Goal: Information Seeking & Learning: Find contact information

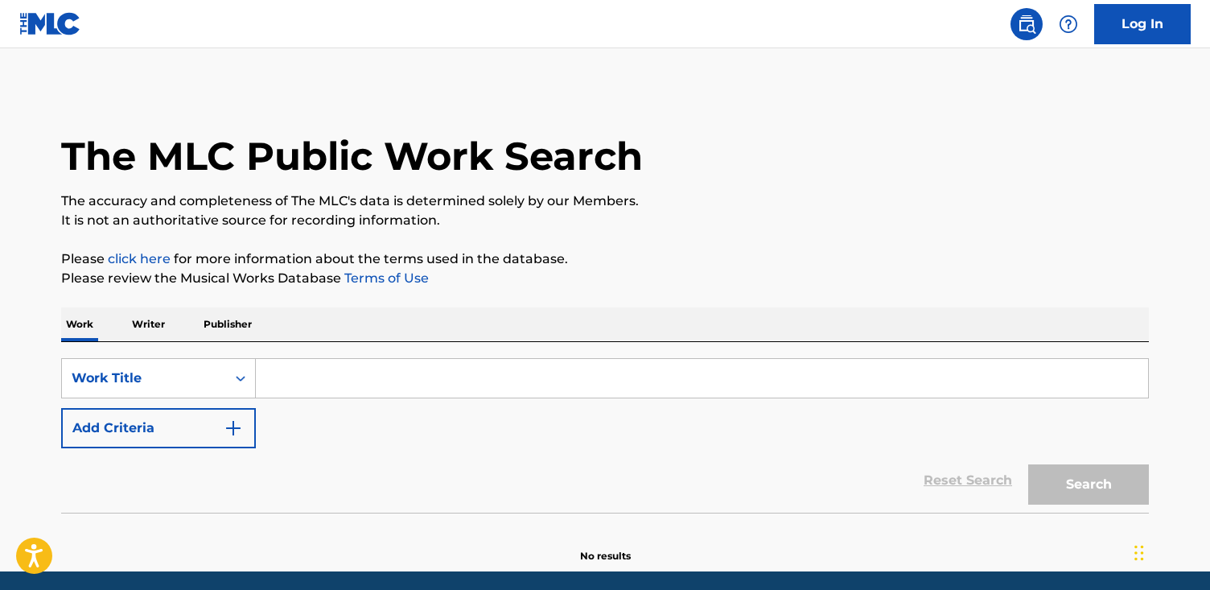
click at [500, 370] on input "Search Form" at bounding box center [702, 378] width 892 height 39
paste input "Rain"
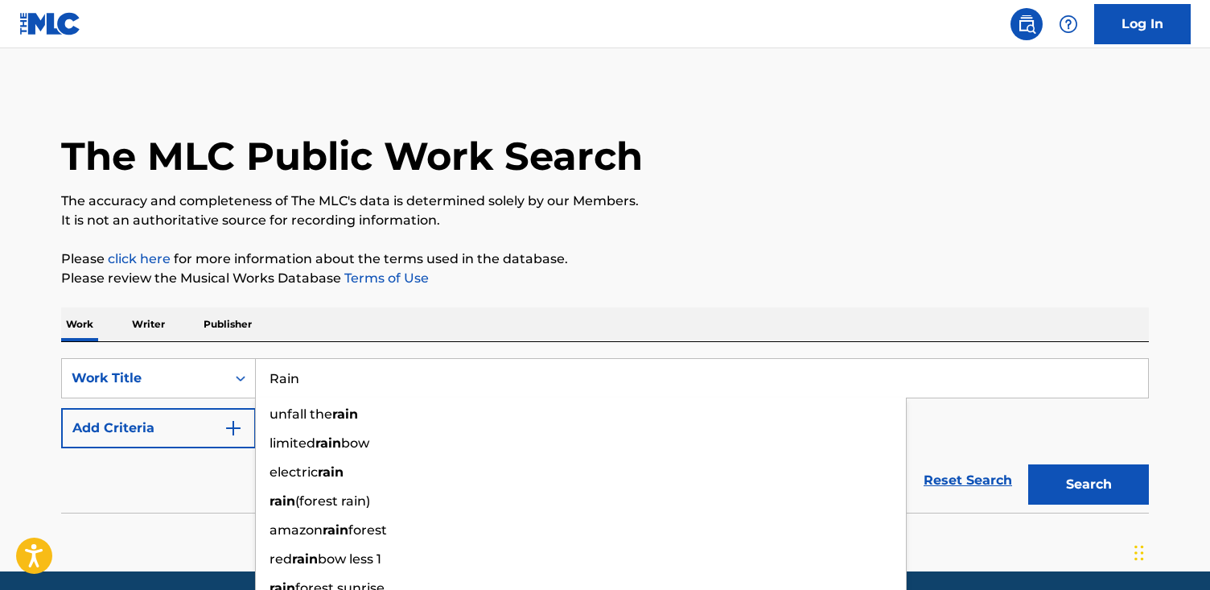
type input "Rain"
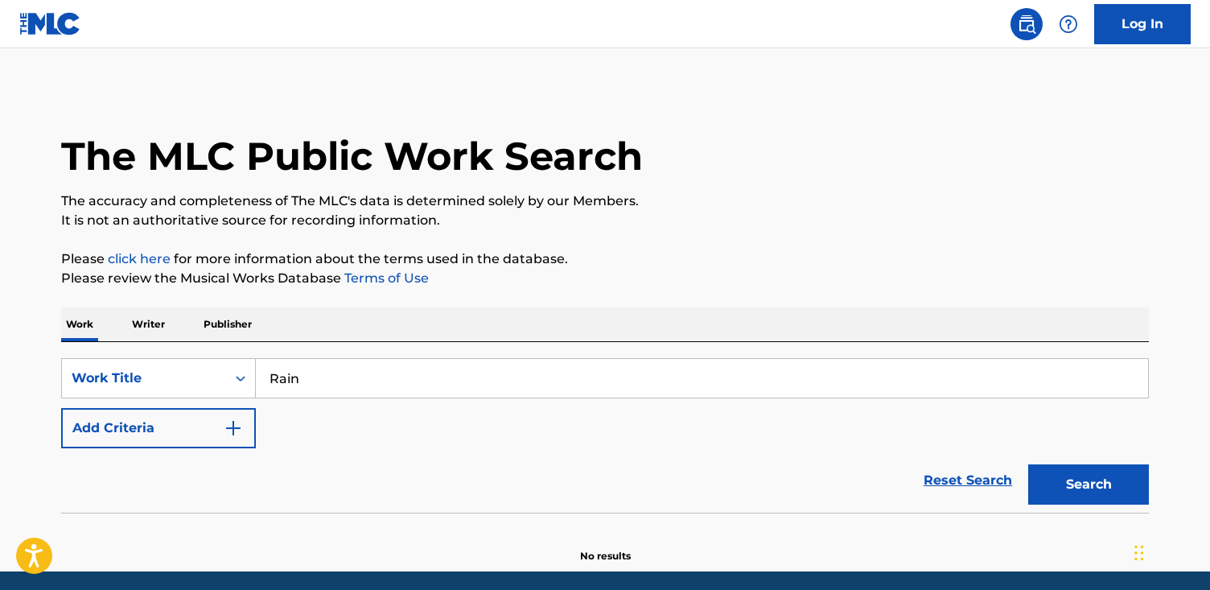
click at [156, 430] on button "Add Criteria" at bounding box center [158, 428] width 195 height 40
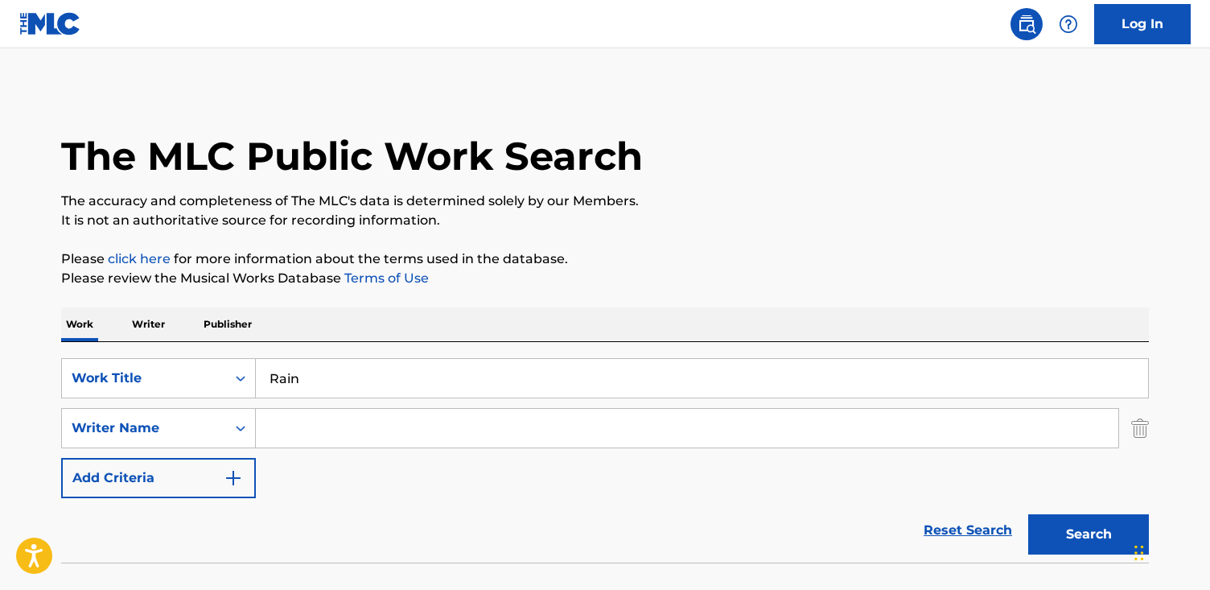
click at [456, 422] on input "Search Form" at bounding box center [687, 428] width 862 height 39
paste input "[PERSON_NAME]"
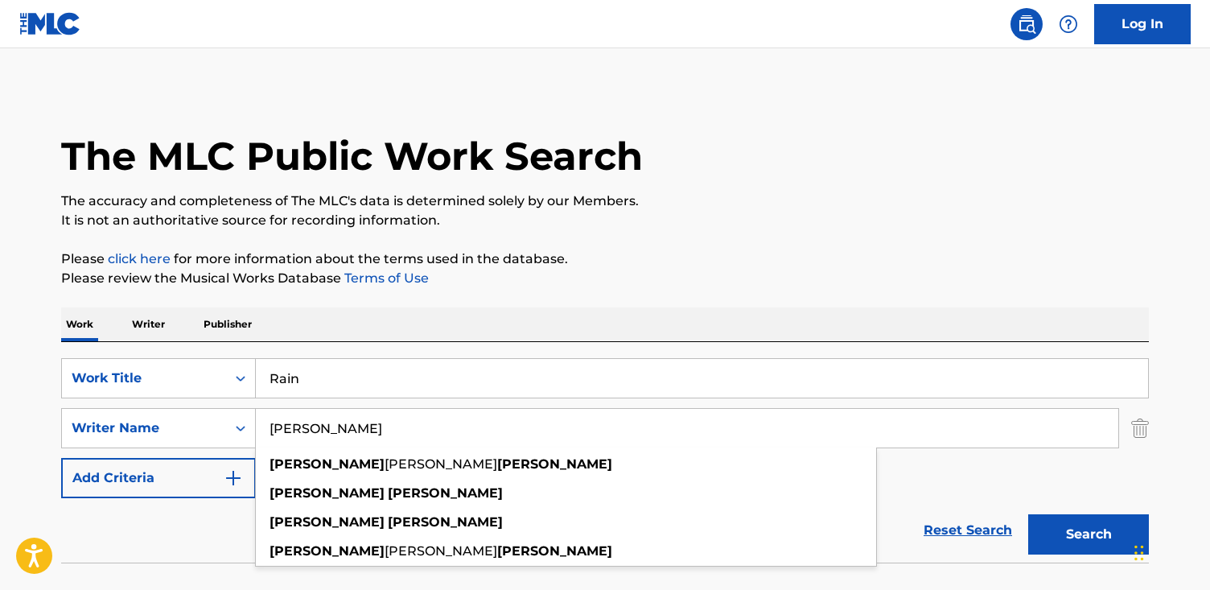
type input "[PERSON_NAME]"
click at [1028, 514] on button "Search" at bounding box center [1088, 534] width 121 height 40
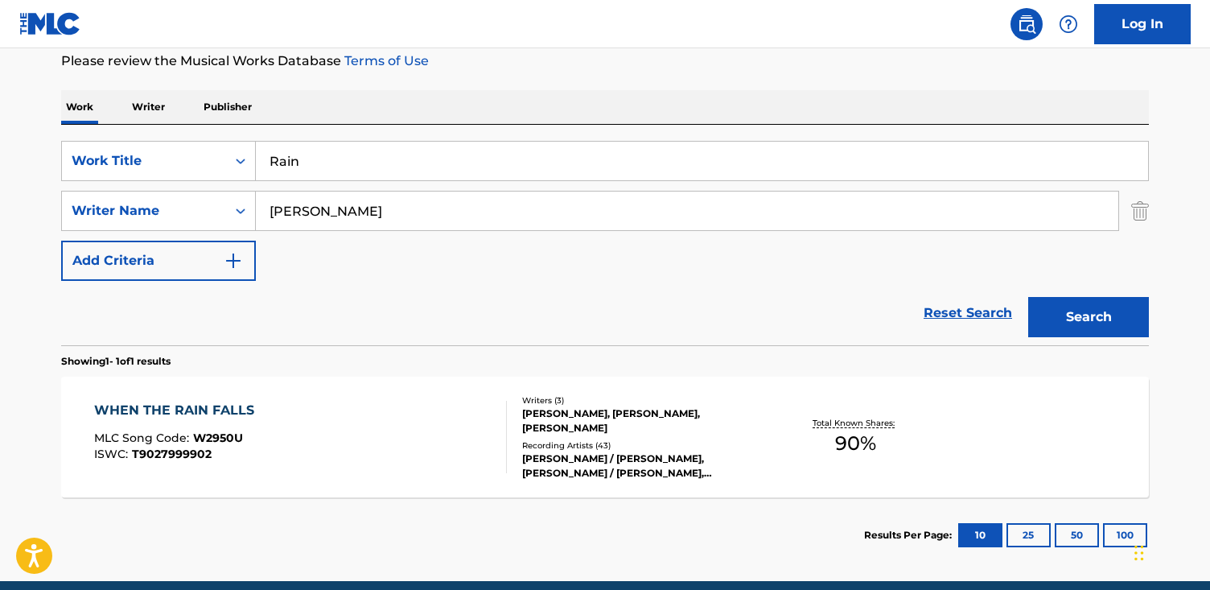
scroll to position [216, 0]
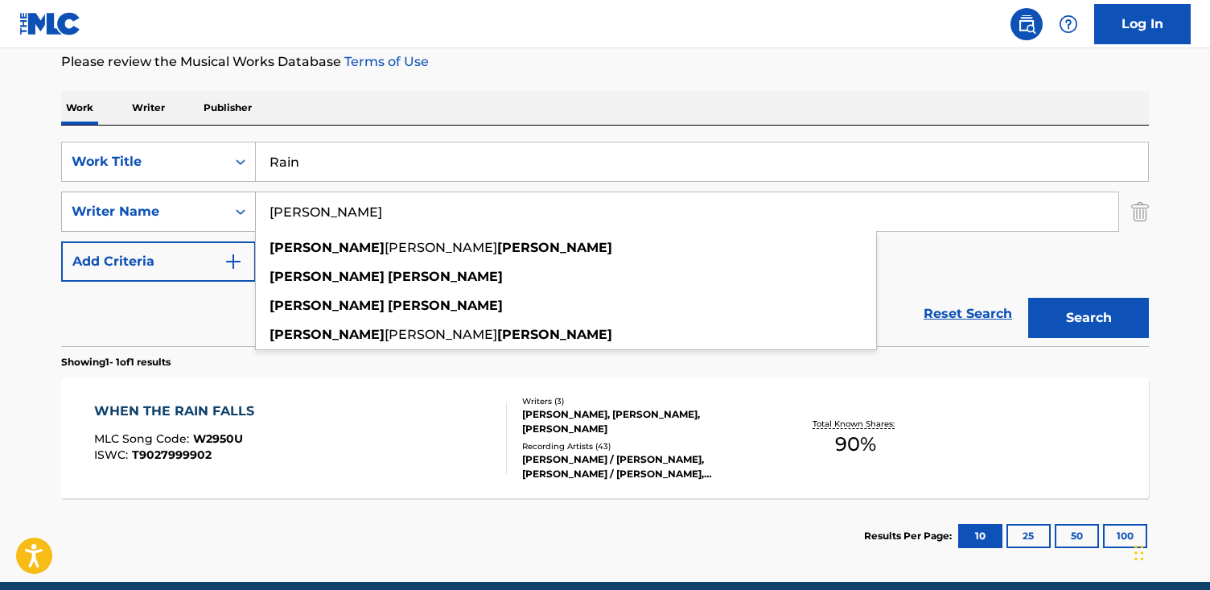
drag, startPoint x: 476, startPoint y: 216, endPoint x: 116, endPoint y: 195, distance: 361.0
click at [116, 195] on div "SearchWithCriteria6bac9610-44a9-4463-9f1a-8ac7064896e6 Writer Name [PERSON_NAME…" at bounding box center [604, 211] width 1087 height 40
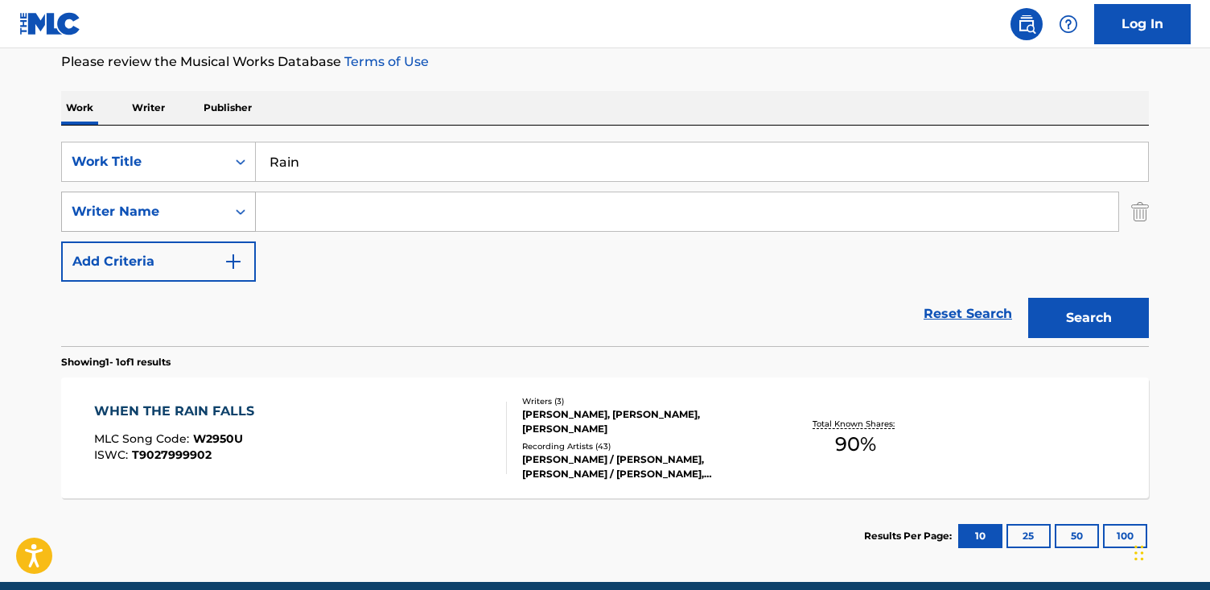
paste input "[PERSON_NAME]"
type input "[PERSON_NAME]"
click at [1028, 298] on button "Search" at bounding box center [1088, 318] width 121 height 40
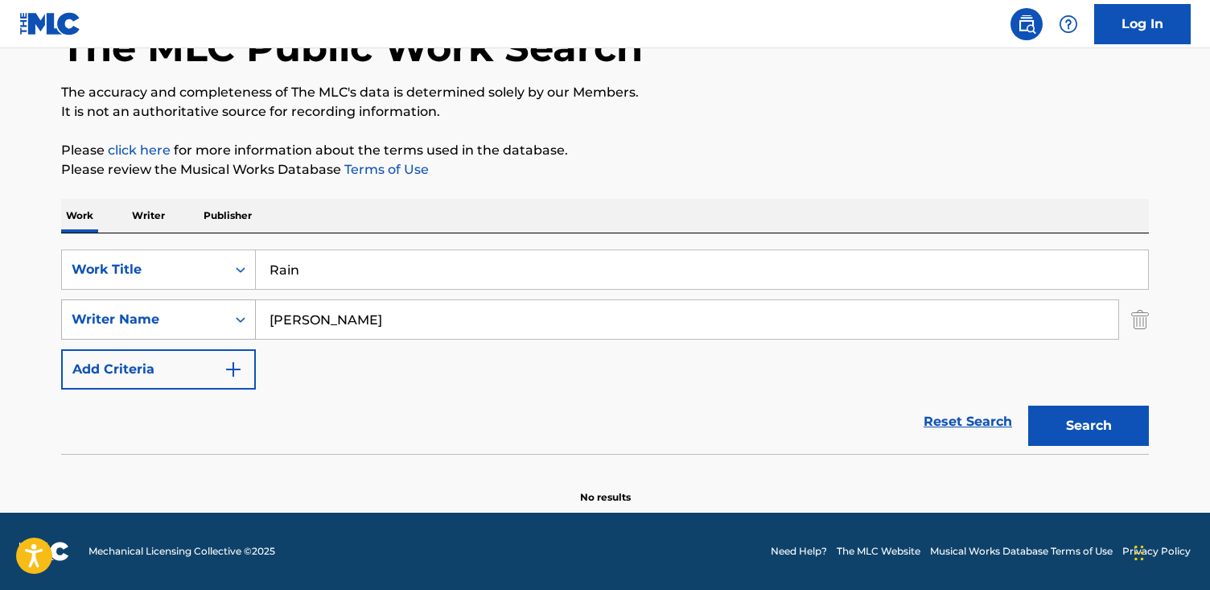
scroll to position [109, 0]
drag, startPoint x: 409, startPoint y: 327, endPoint x: 3, endPoint y: 298, distance: 407.2
click at [3, 298] on main "The MLC Public Work Search The accuracy and completeness of The MLC's data is d…" at bounding box center [605, 226] width 1210 height 573
paste input "[PERSON_NAME]"
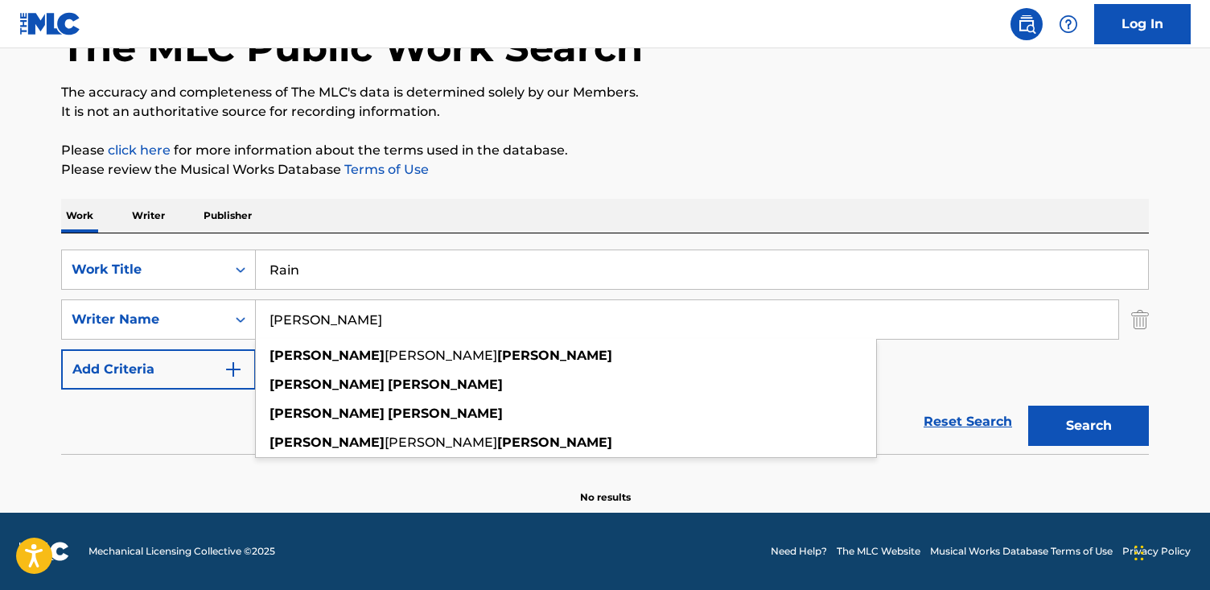
type input "[PERSON_NAME]"
click at [1028, 405] on button "Search" at bounding box center [1088, 425] width 121 height 40
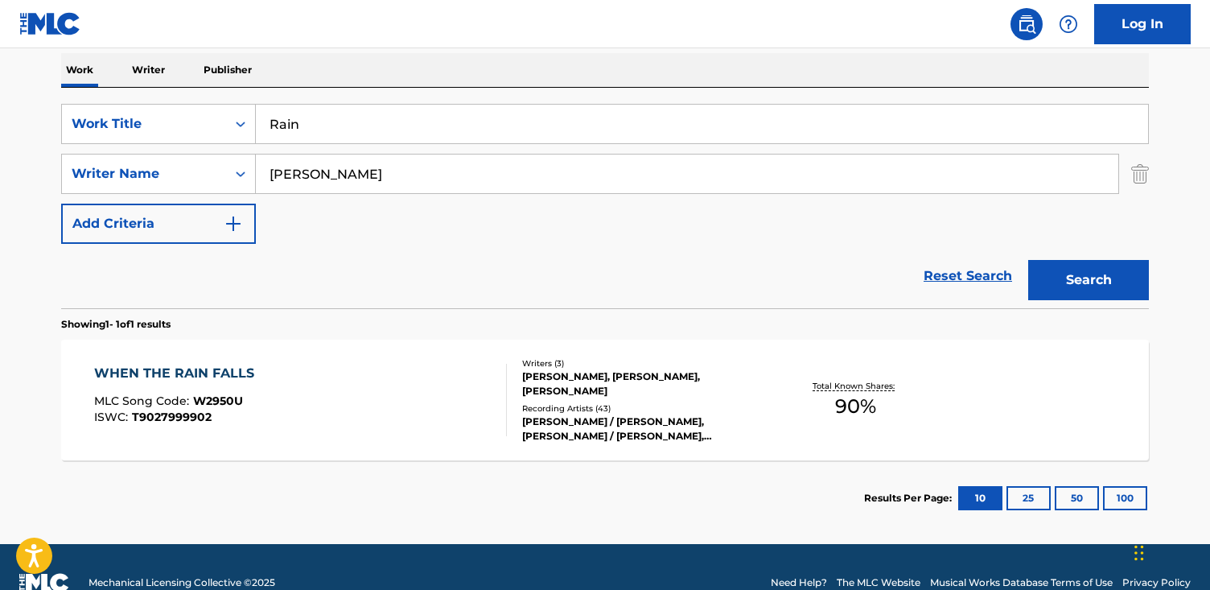
scroll to position [250, 0]
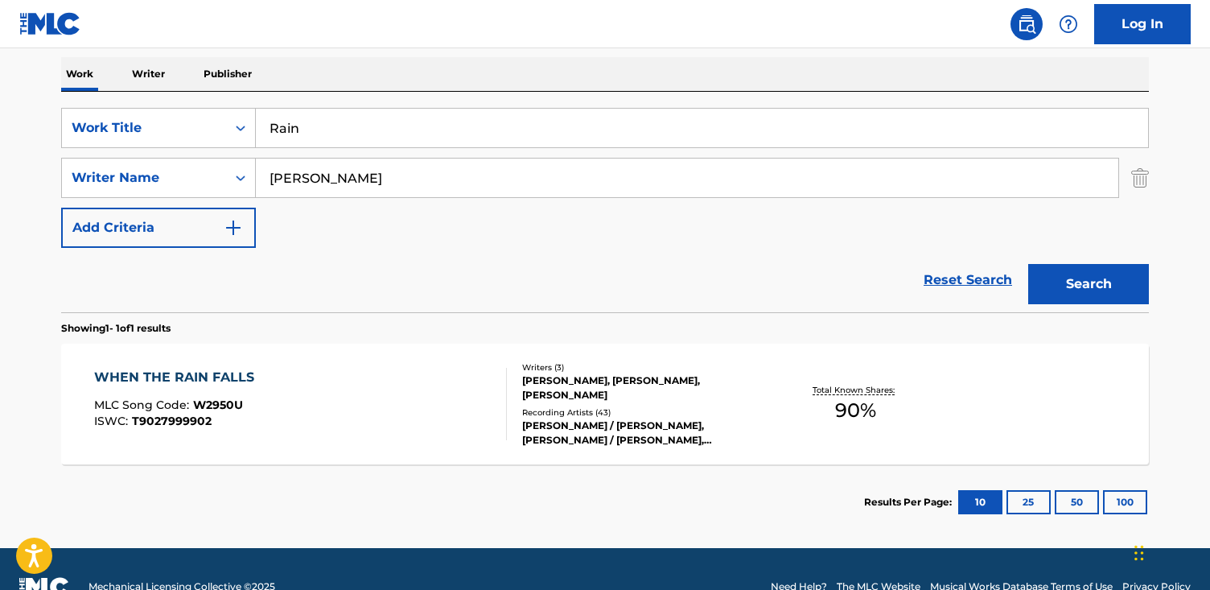
click at [271, 360] on div "WHEN THE RAIN FALLS MLC Song Code : W2950U ISWC : T9027999902 Writers ( 3 ) [PE…" at bounding box center [604, 403] width 1087 height 121
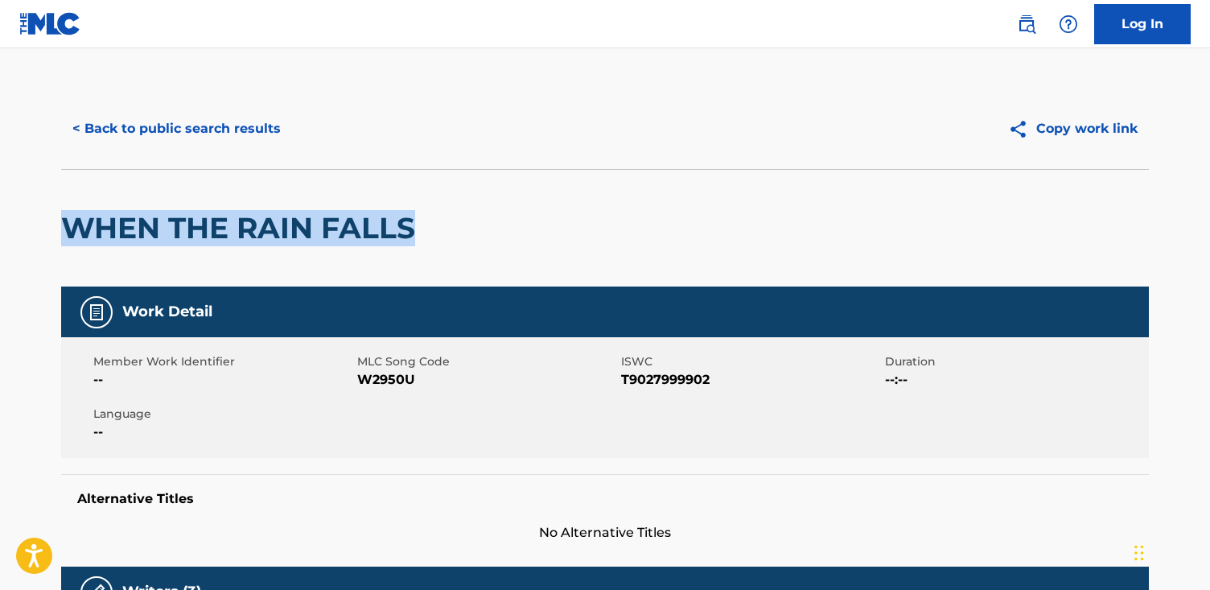
drag, startPoint x: 483, startPoint y: 233, endPoint x: 150, endPoint y: 232, distance: 333.0
click at [0, 219] on html "Accessibility Screen-Reader Guide, Feedback, and Issue Reporting | New window C…" at bounding box center [605, 295] width 1210 height 590
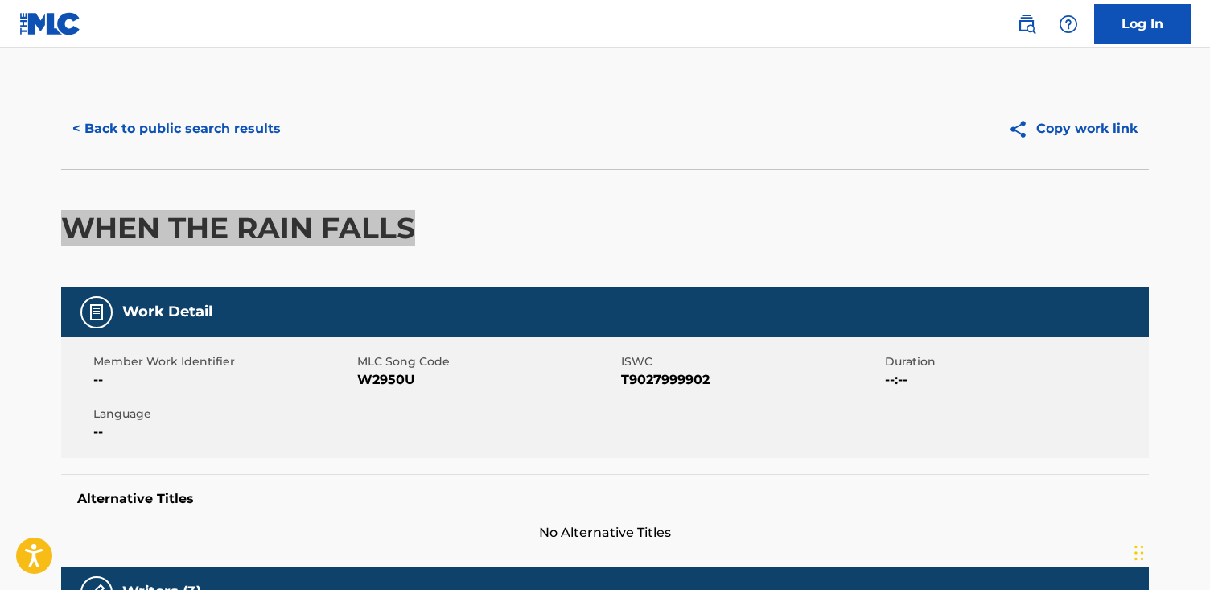
copy h2 "WHEN THE RAIN FALLS"
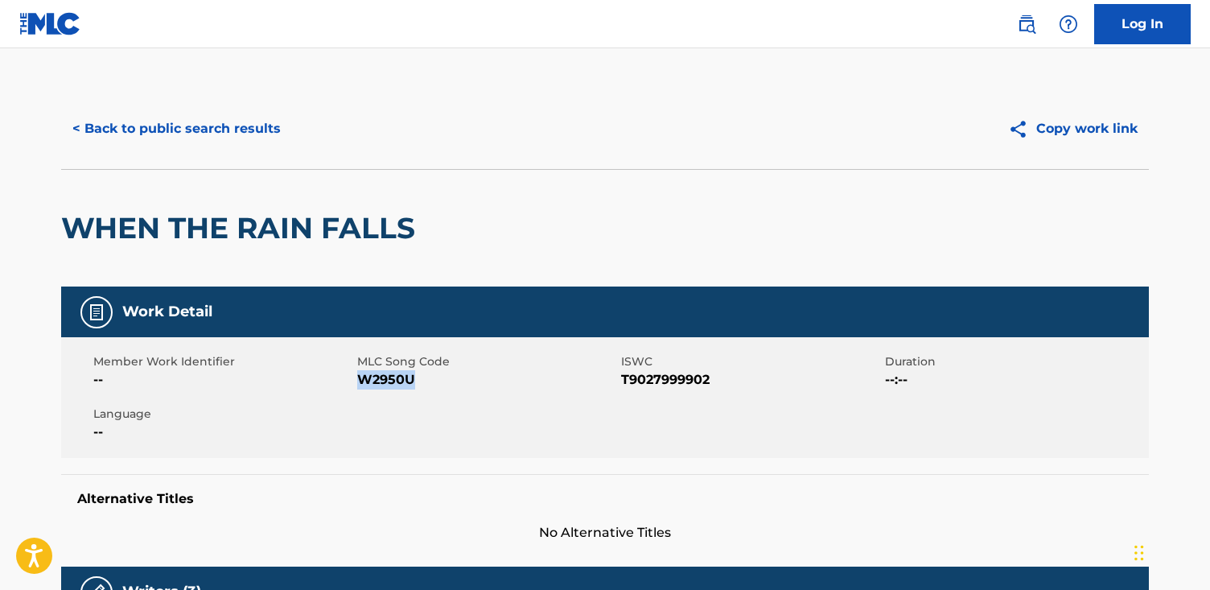
drag, startPoint x: 372, startPoint y: 378, endPoint x: 360, endPoint y: 379, distance: 12.9
click at [360, 379] on span "W2950U" at bounding box center [487, 379] width 260 height 19
copy span "W2950U"
click at [191, 124] on button "< Back to public search results" at bounding box center [176, 129] width 231 height 40
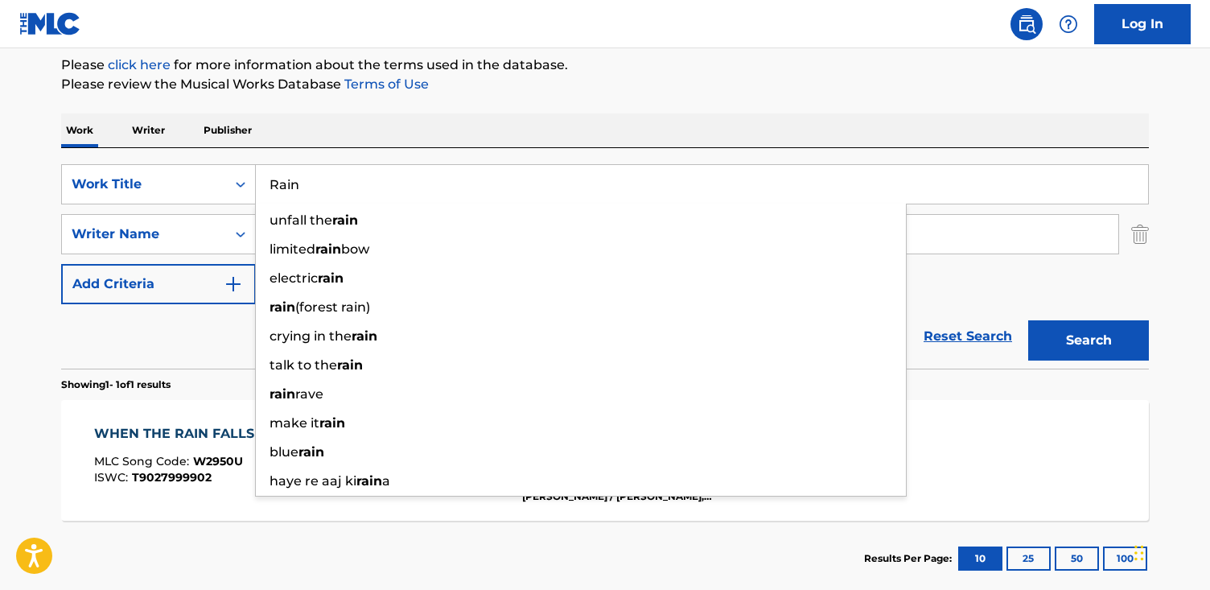
drag, startPoint x: 454, startPoint y: 193, endPoint x: -4, endPoint y: 158, distance: 459.8
click at [0, 158] on html "Accessibility Screen-Reader Guide, Feedback, and Issue Reporting | New window C…" at bounding box center [605, 101] width 1210 height 590
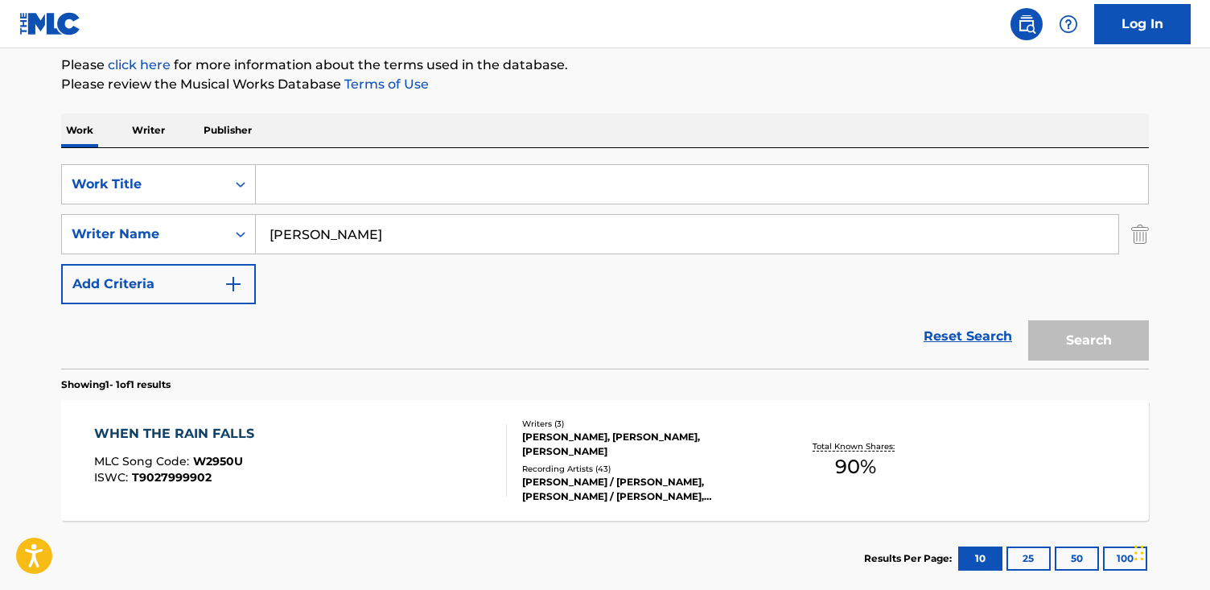
paste input "Reset"
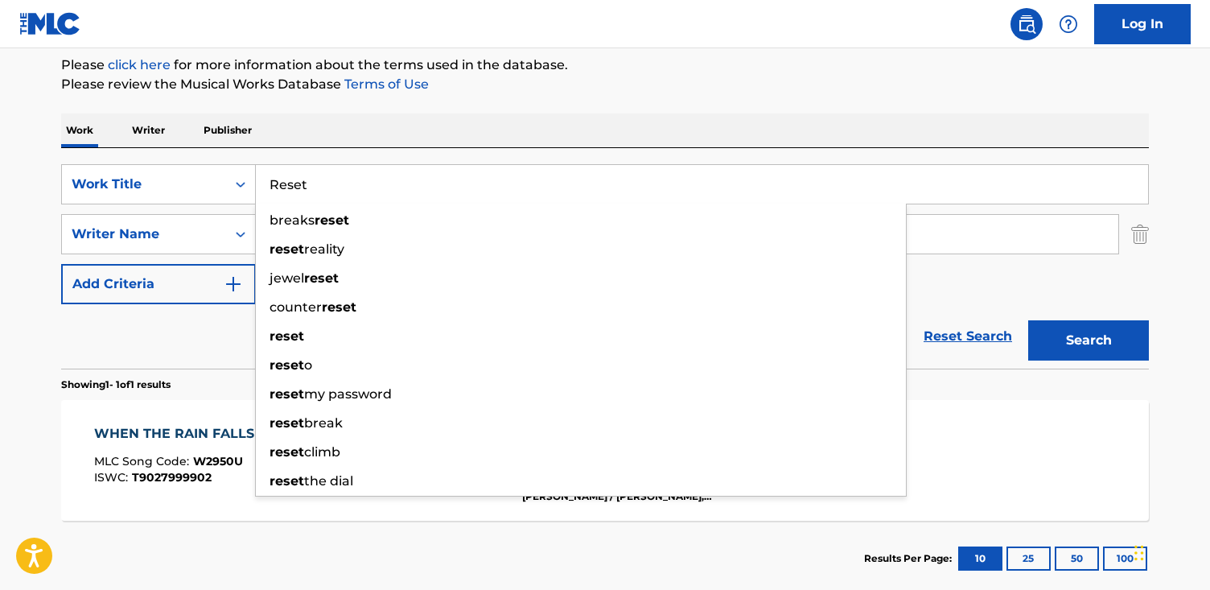
type input "Reset"
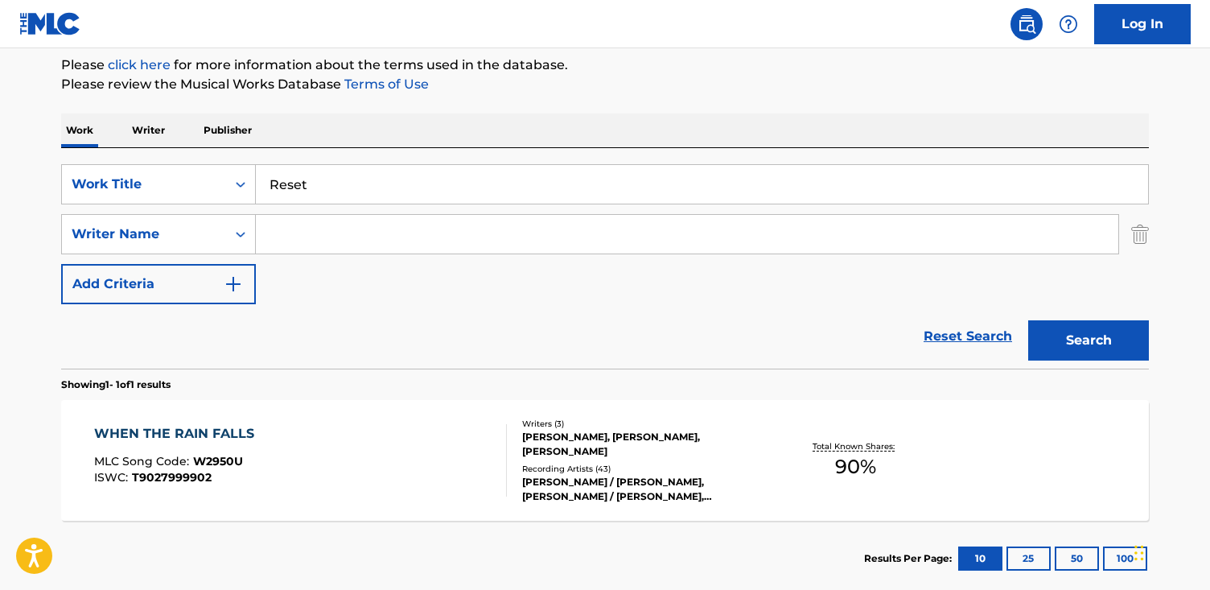
click at [1028, 320] on button "Search" at bounding box center [1088, 340] width 121 height 40
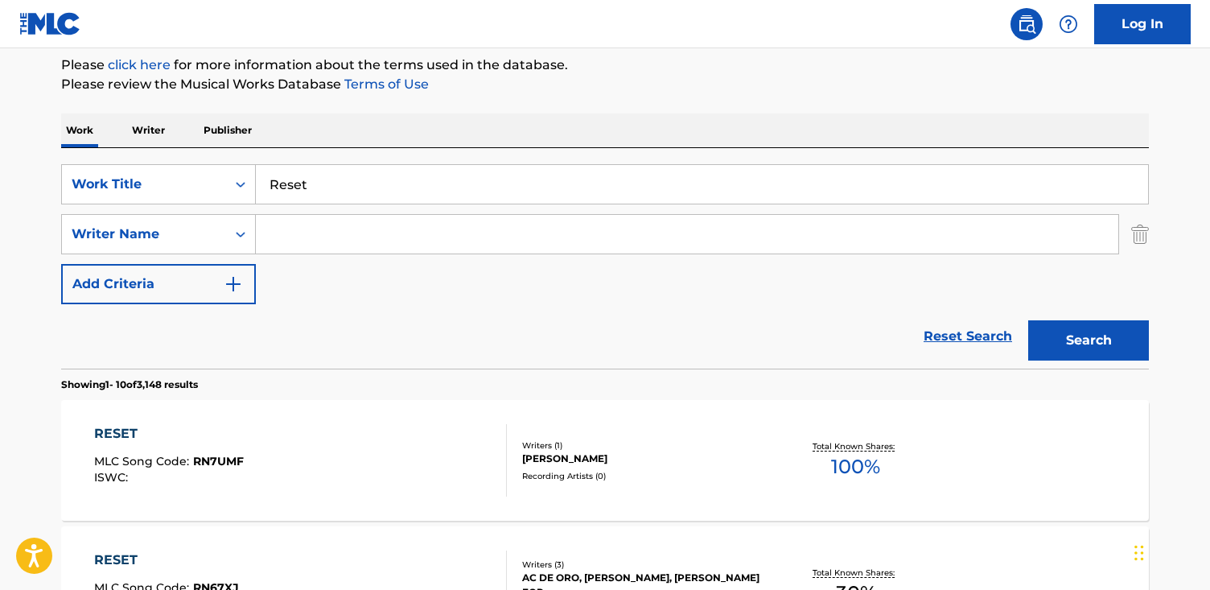
click at [347, 237] on input "Search Form" at bounding box center [687, 234] width 862 height 39
paste input "[PERSON_NAME]"
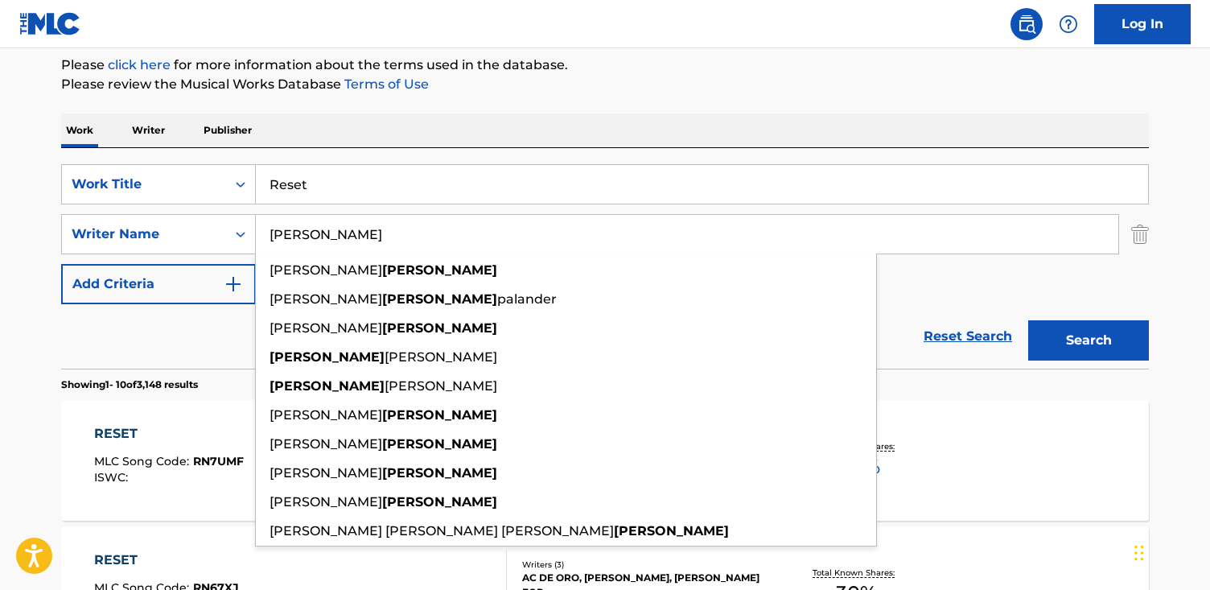
type input "[PERSON_NAME]"
click at [1028, 320] on button "Search" at bounding box center [1088, 340] width 121 height 40
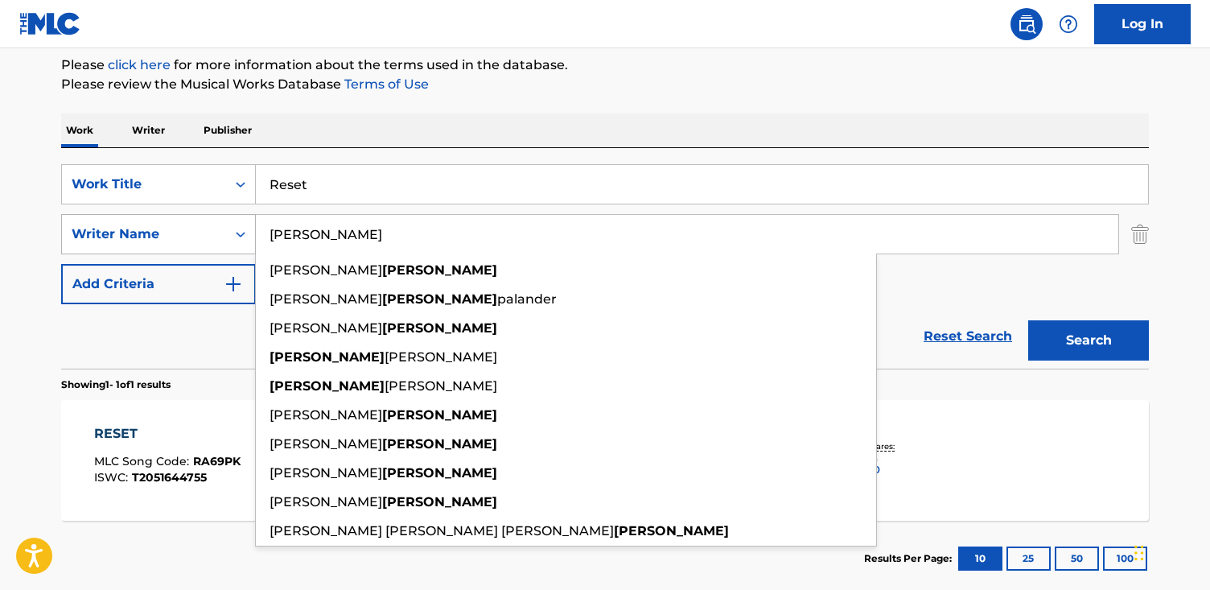
drag, startPoint x: 386, startPoint y: 242, endPoint x: 128, endPoint y: 235, distance: 258.3
click at [128, 235] on div "SearchWithCriteria6bac9610-44a9-4463-9f1a-8ac7064896e6 Writer Name [PERSON_NAME…" at bounding box center [604, 234] width 1087 height 40
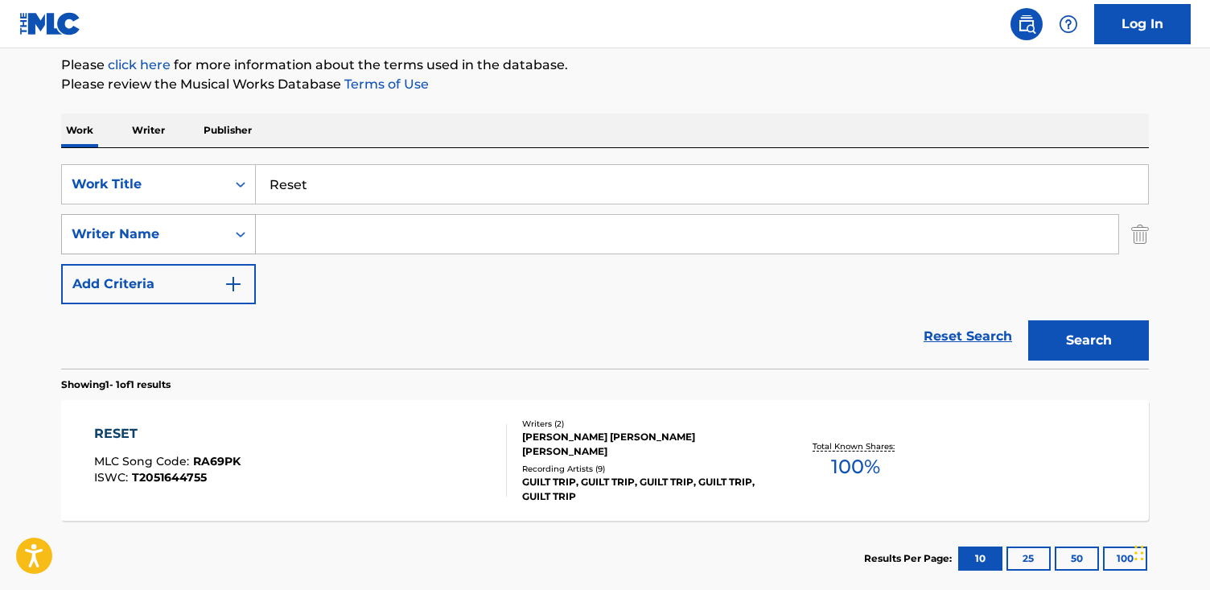
paste input "Denander"
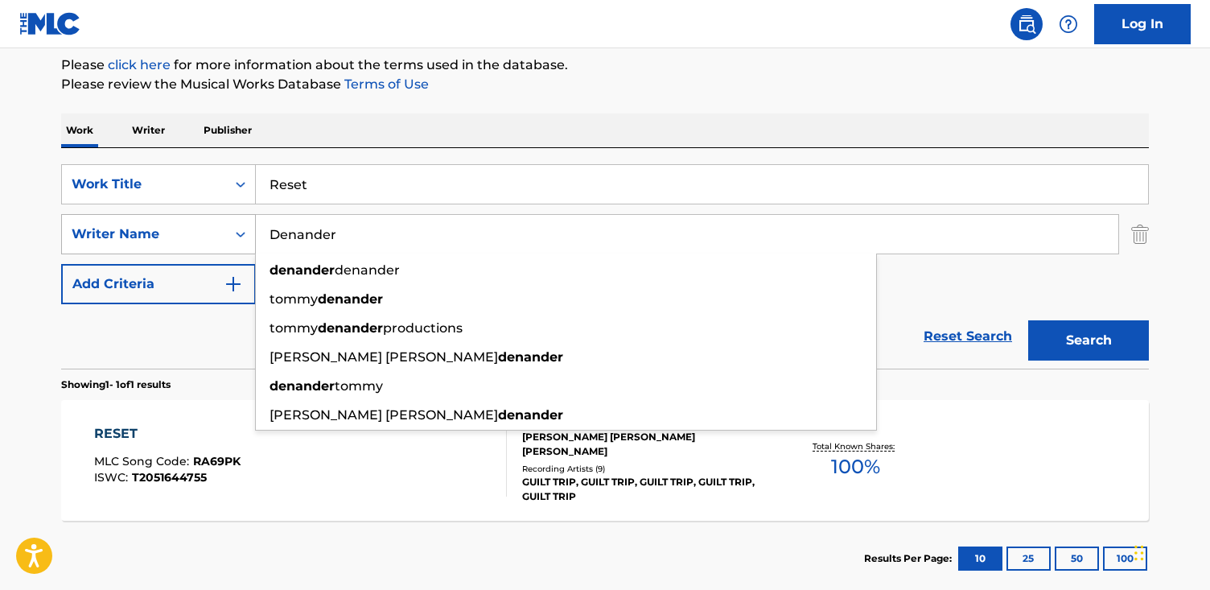
type input "Denander"
click at [1028, 320] on button "Search" at bounding box center [1088, 340] width 121 height 40
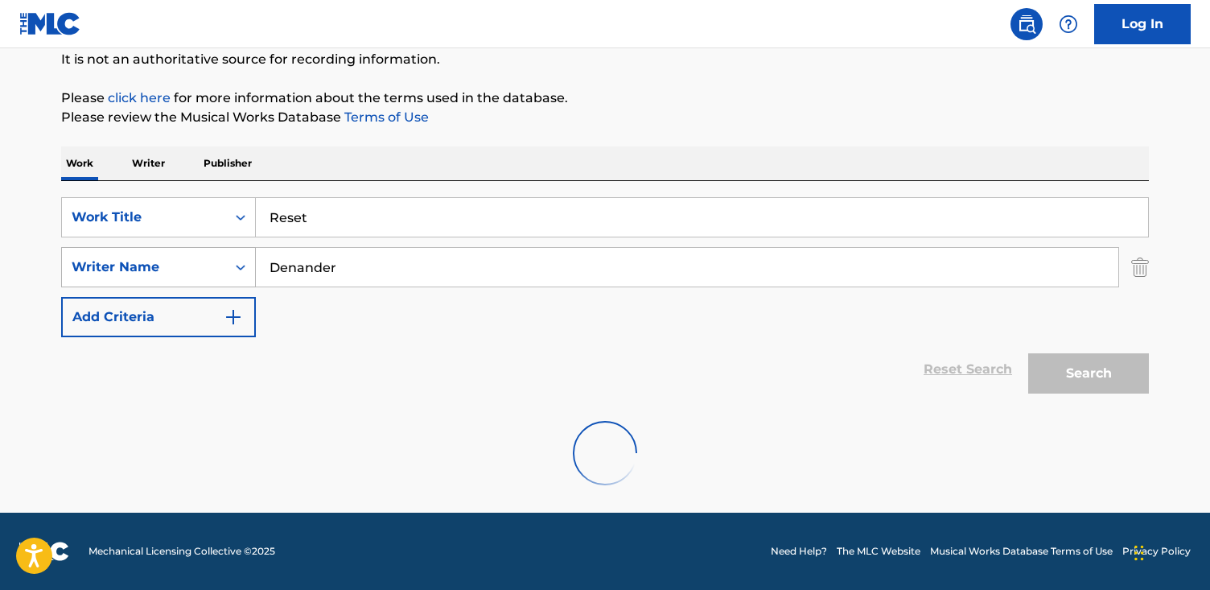
scroll to position [109, 0]
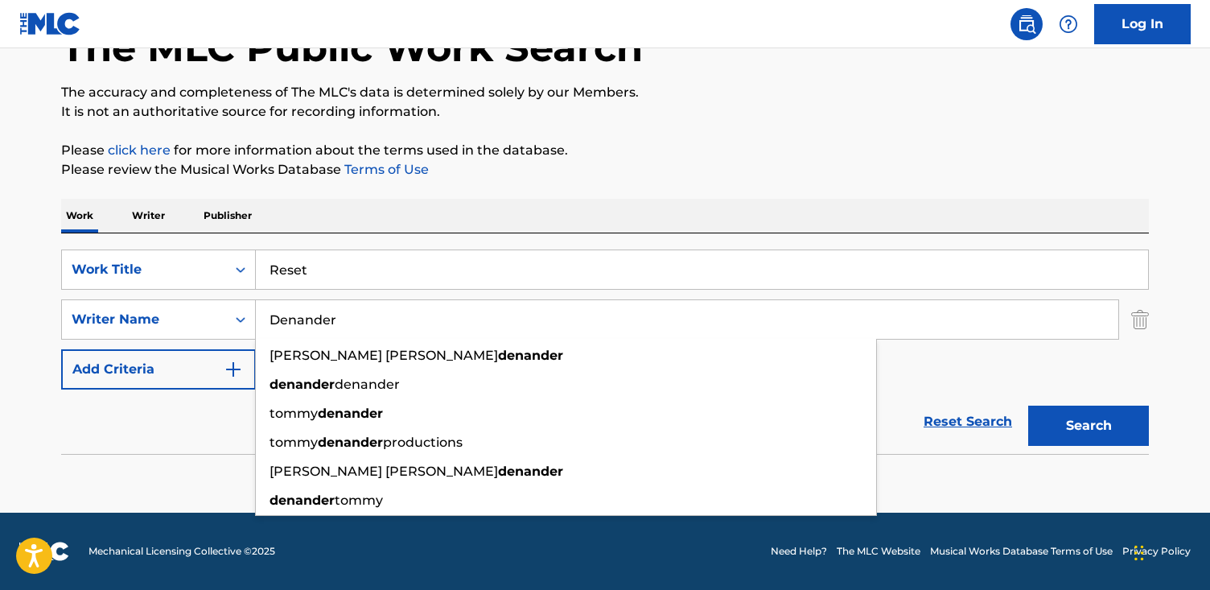
click at [222, 224] on p "Publisher" at bounding box center [228, 216] width 58 height 34
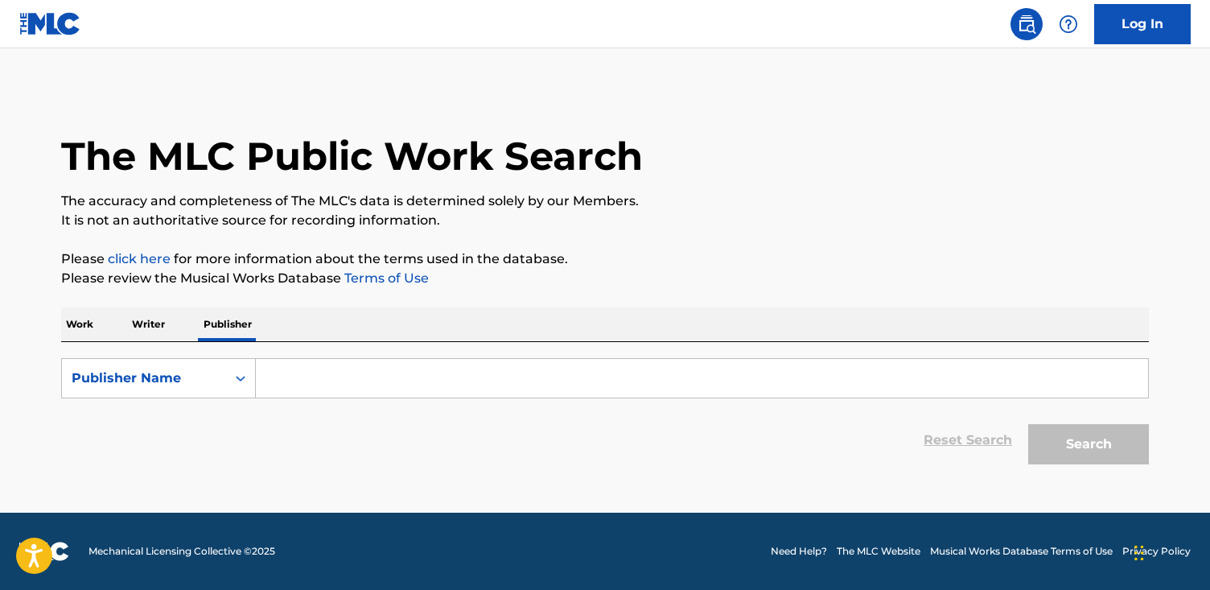
click at [398, 377] on input "Search Form" at bounding box center [702, 378] width 892 height 39
paste input "[DEMOGRAPHIC_DATA] Music"
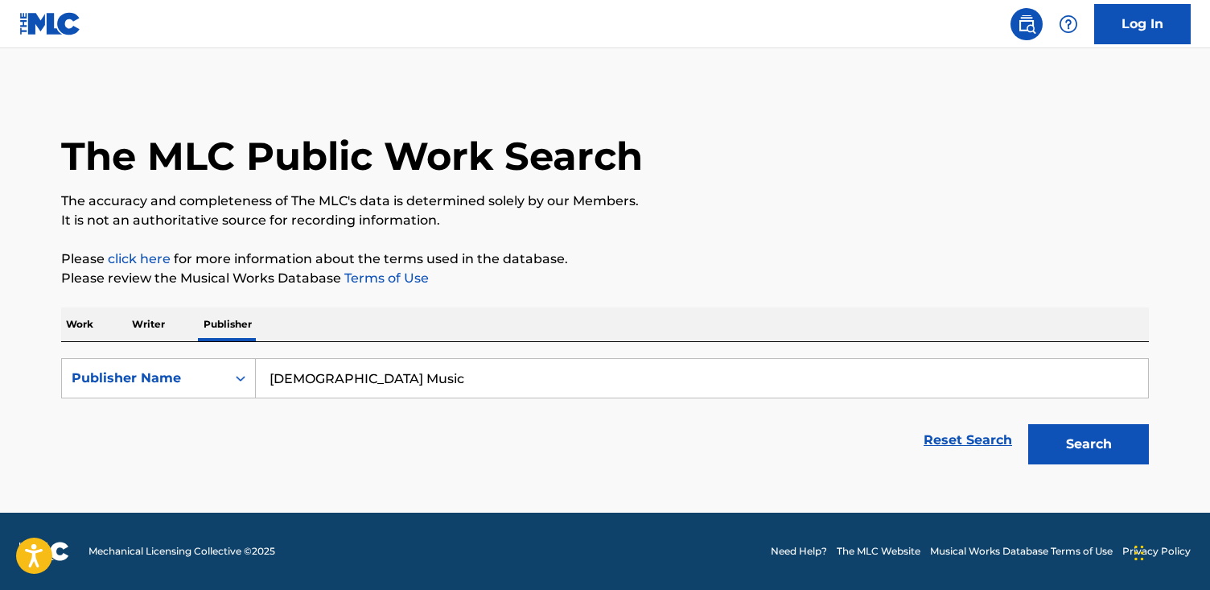
type input "[DEMOGRAPHIC_DATA] Music"
click at [1028, 424] on button "Search" at bounding box center [1088, 444] width 121 height 40
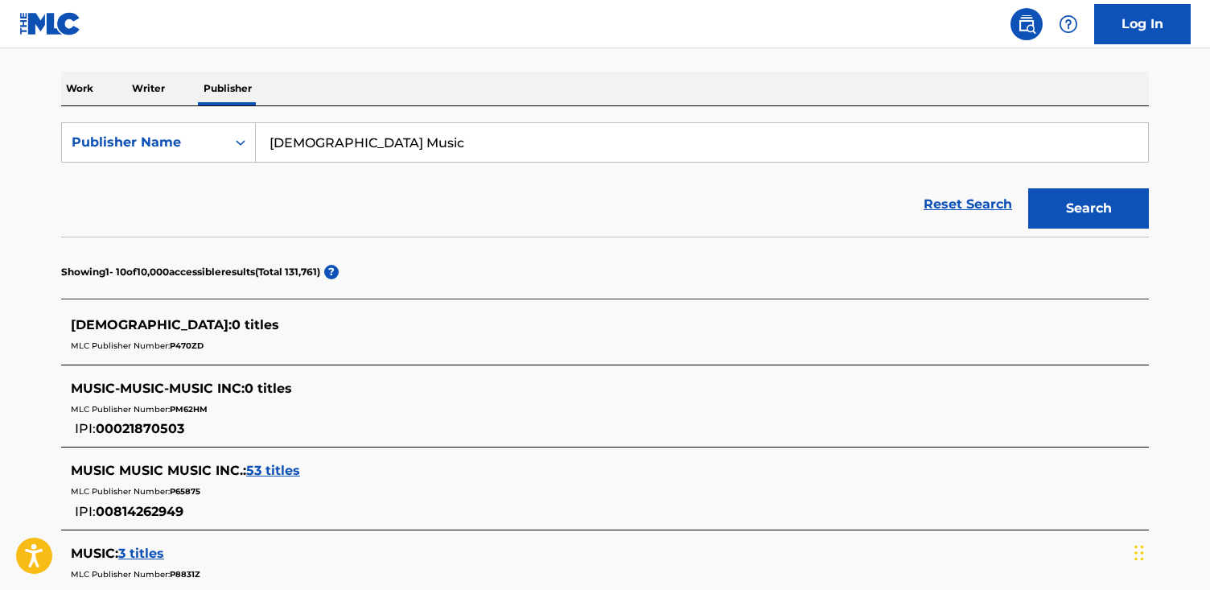
scroll to position [235, 0]
drag, startPoint x: 400, startPoint y: 147, endPoint x: 125, endPoint y: 151, distance: 275.1
click at [125, 151] on div "SearchWithCriteriafe3c8b1b-91f3-42ca-a704-f2ff1c2c1289 Publisher Name Ashram Mu…" at bounding box center [604, 143] width 1087 height 40
click at [360, 145] on input "[DEMOGRAPHIC_DATA] Music" at bounding box center [702, 143] width 892 height 39
drag, startPoint x: 369, startPoint y: 144, endPoint x: 166, endPoint y: 131, distance: 203.1
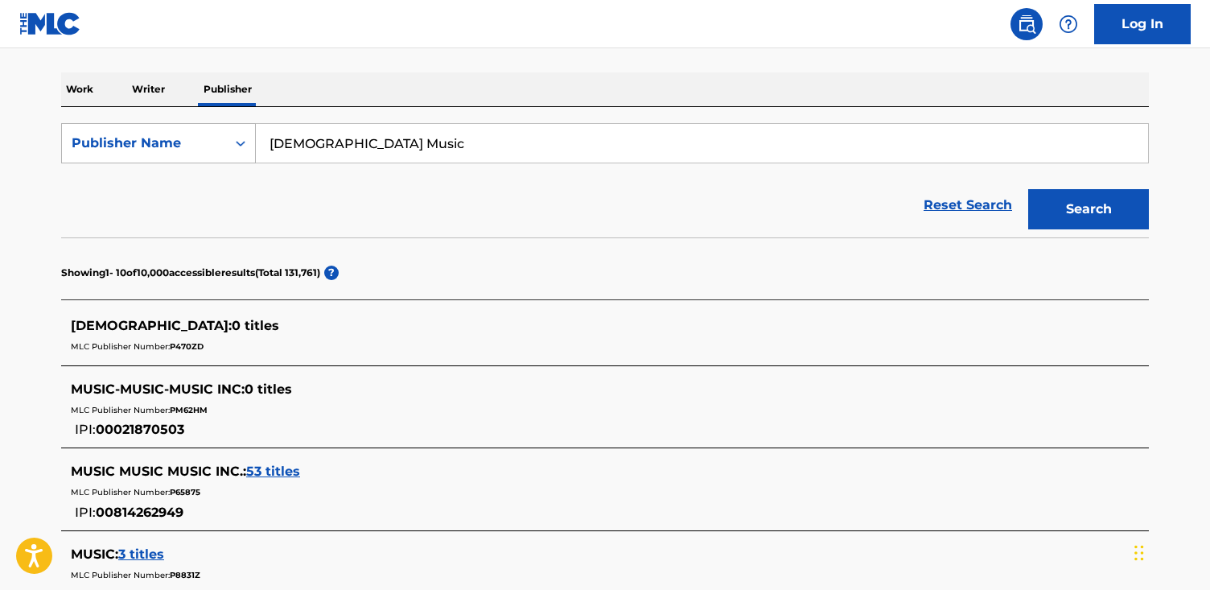
click at [166, 131] on div "SearchWithCriteriafe3c8b1b-91f3-42ca-a704-f2ff1c2c1289 Publisher Name Ashram Mu…" at bounding box center [604, 143] width 1087 height 40
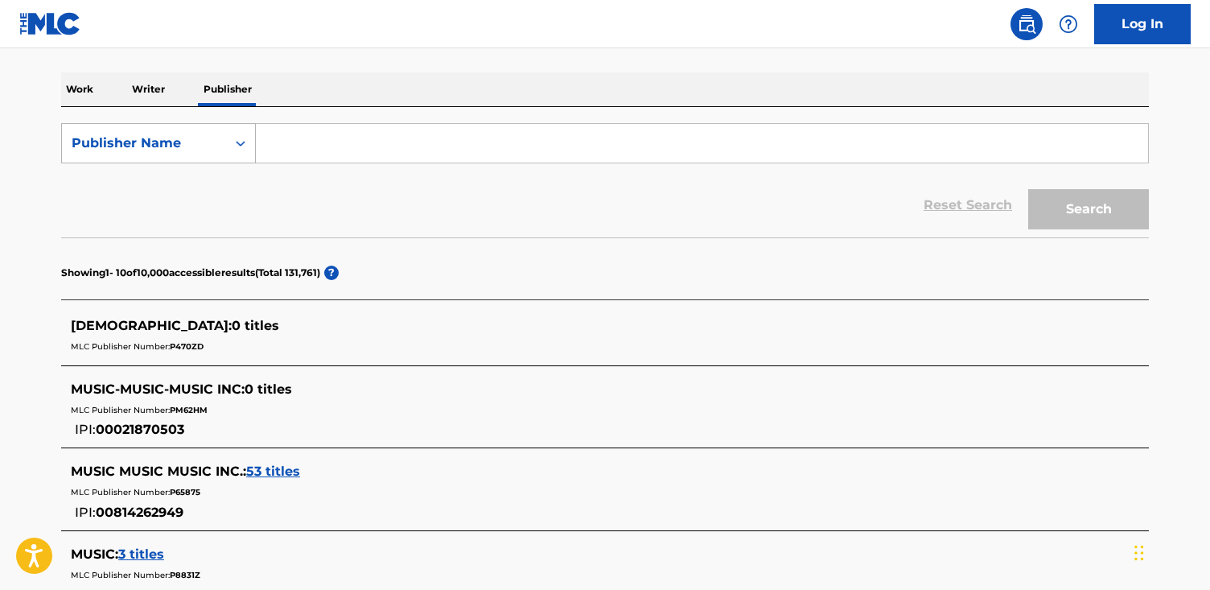
paste input "Seatone Music"
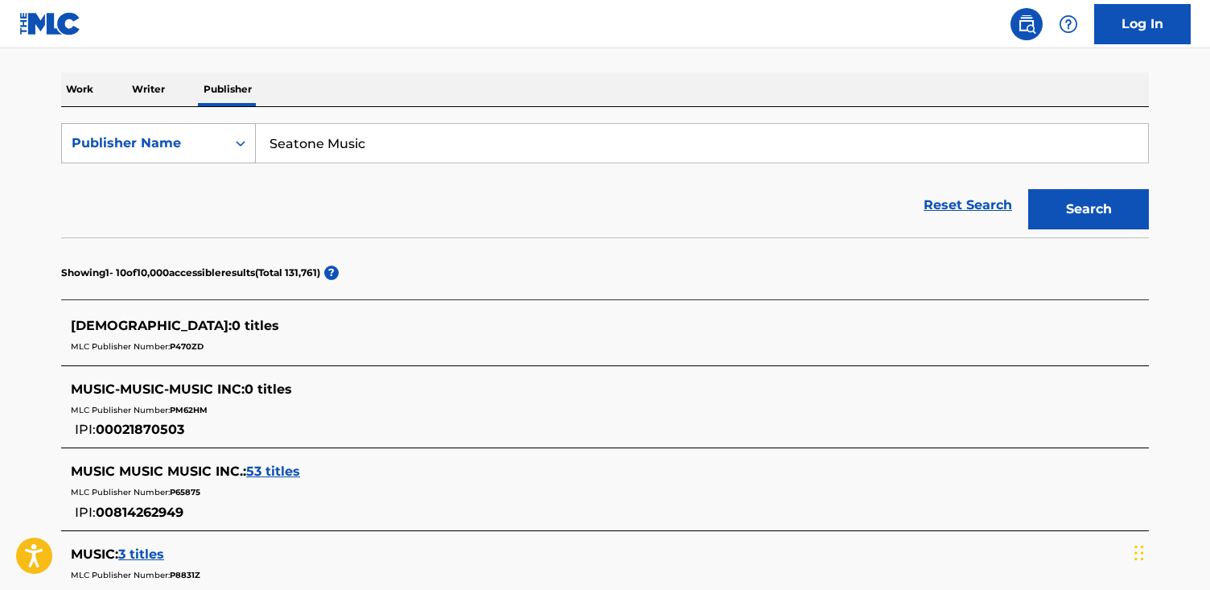
type input "Seatone Music"
click at [1028, 189] on button "Search" at bounding box center [1088, 209] width 121 height 40
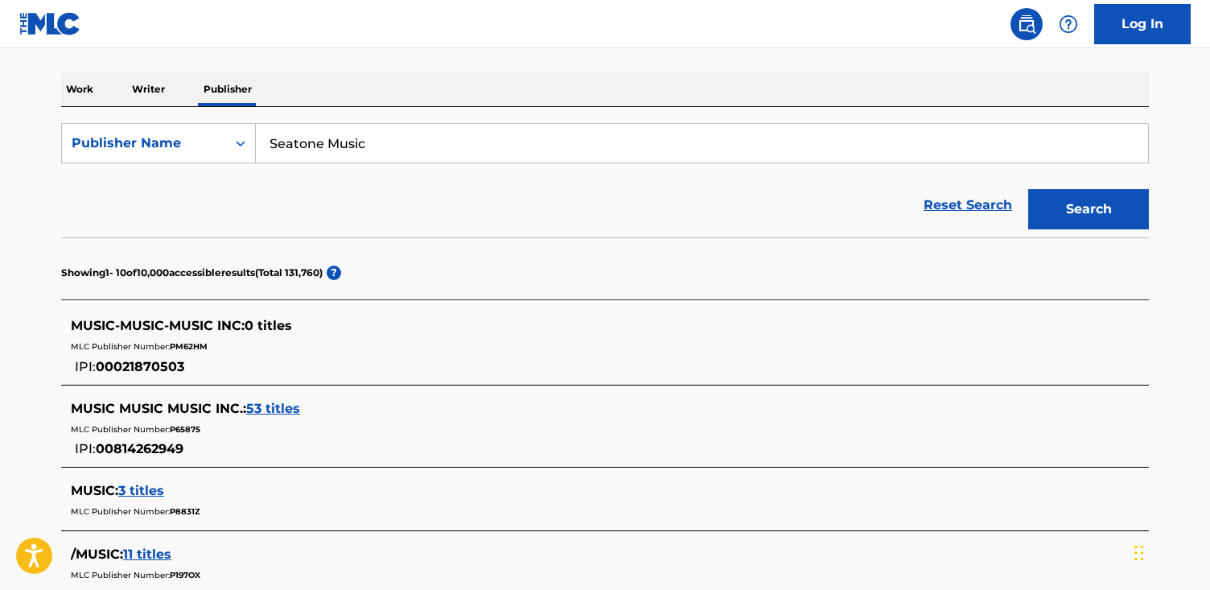
drag, startPoint x: 488, startPoint y: 144, endPoint x: 115, endPoint y: 116, distance: 374.3
click at [115, 115] on div "SearchWithCriteriafe3c8b1b-91f3-42ca-a704-f2ff1c2c1289 Publisher Name Seatone M…" at bounding box center [604, 172] width 1087 height 130
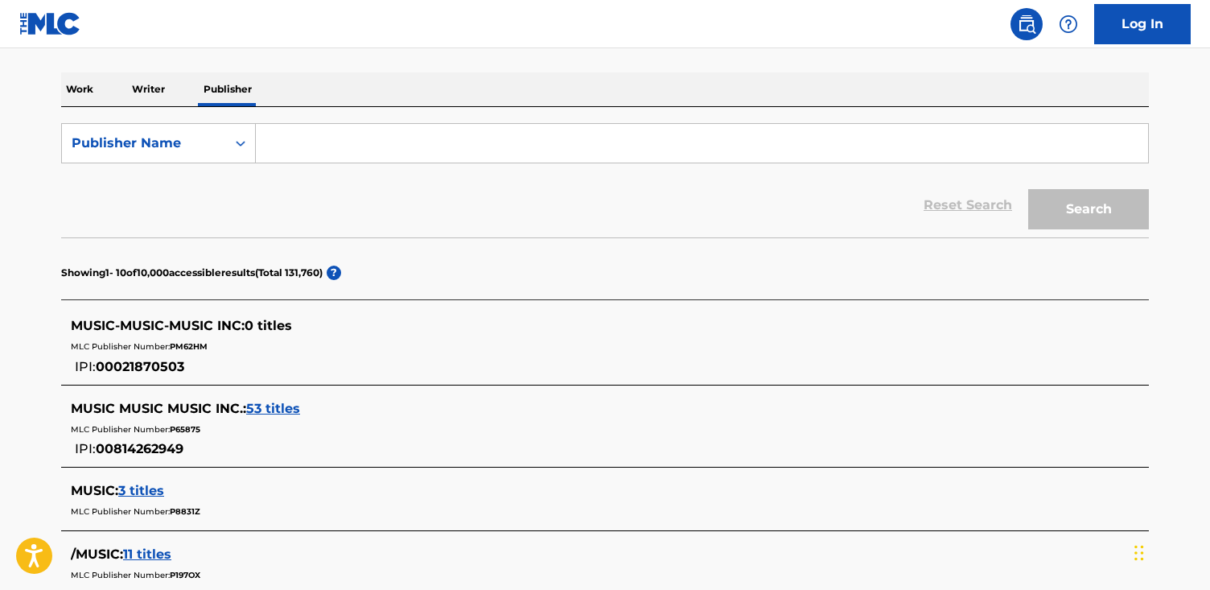
paste input "Kick The Flame Publishing GmbH"
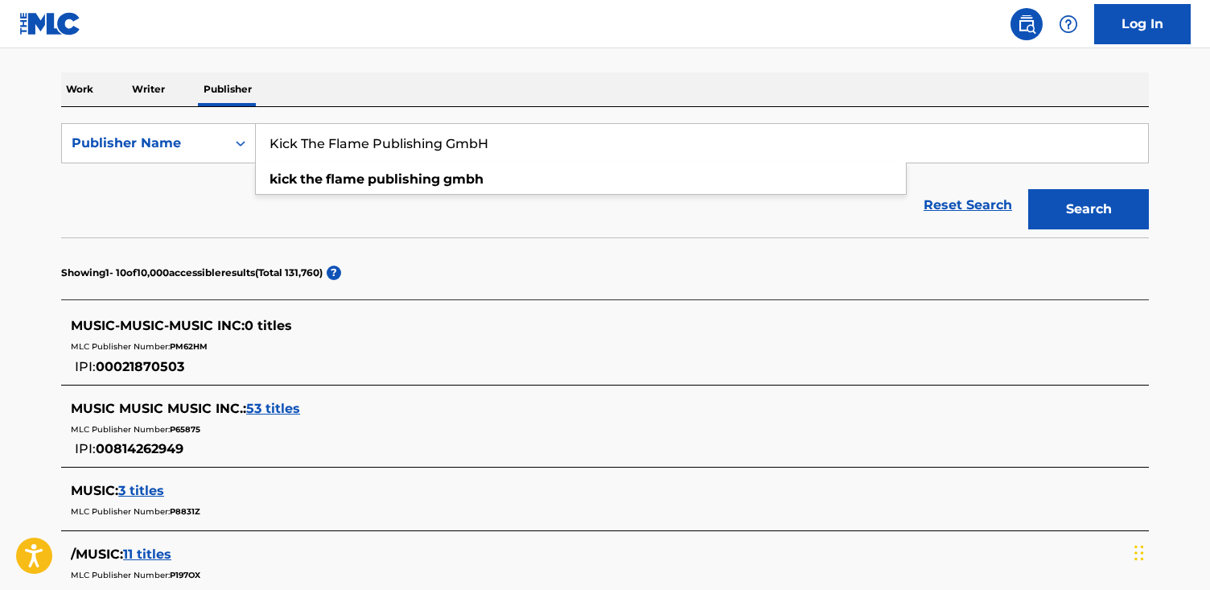
type input "Kick The Flame Publishing GmbH"
click at [1028, 189] on button "Search" at bounding box center [1088, 209] width 121 height 40
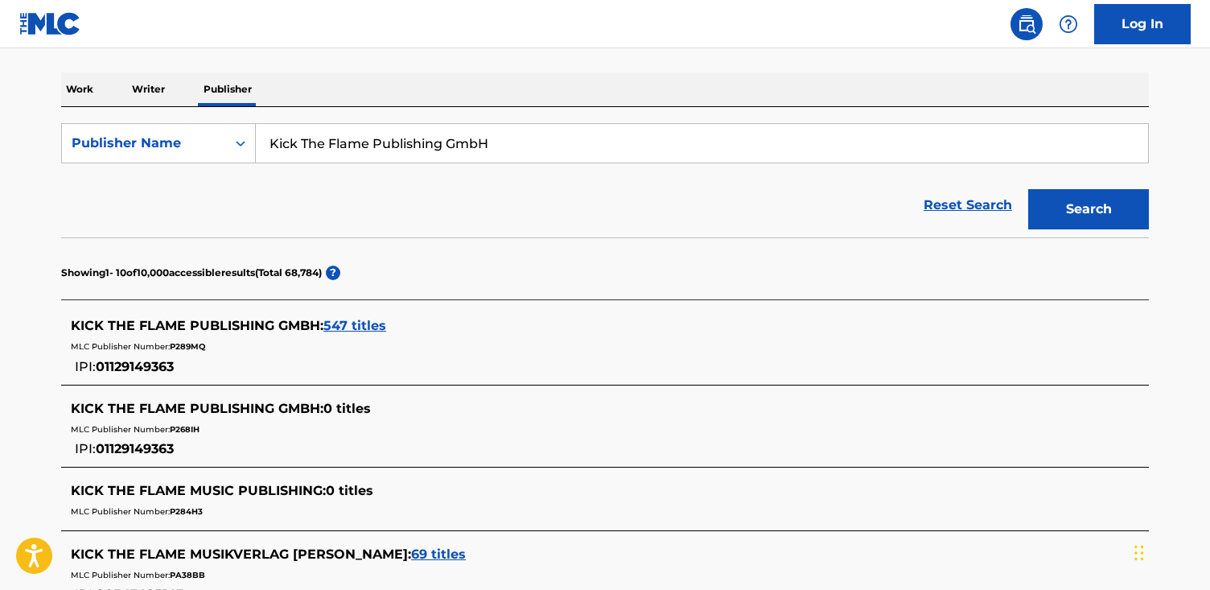
click at [351, 331] on span "547 titles" at bounding box center [354, 325] width 63 height 15
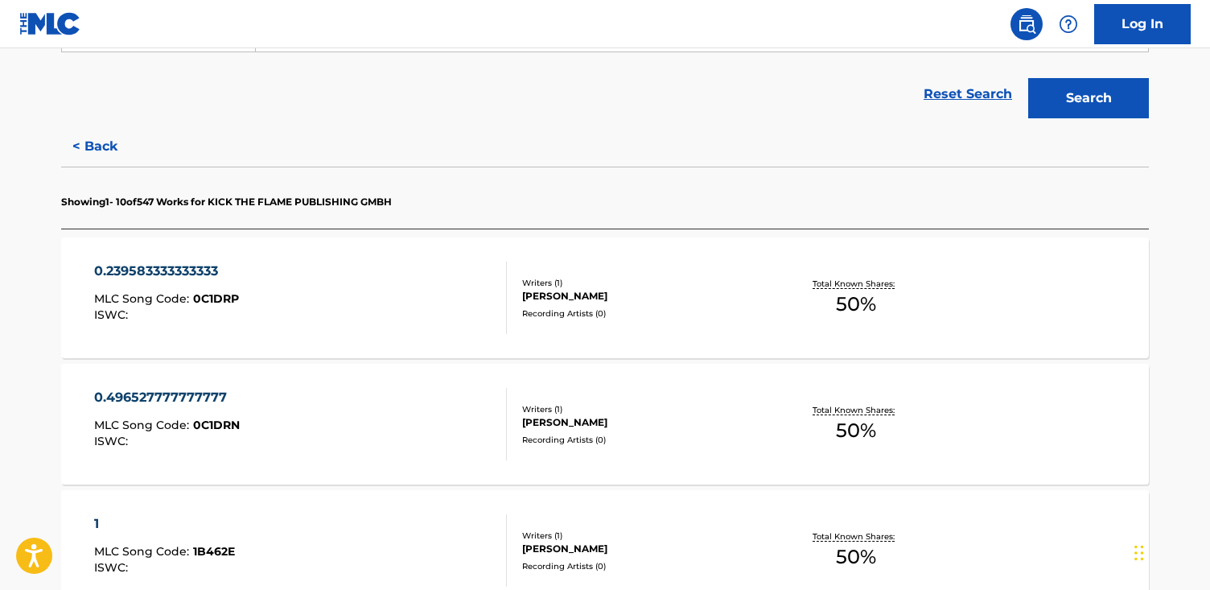
scroll to position [352, 0]
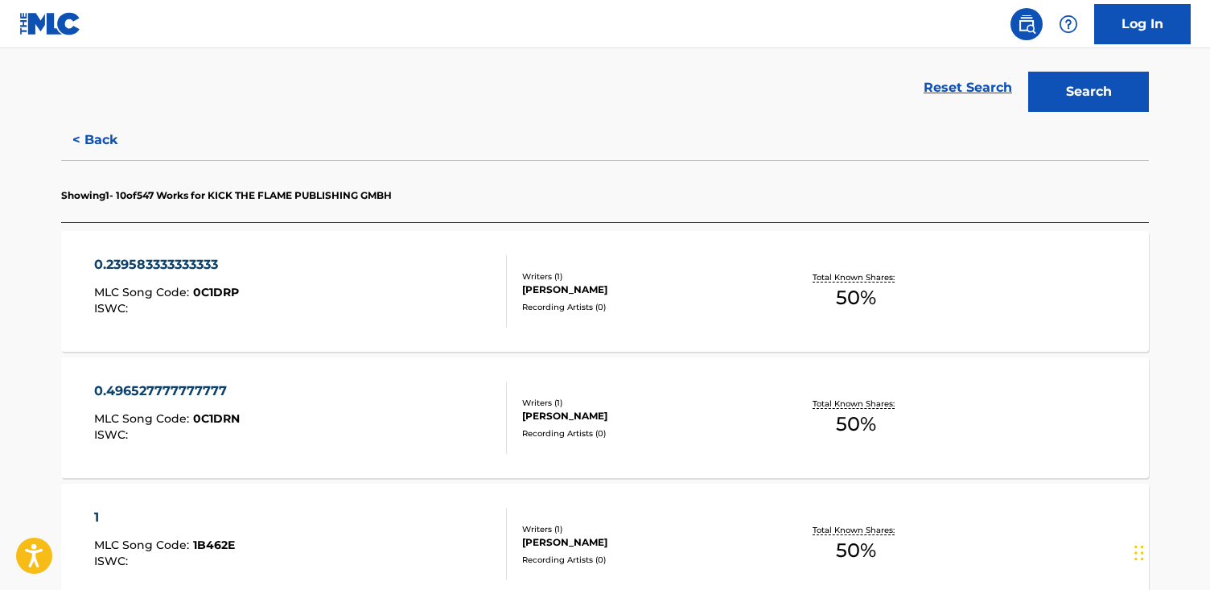
click at [377, 284] on div "0.239583333333333 MLC Song Code : 0C1DRP ISWC :" at bounding box center [300, 291] width 413 height 72
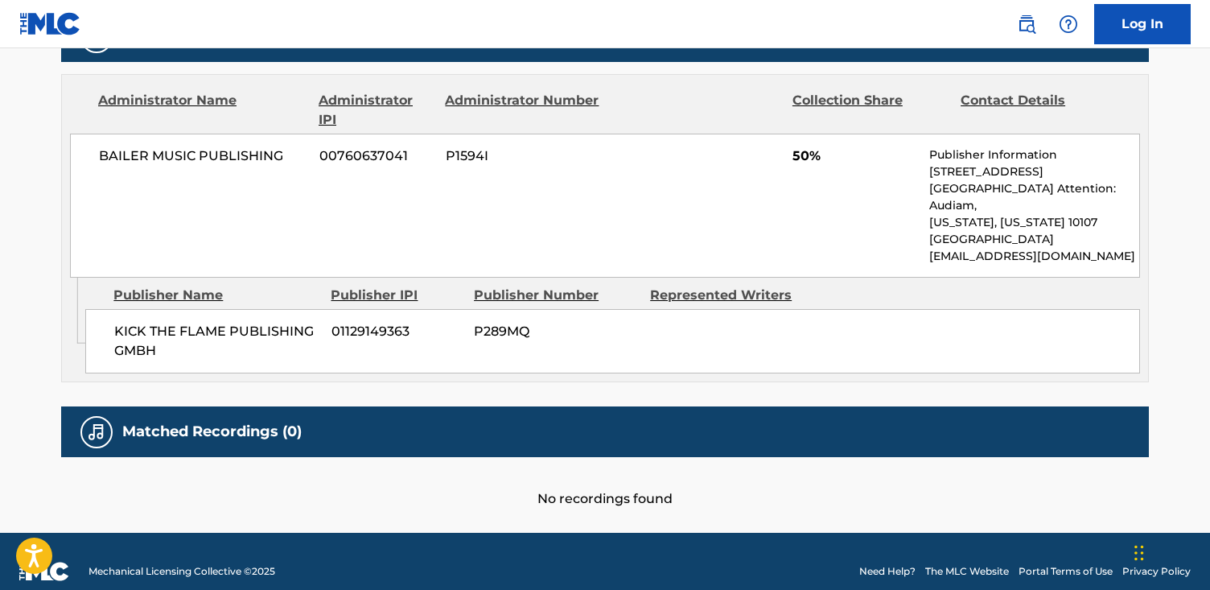
scroll to position [741, 0]
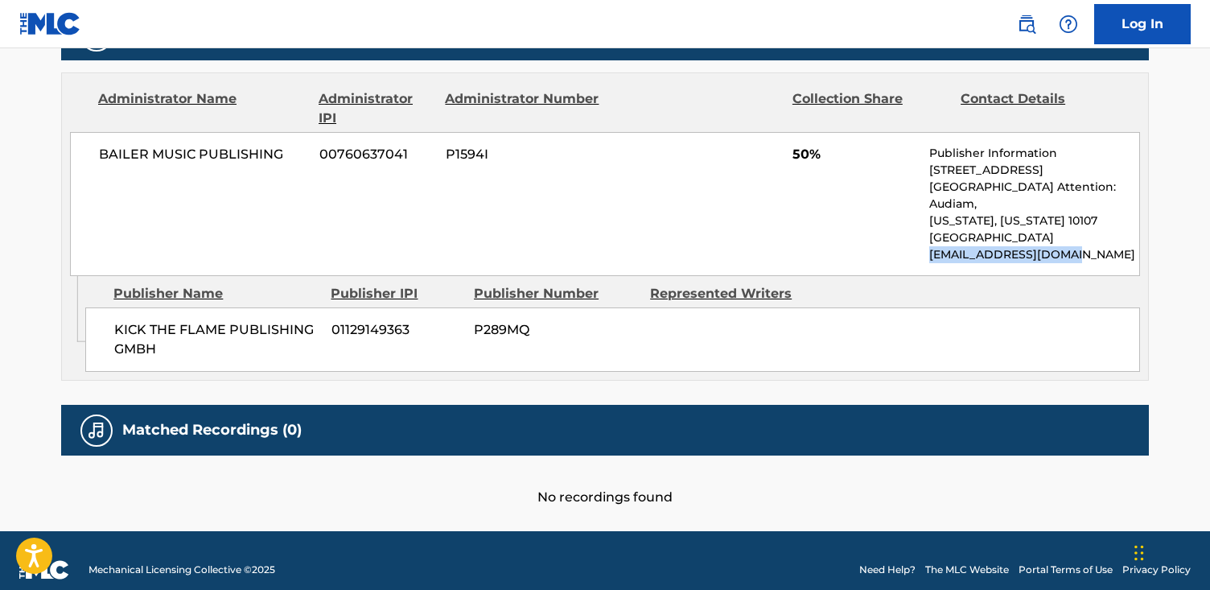
drag, startPoint x: 1079, startPoint y: 239, endPoint x: 929, endPoint y: 237, distance: 149.6
click at [923, 242] on div "[PERSON_NAME] MUSIC PUBLISHING 00760637041 P1594I 50% Publisher Information [ST…" at bounding box center [605, 204] width 1070 height 144
copy p "[EMAIL_ADDRESS][DOMAIN_NAME]"
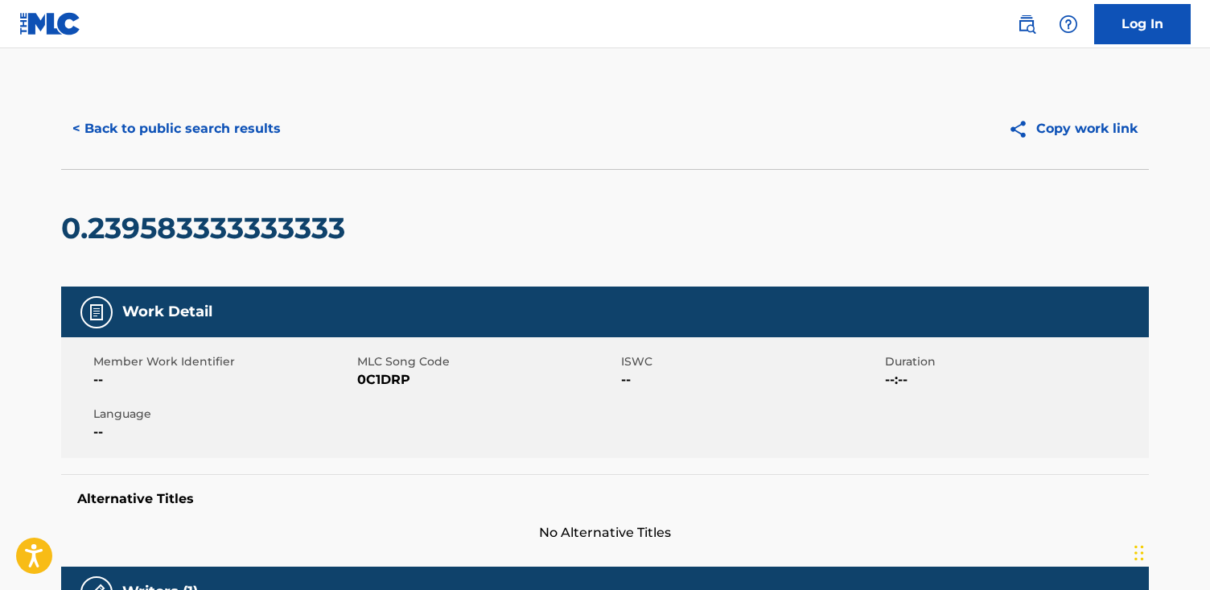
click at [229, 147] on button "< Back to public search results" at bounding box center [176, 129] width 231 height 40
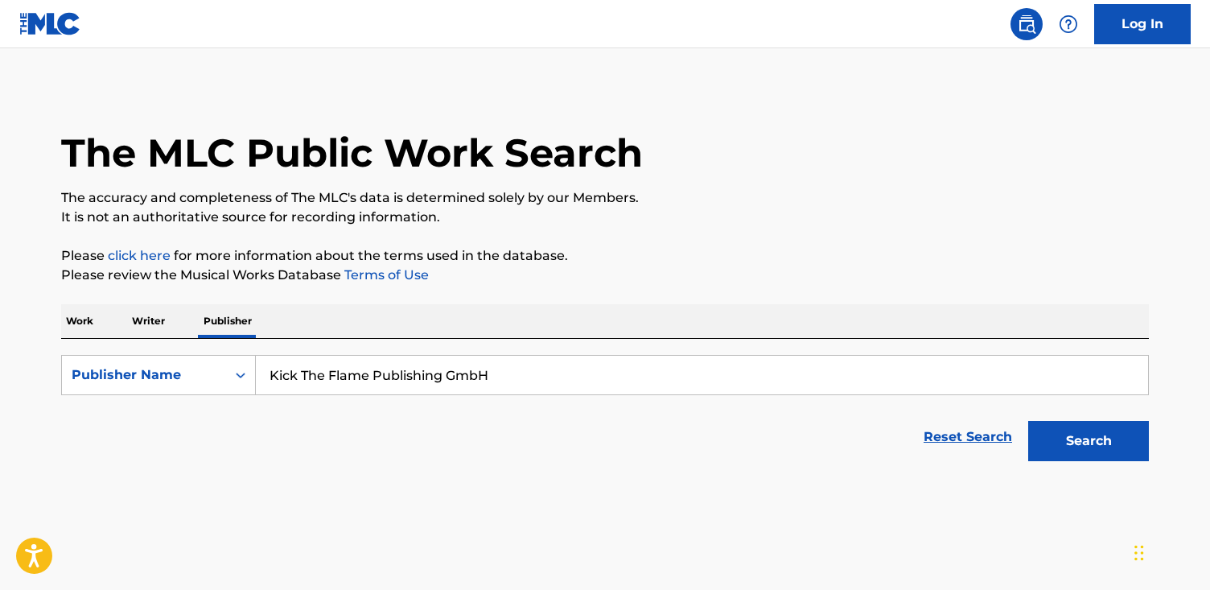
scroll to position [2, 0]
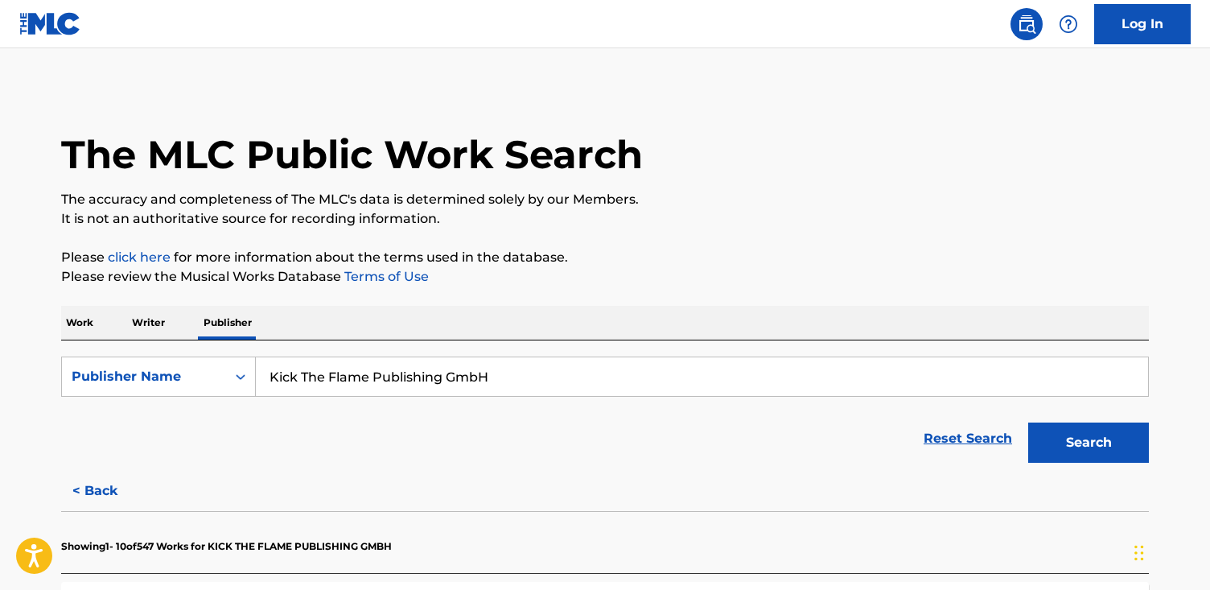
drag, startPoint x: 512, startPoint y: 382, endPoint x: 20, endPoint y: 348, distance: 493.4
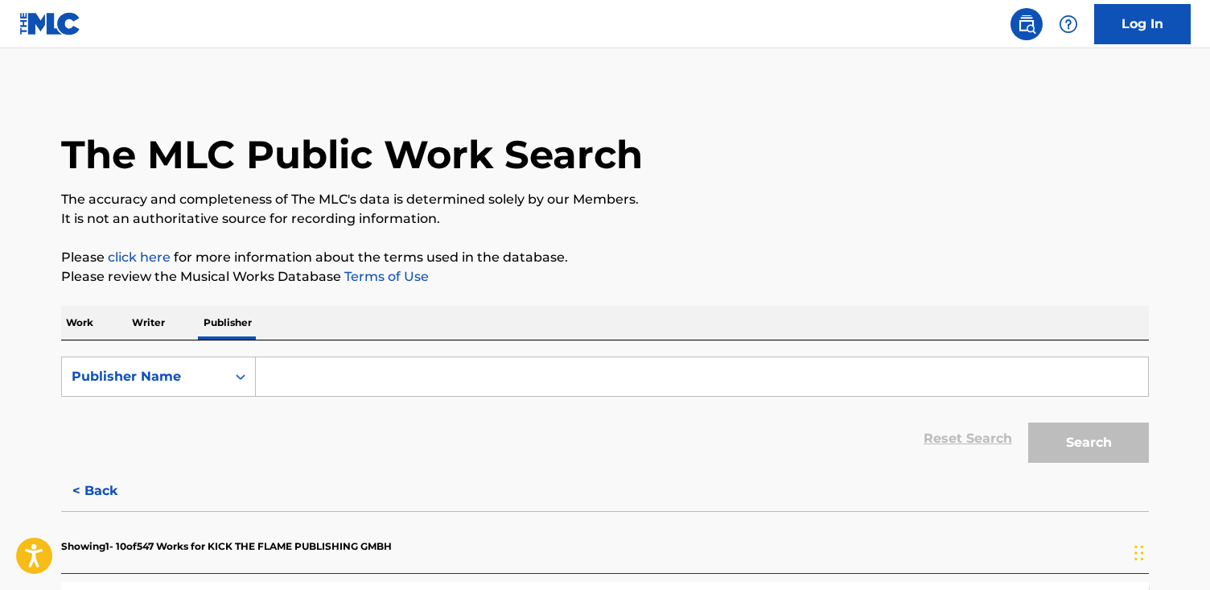
paste input "[PERSON_NAME]"
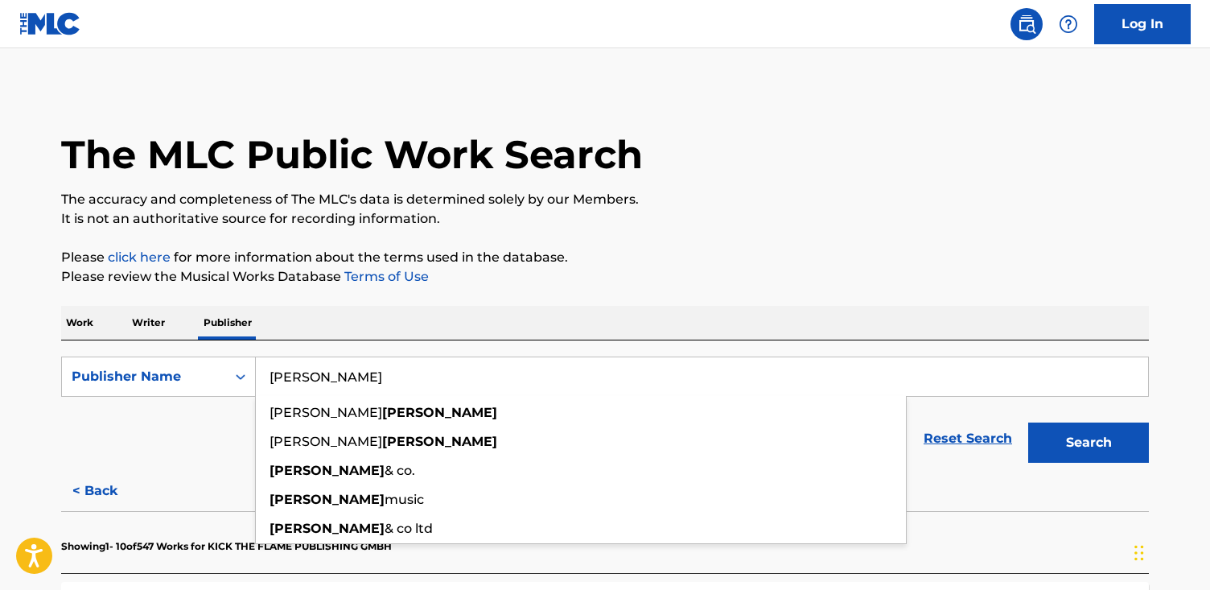
type input "[PERSON_NAME]"
click at [1028, 422] on button "Search" at bounding box center [1088, 442] width 121 height 40
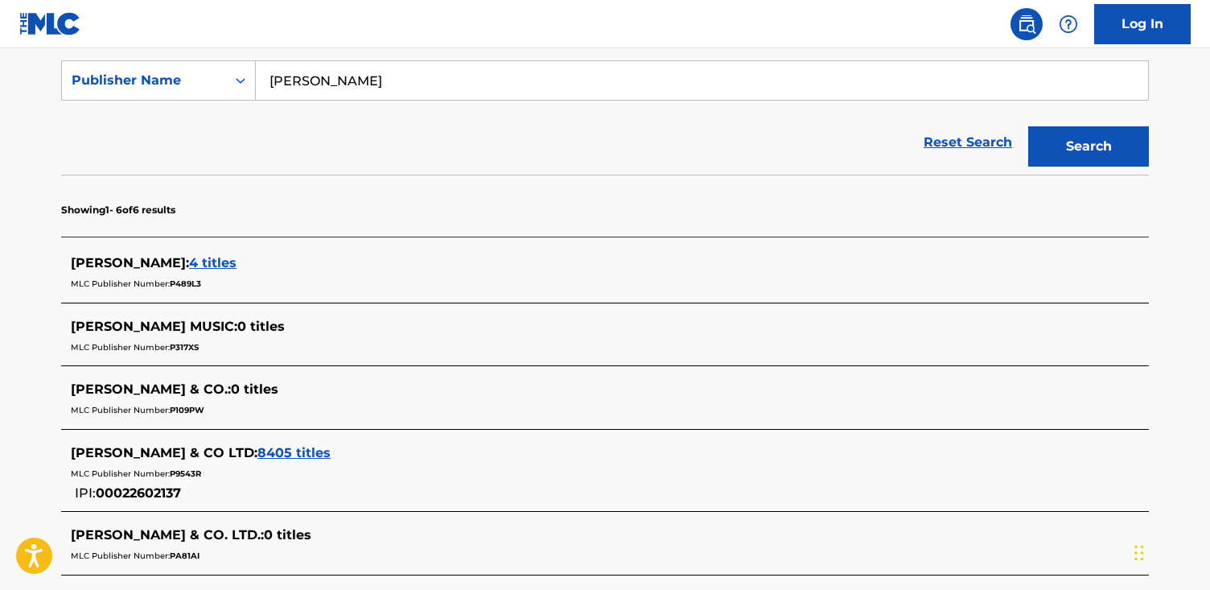
scroll to position [297, 0]
click at [260, 454] on span "8405 titles" at bounding box center [293, 453] width 73 height 15
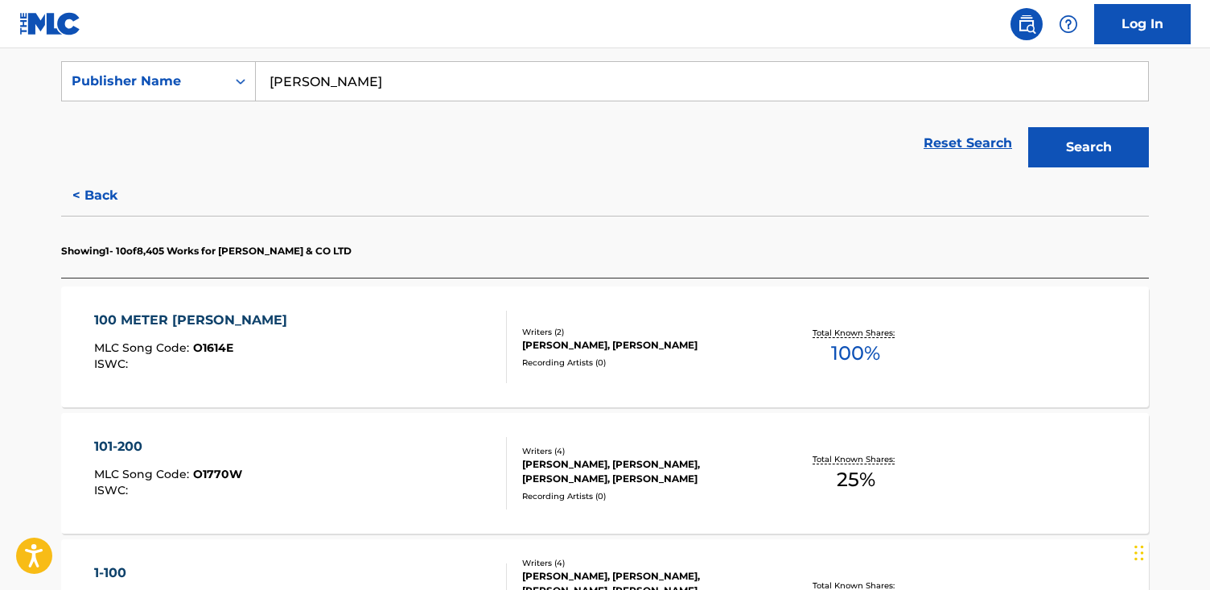
click at [377, 336] on div "100 METER [PERSON_NAME] MLC Song Code : O1614E ISWC :" at bounding box center [300, 346] width 413 height 72
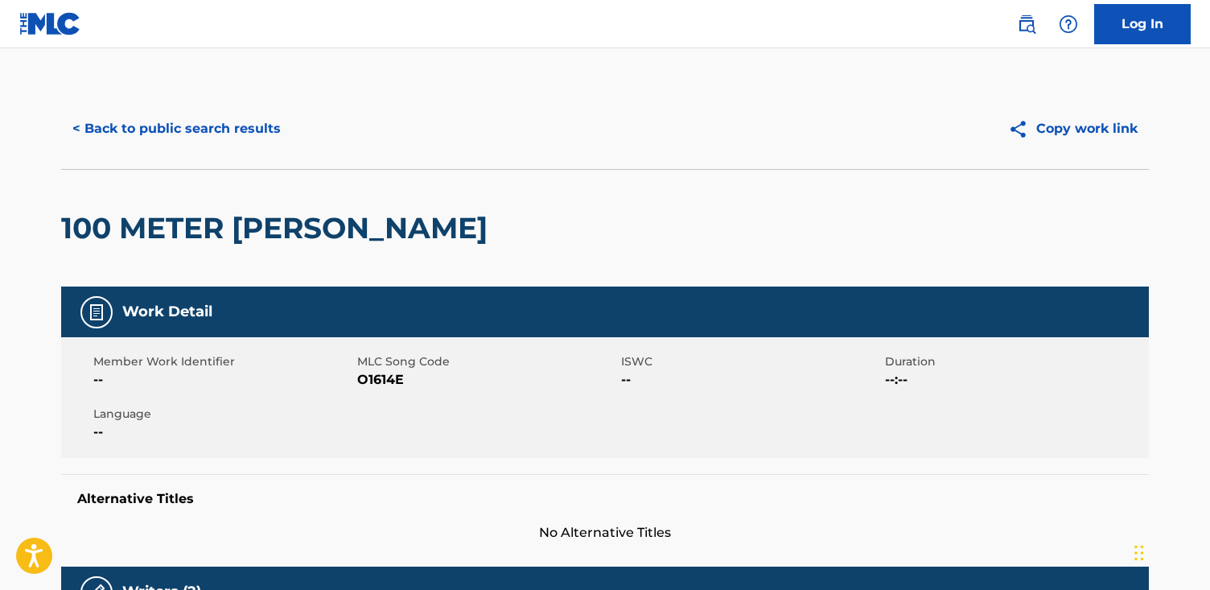
click at [248, 134] on button "< Back to public search results" at bounding box center [176, 129] width 231 height 40
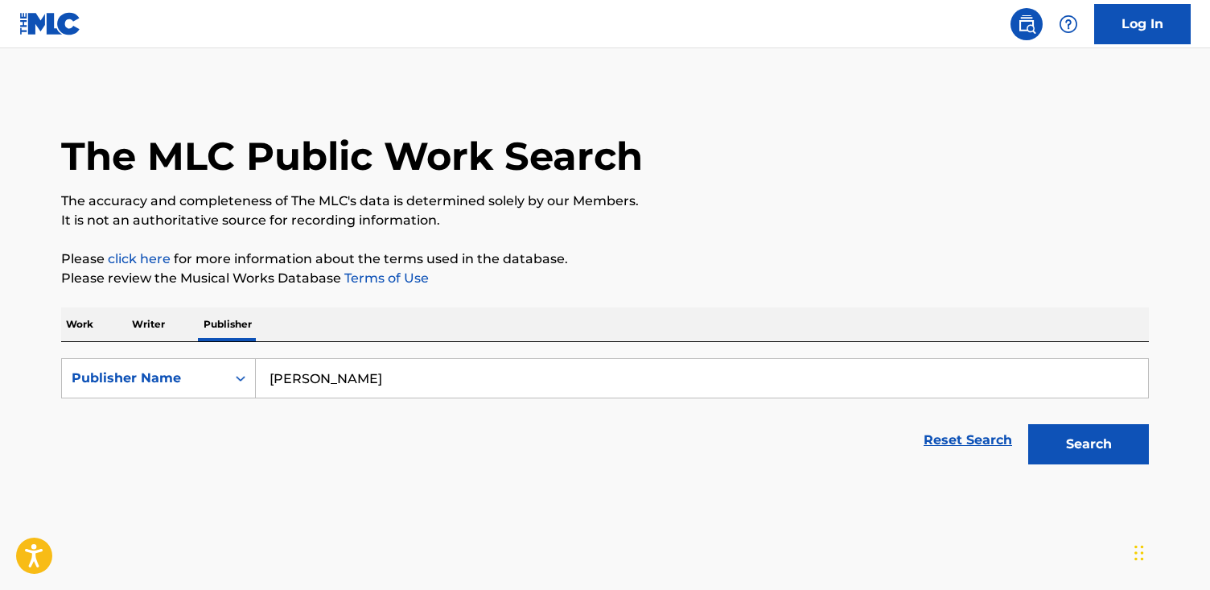
scroll to position [15, 0]
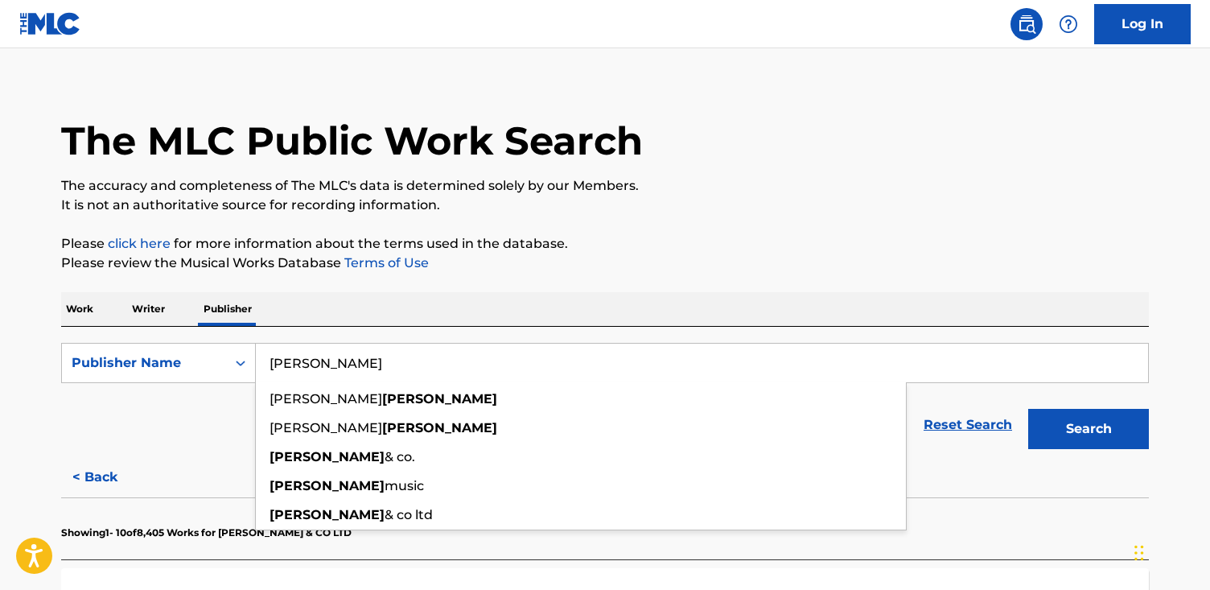
drag, startPoint x: 371, startPoint y: 357, endPoint x: 150, endPoint y: 331, distance: 221.9
click at [150, 332] on div "SearchWithCriteriafe3c8b1b-91f3-42ca-a704-f2ff1c2c1289 Publisher Name [PERSON_N…" at bounding box center [604, 392] width 1087 height 130
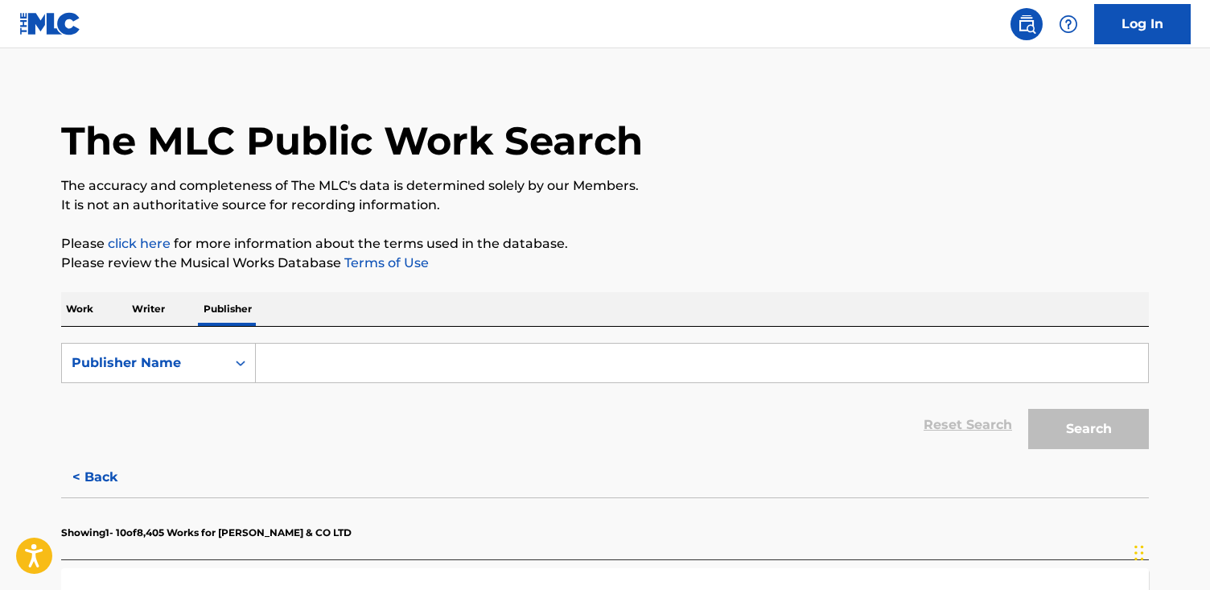
paste input "Tsm Records"
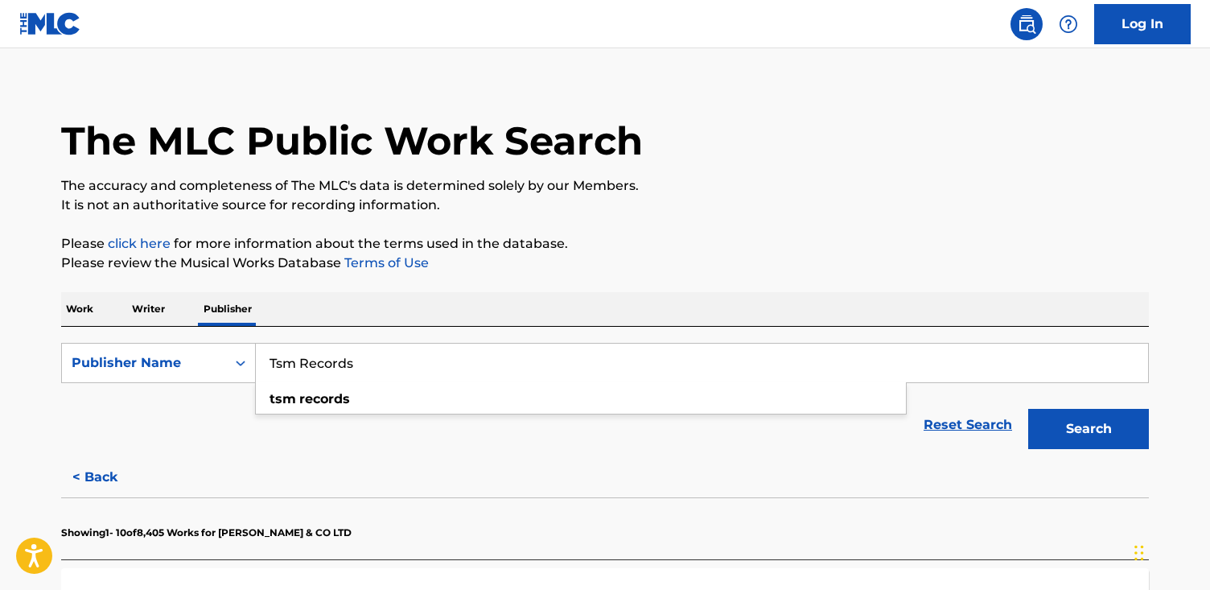
type input "Tsm Records"
click at [1028, 409] on button "Search" at bounding box center [1088, 429] width 121 height 40
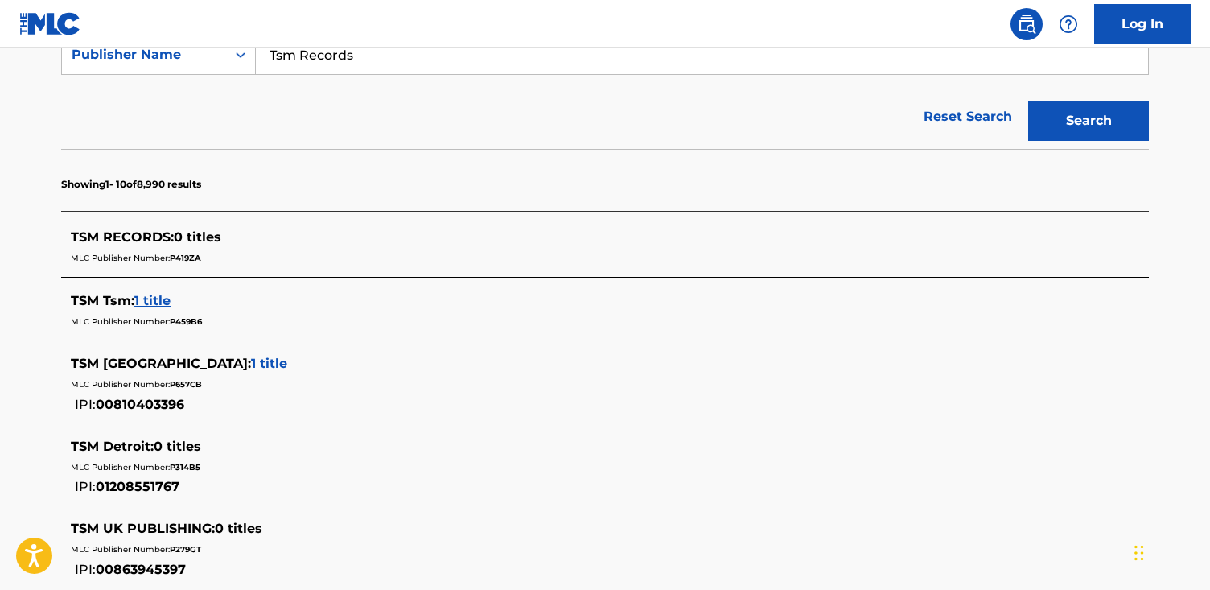
scroll to position [0, 0]
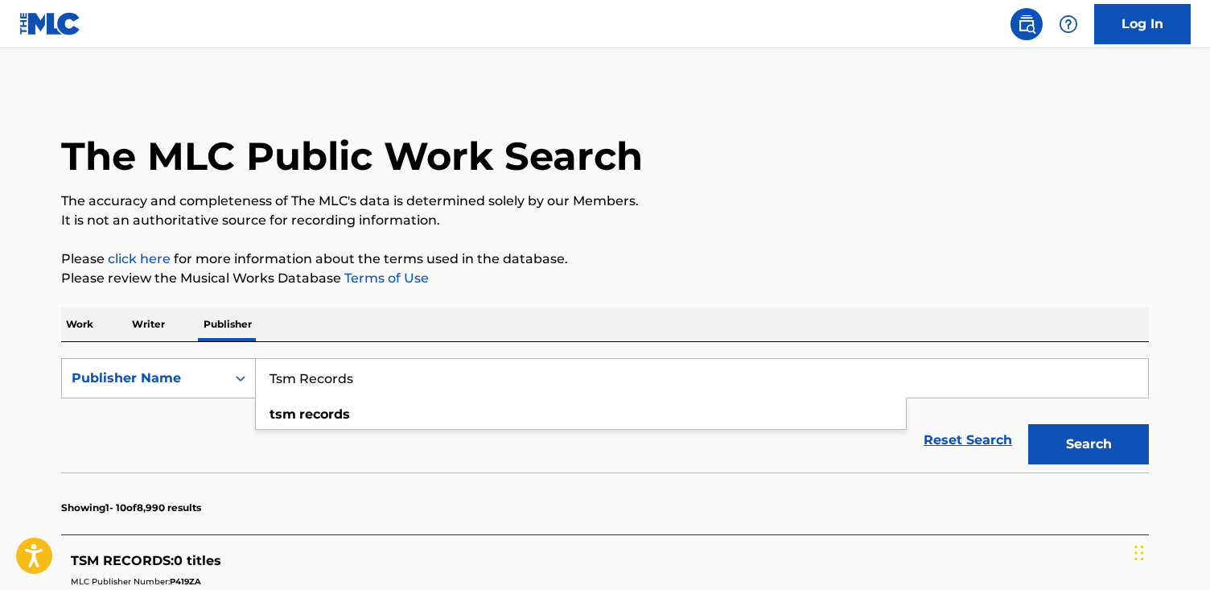
drag, startPoint x: 376, startPoint y: 384, endPoint x: 64, endPoint y: 359, distance: 313.1
click at [64, 359] on div "SearchWithCriteriafe3c8b1b-91f3-42ca-a704-f2ff1c2c1289 Publisher Name Tsm Recor…" at bounding box center [604, 378] width 1087 height 40
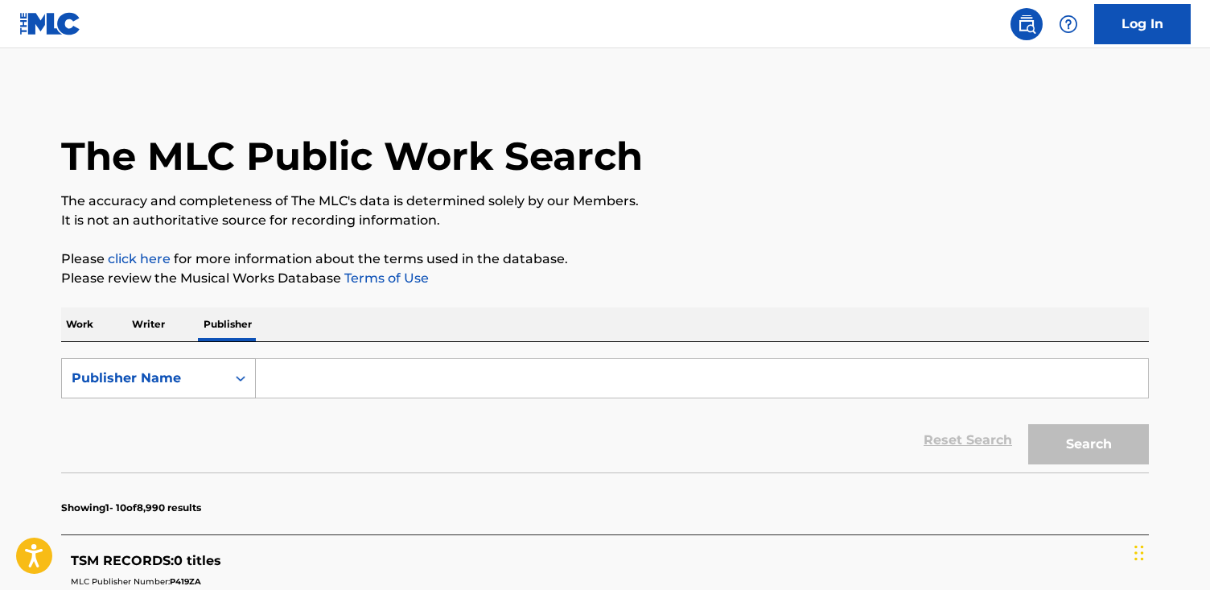
paste input "Dandelion Music Co"
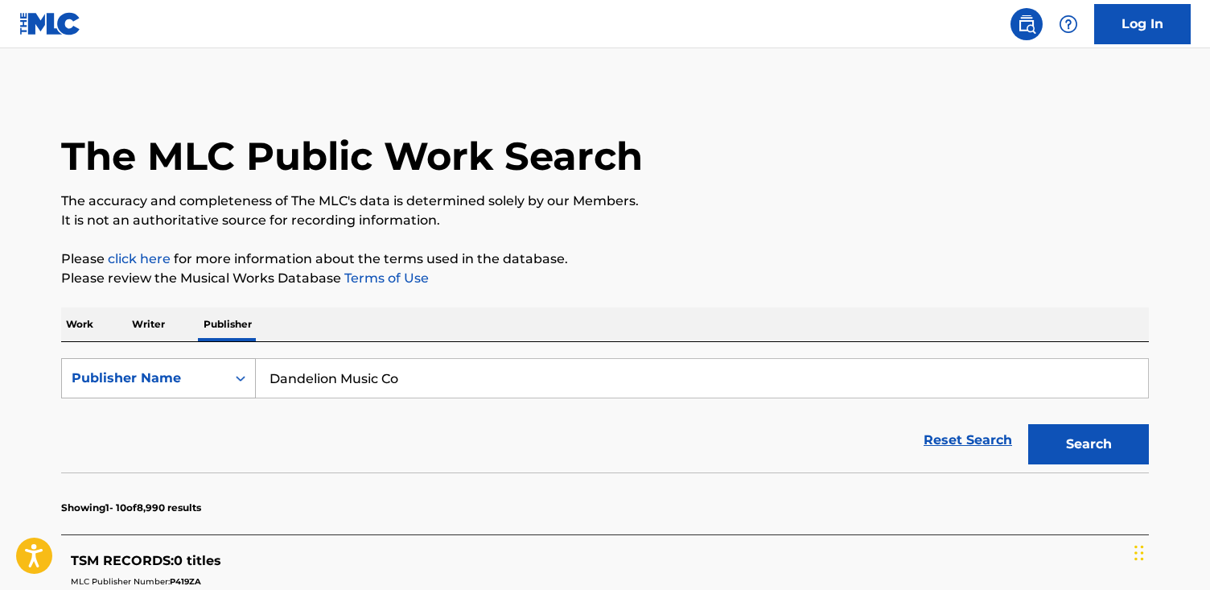
type input "Dandelion Music Co"
click at [1028, 424] on button "Search" at bounding box center [1088, 444] width 121 height 40
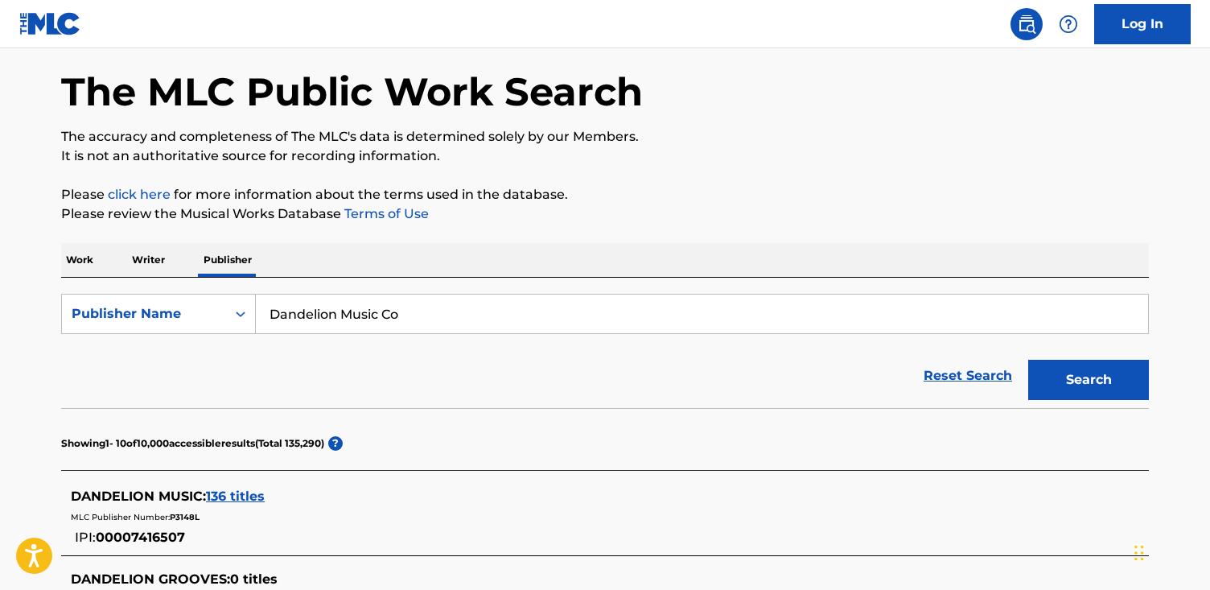
scroll to position [125, 0]
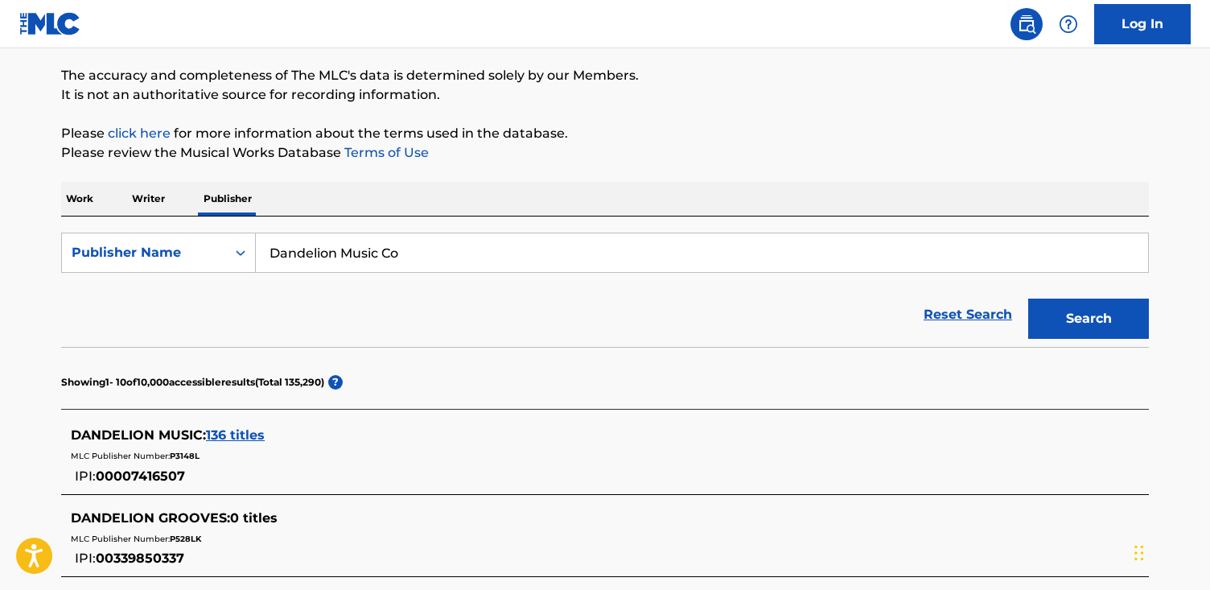
click at [236, 437] on span "136 titles" at bounding box center [235, 434] width 59 height 15
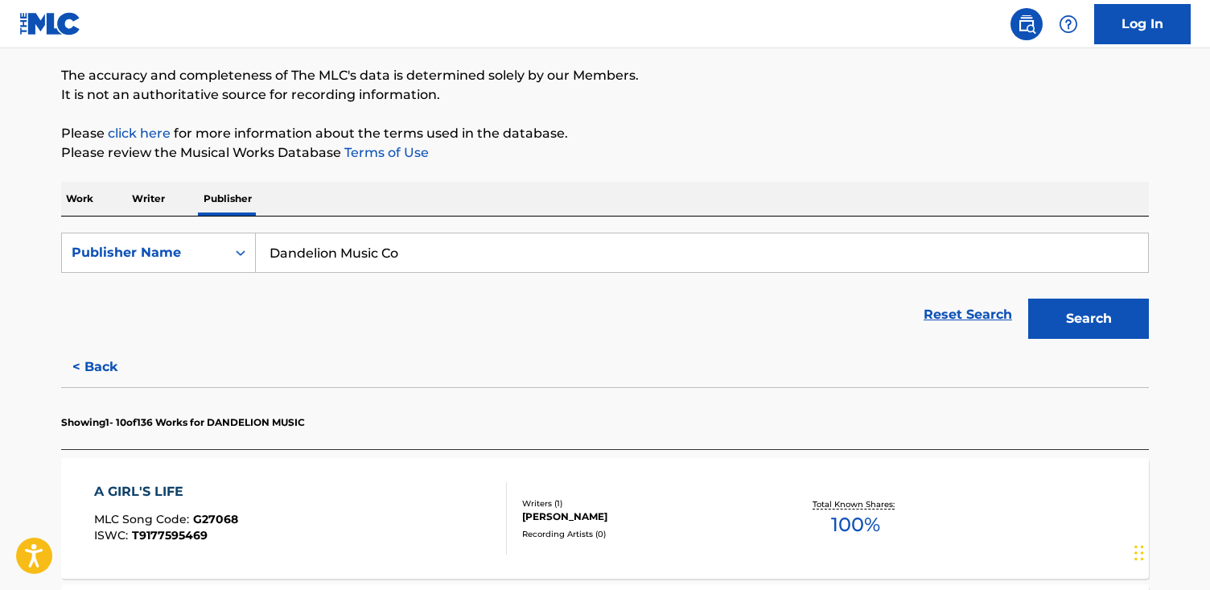
scroll to position [133, 0]
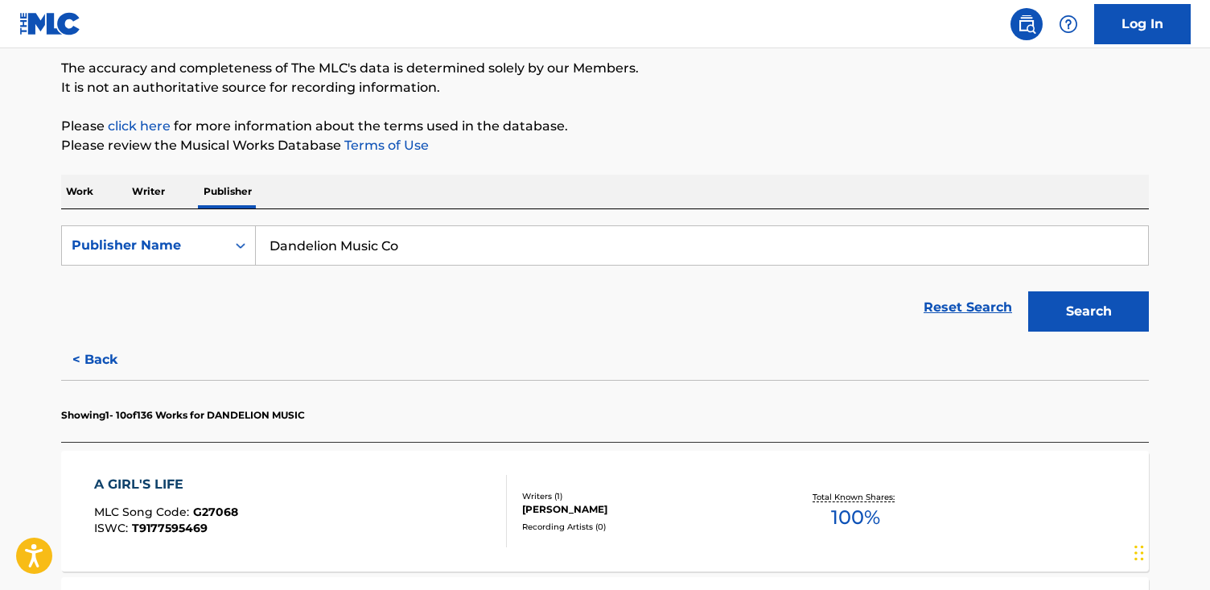
click at [280, 459] on div "A GIRL'S LIFE MLC Song Code : G27068 ISWC : T9177595469 Writers ( 1 ) [PERSON_N…" at bounding box center [604, 510] width 1087 height 121
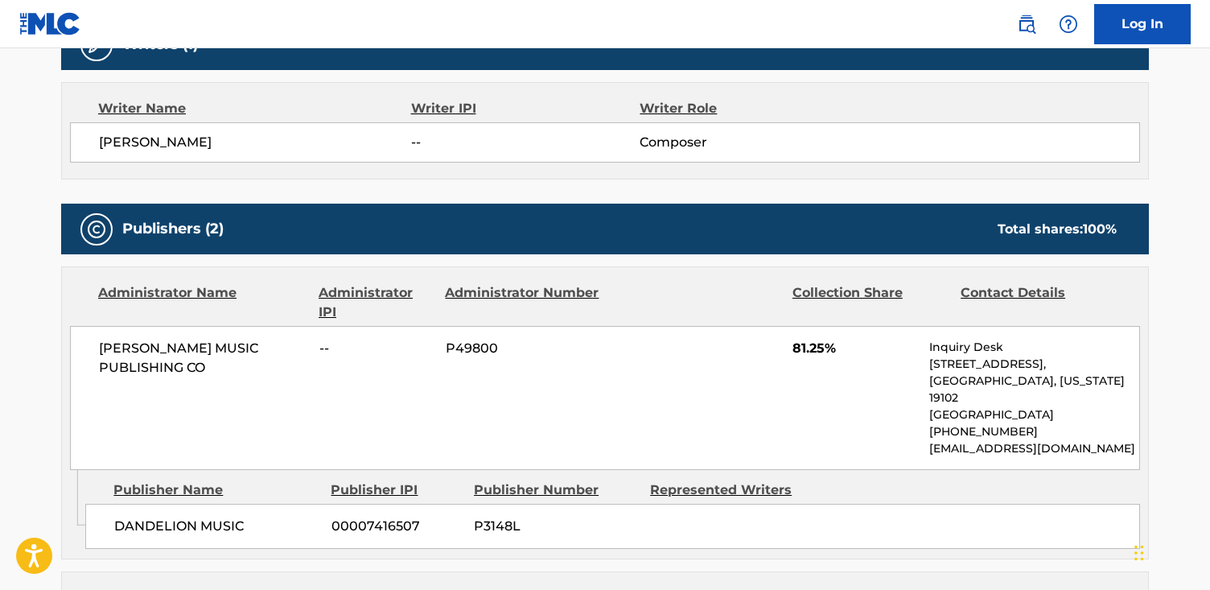
scroll to position [549, 0]
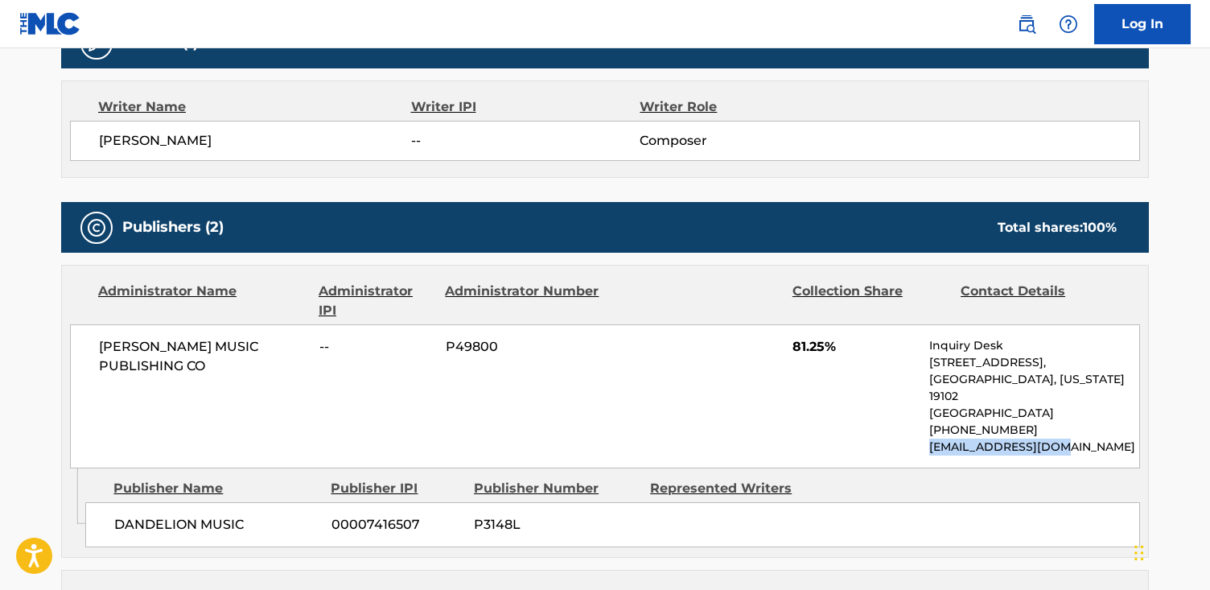
drag, startPoint x: 1067, startPoint y: 431, endPoint x: 925, endPoint y: 432, distance: 141.6
click at [925, 432] on div "[PERSON_NAME] MUSIC PUBLISHING CO -- P49800 81.25% Inquiry Desk [STREET_ADDRESS…" at bounding box center [605, 396] width 1070 height 144
copy p "[EMAIL_ADDRESS][DOMAIN_NAME]"
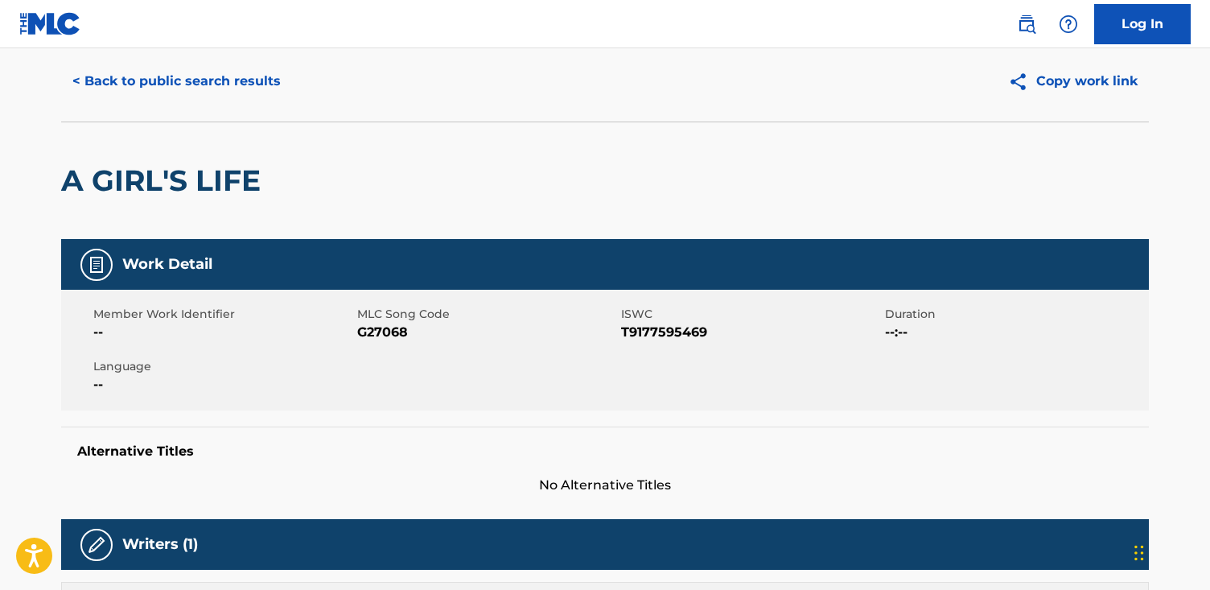
scroll to position [0, 0]
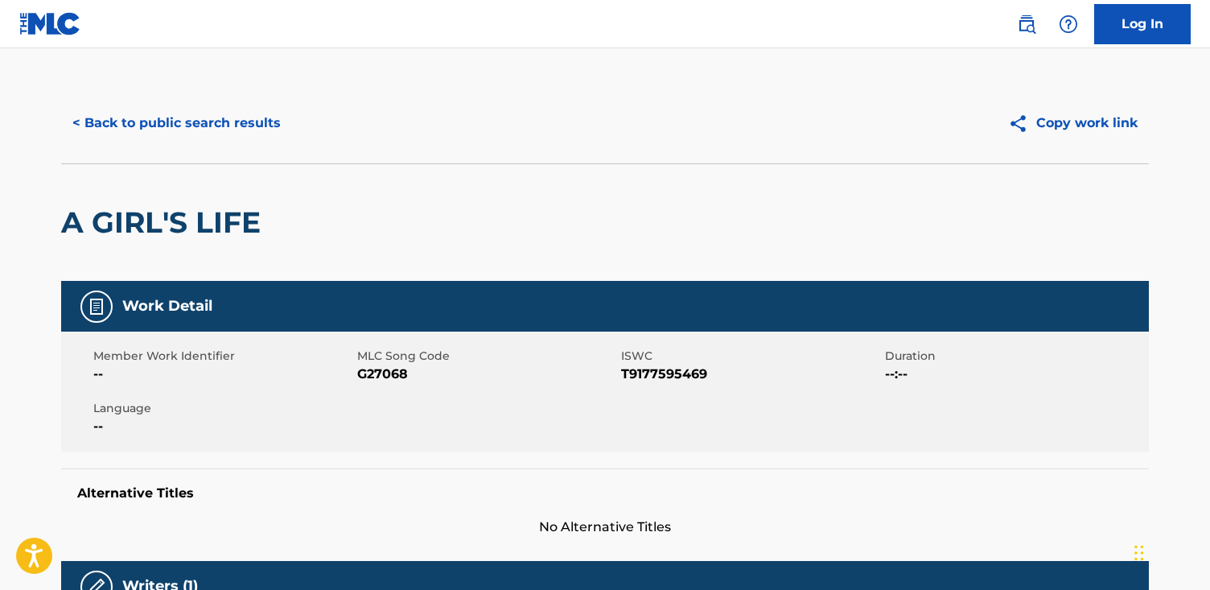
click at [163, 117] on button "< Back to public search results" at bounding box center [176, 123] width 231 height 40
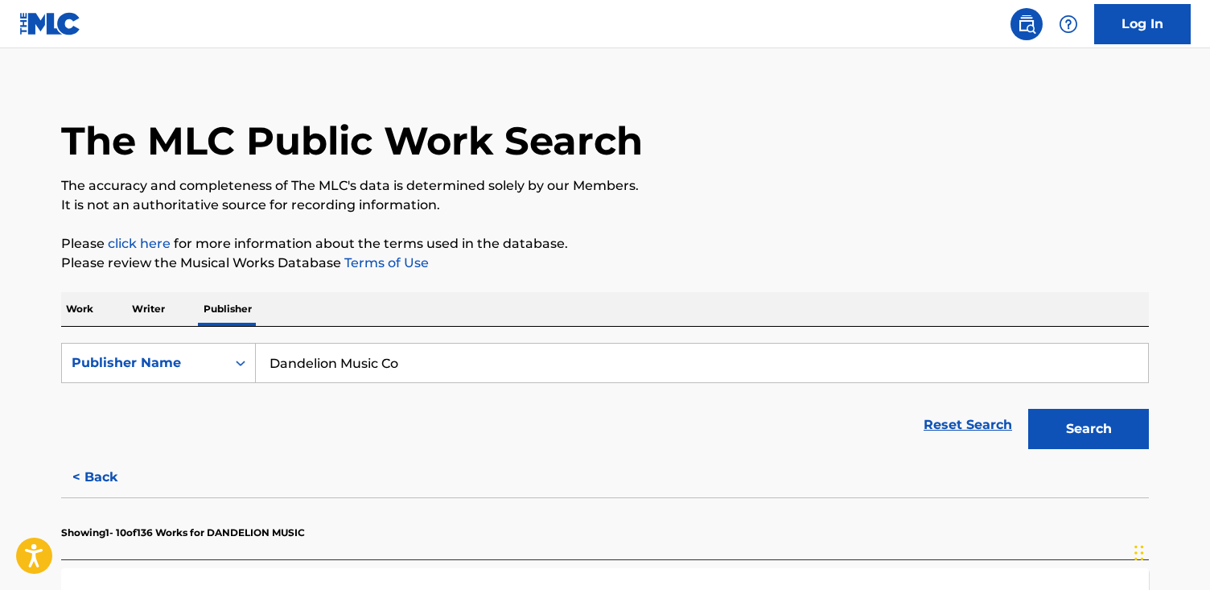
scroll to position [14, 0]
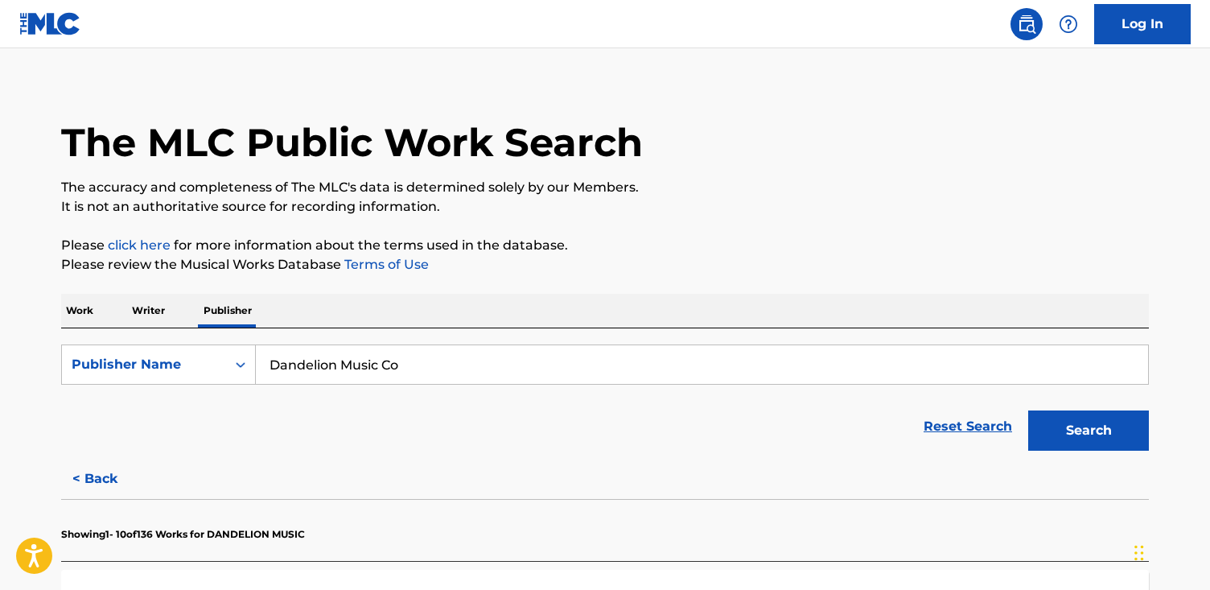
drag, startPoint x: 403, startPoint y: 372, endPoint x: 103, endPoint y: 335, distance: 302.3
click at [103, 335] on div "SearchWithCriteriafe3c8b1b-91f3-42ca-a704-f2ff1c2c1289 Publisher Name Dandelion…" at bounding box center [604, 393] width 1087 height 130
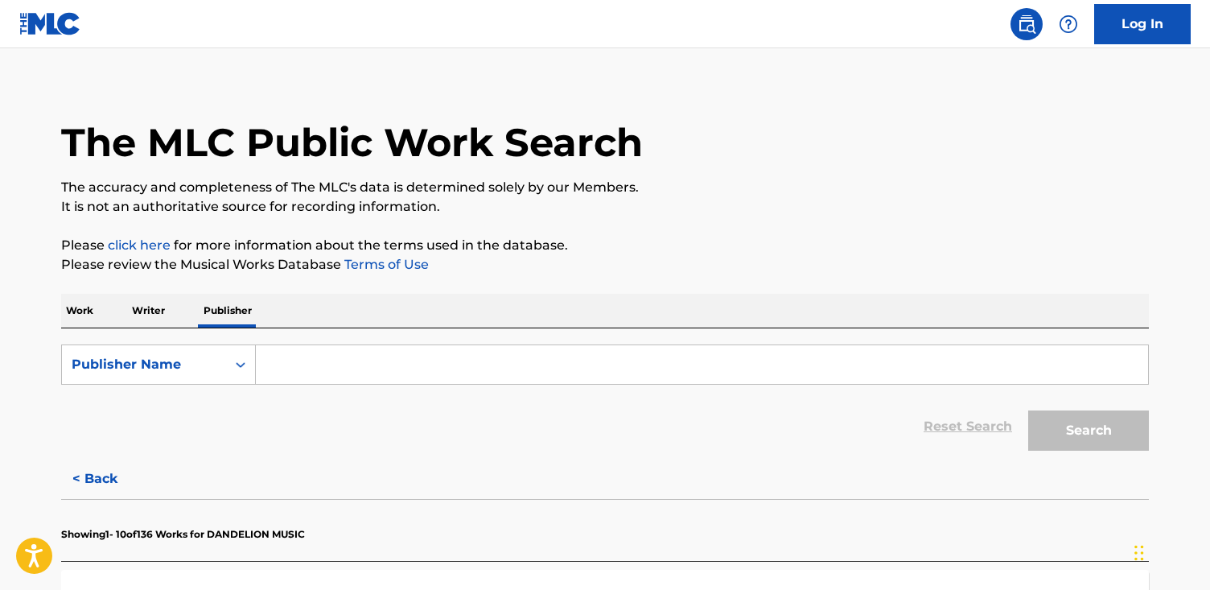
paste input "Deltaoak Limited"
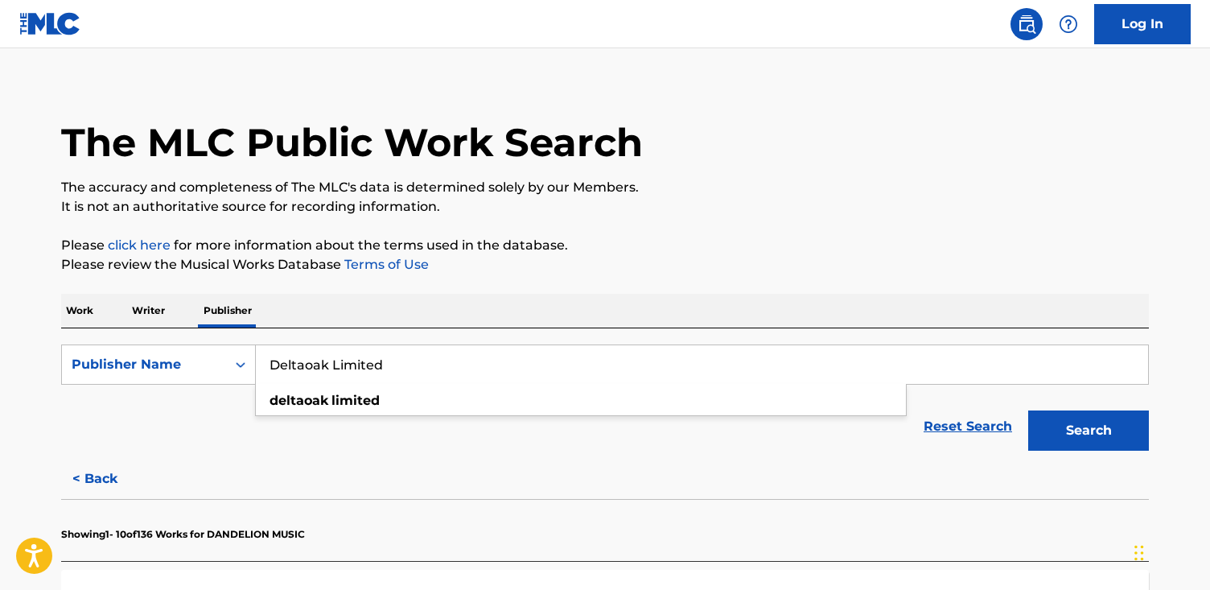
type input "Deltaoak Limited"
click at [1028, 410] on button "Search" at bounding box center [1088, 430] width 121 height 40
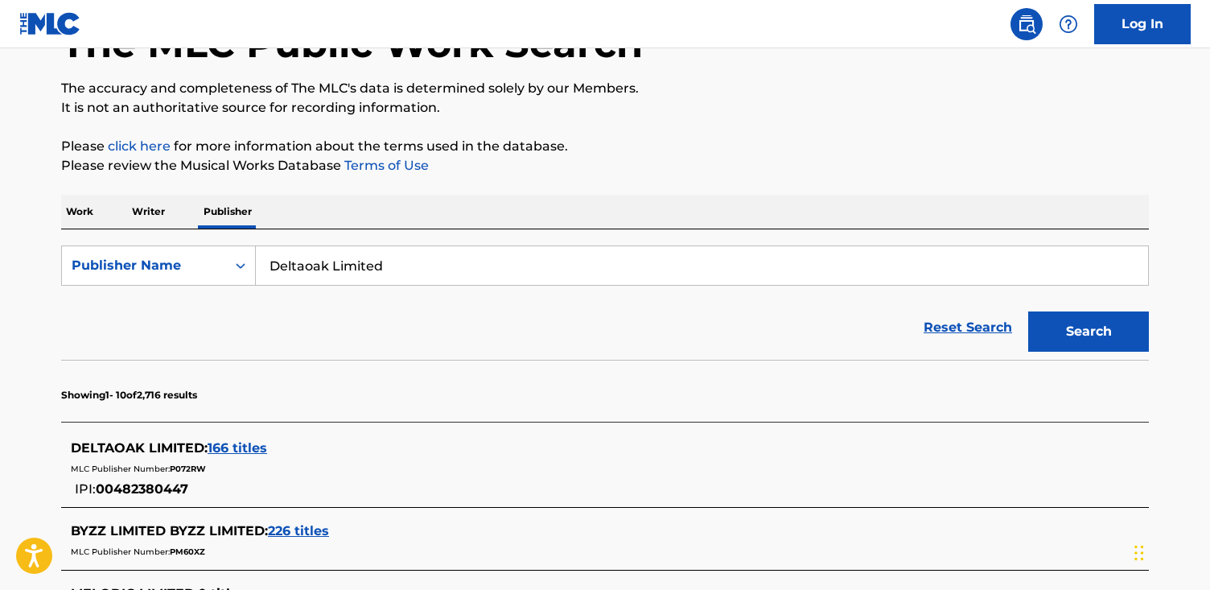
scroll to position [114, 0]
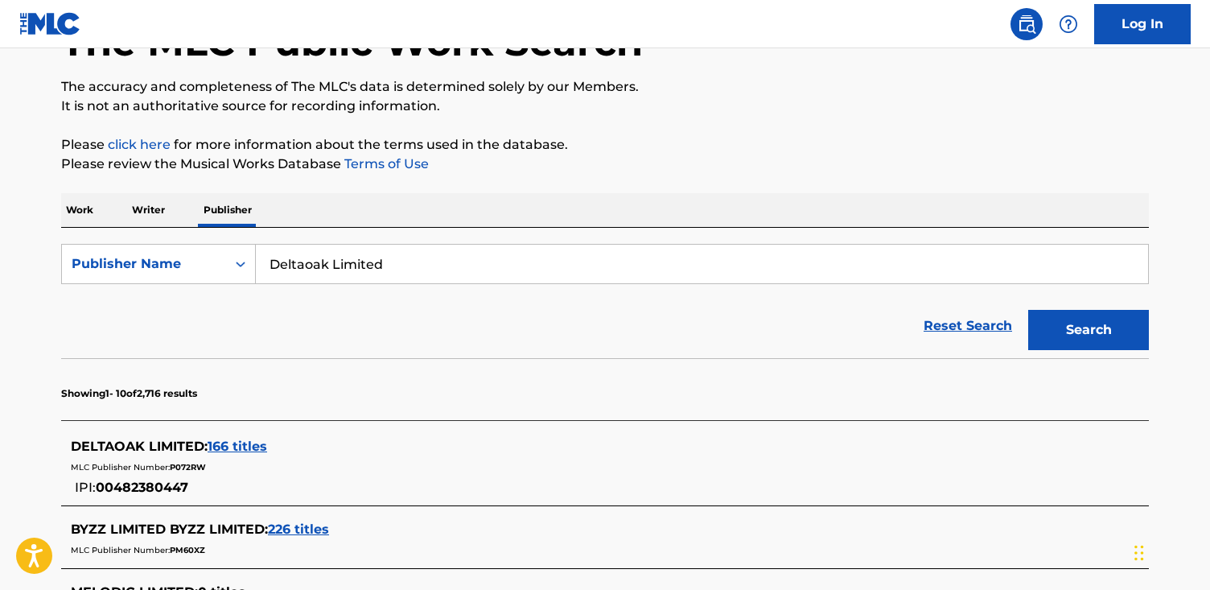
click at [245, 446] on span "166 titles" at bounding box center [238, 445] width 60 height 15
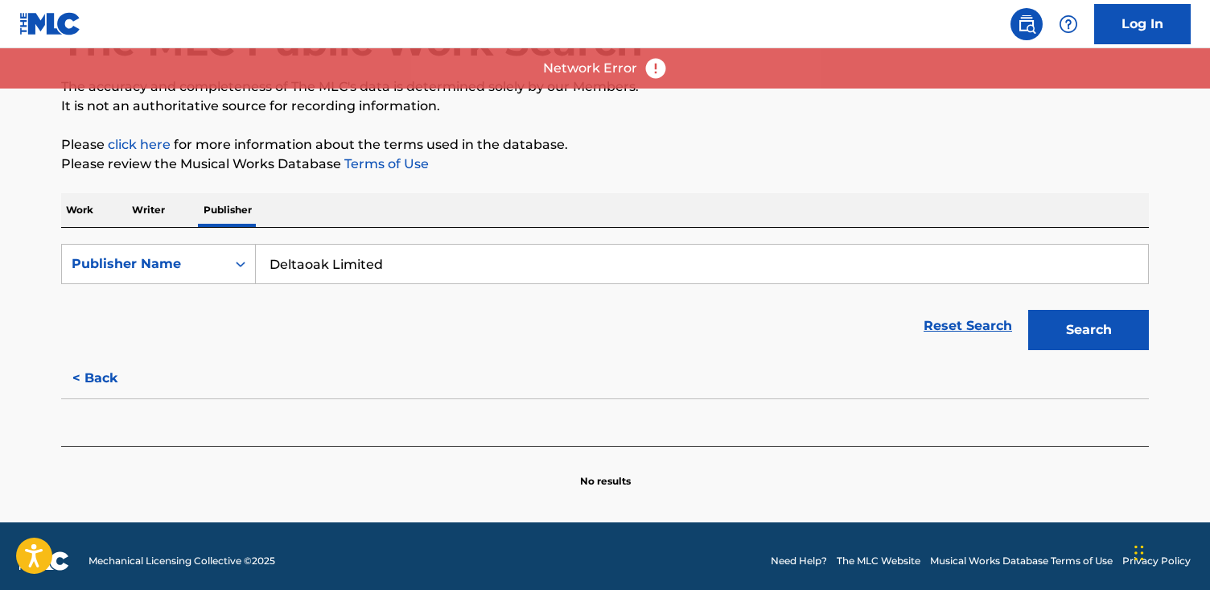
click at [1032, 327] on button "Search" at bounding box center [1088, 330] width 121 height 40
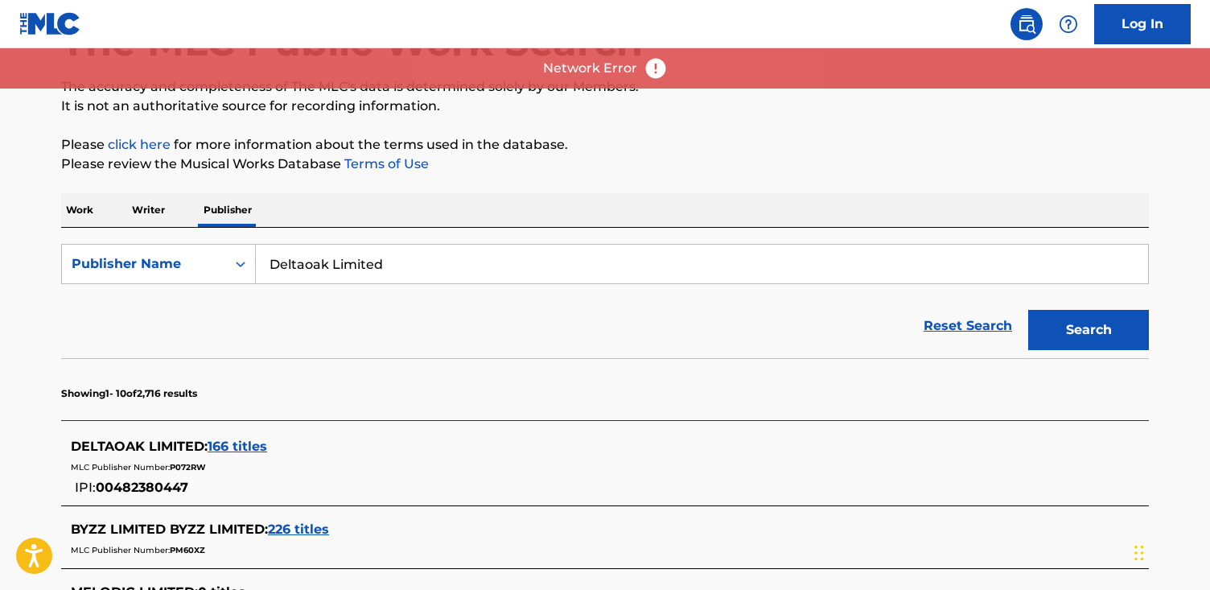
click at [242, 445] on span "166 titles" at bounding box center [238, 445] width 60 height 15
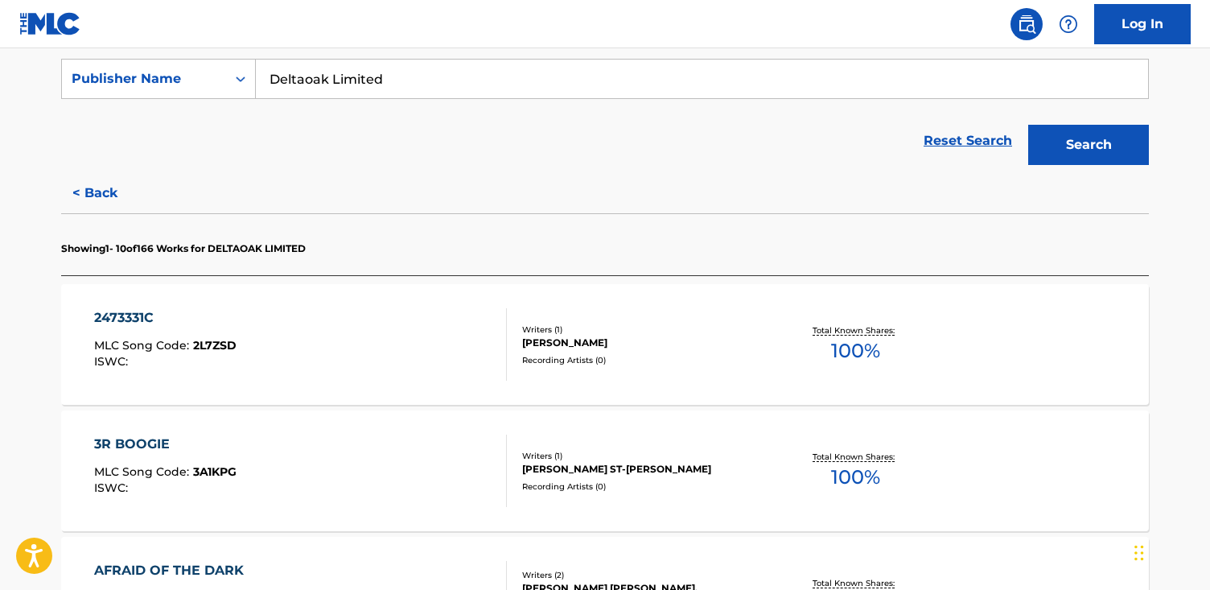
scroll to position [368, 0]
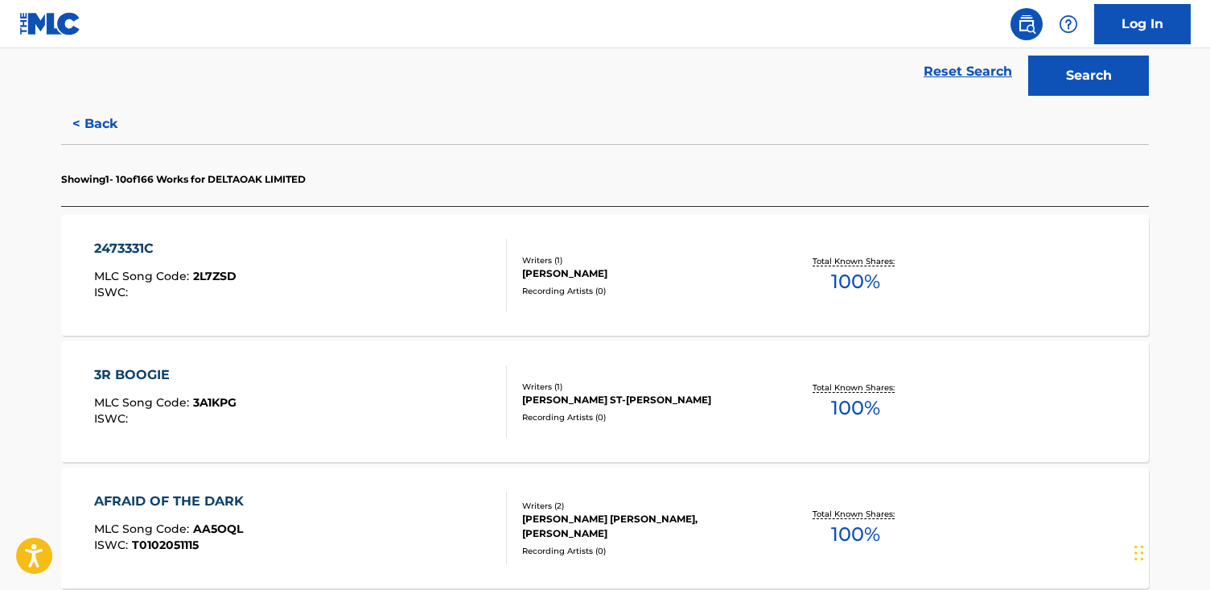
click at [374, 273] on div "2473331C MLC Song Code : 2L7ZSD ISWC :" at bounding box center [300, 275] width 413 height 72
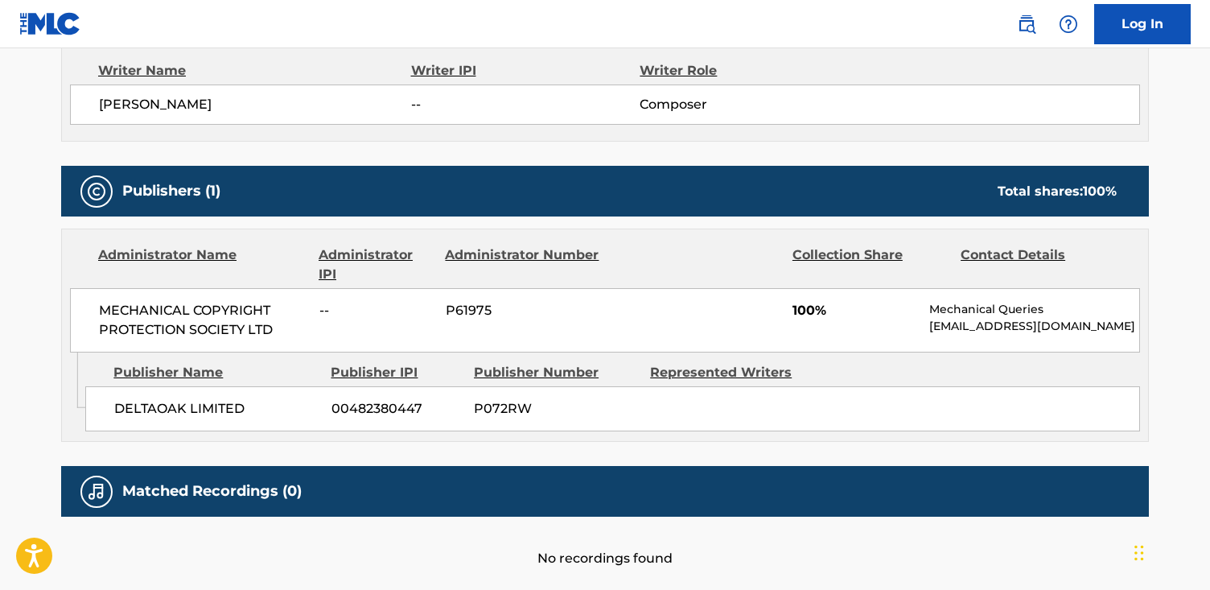
scroll to position [588, 0]
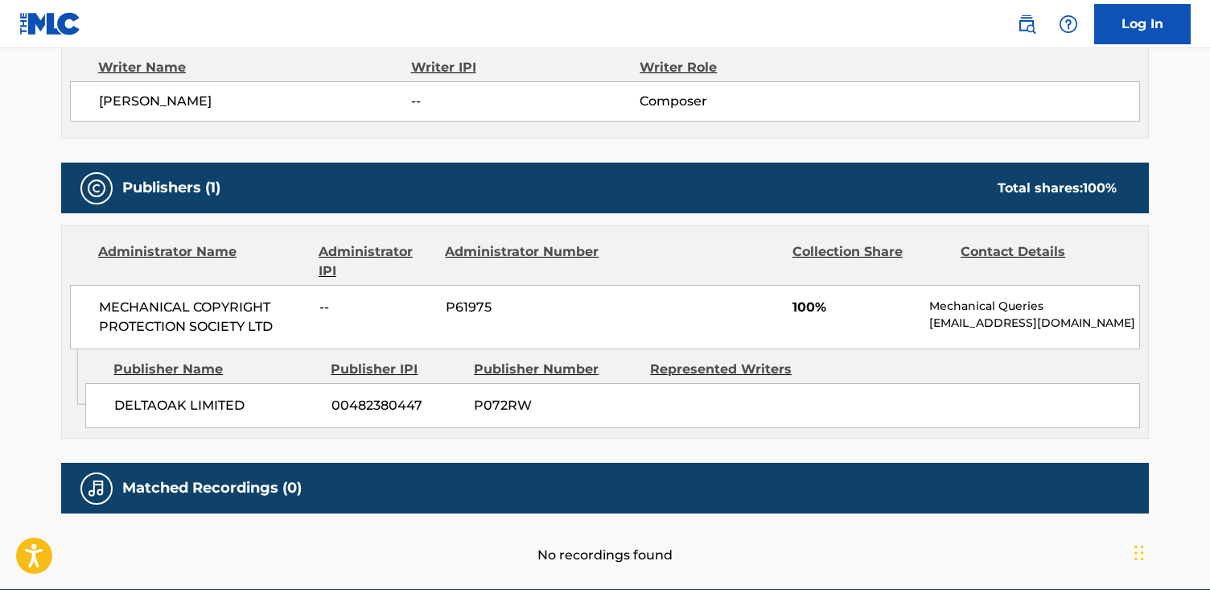
drag, startPoint x: 964, startPoint y: 343, endPoint x: 926, endPoint y: 327, distance: 42.1
click at [926, 327] on div "MECHANICAL COPYRIGHT PROTECTION SOCIETY LTD -- P61975 100% Mechanical Queries […" at bounding box center [605, 317] width 1070 height 64
copy p "[EMAIL_ADDRESS][DOMAIN_NAME]"
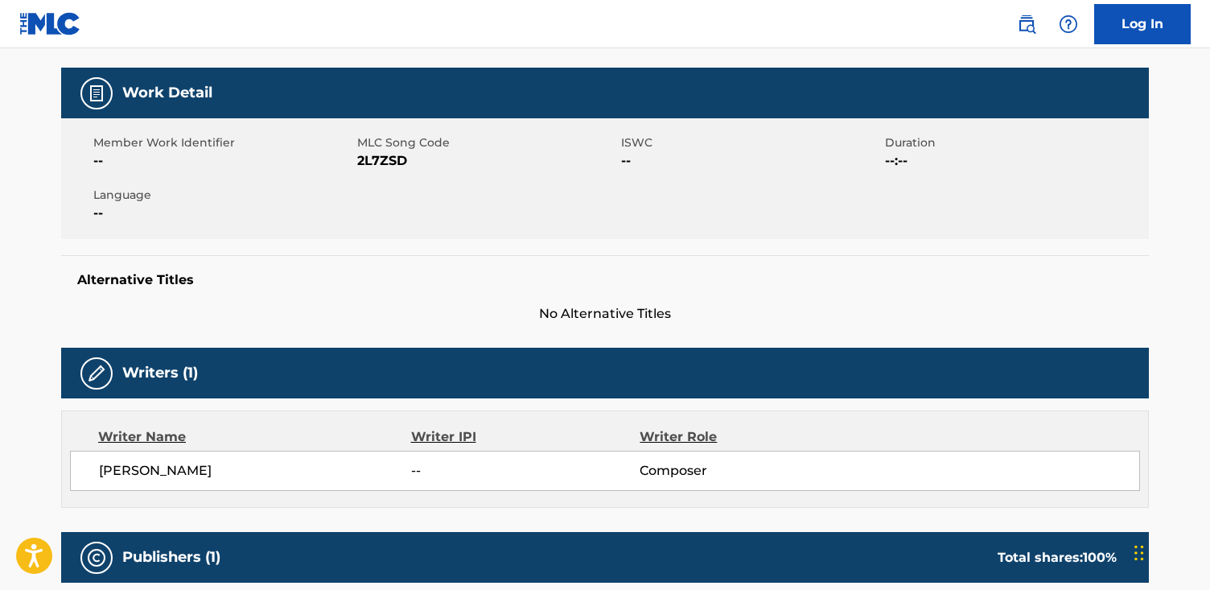
scroll to position [0, 0]
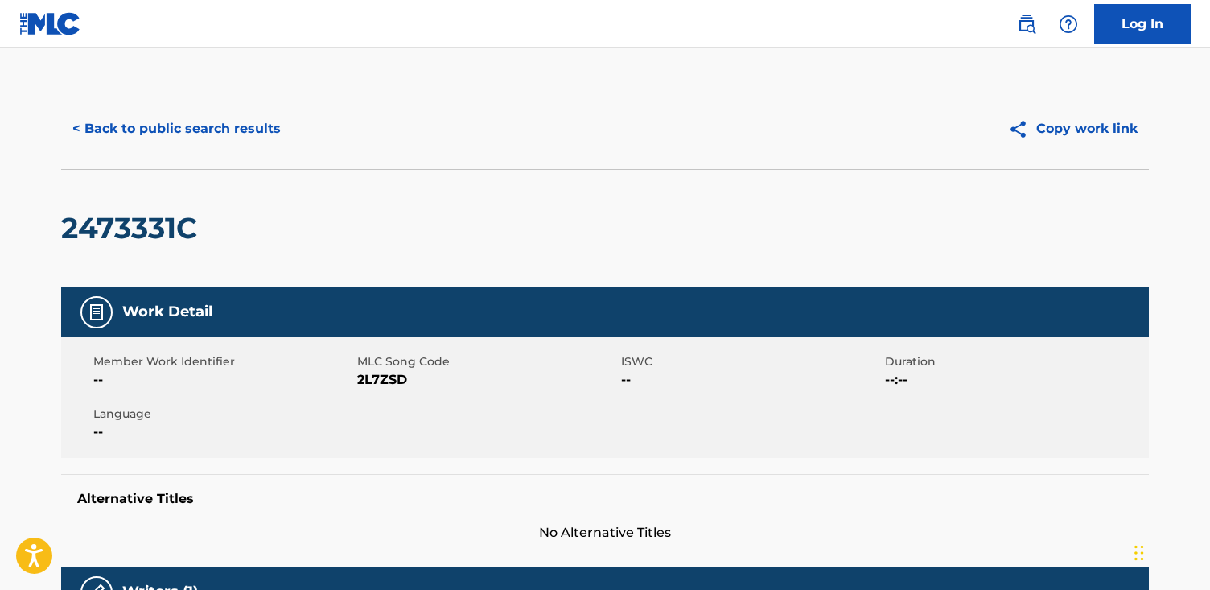
click at [224, 117] on button "< Back to public search results" at bounding box center [176, 129] width 231 height 40
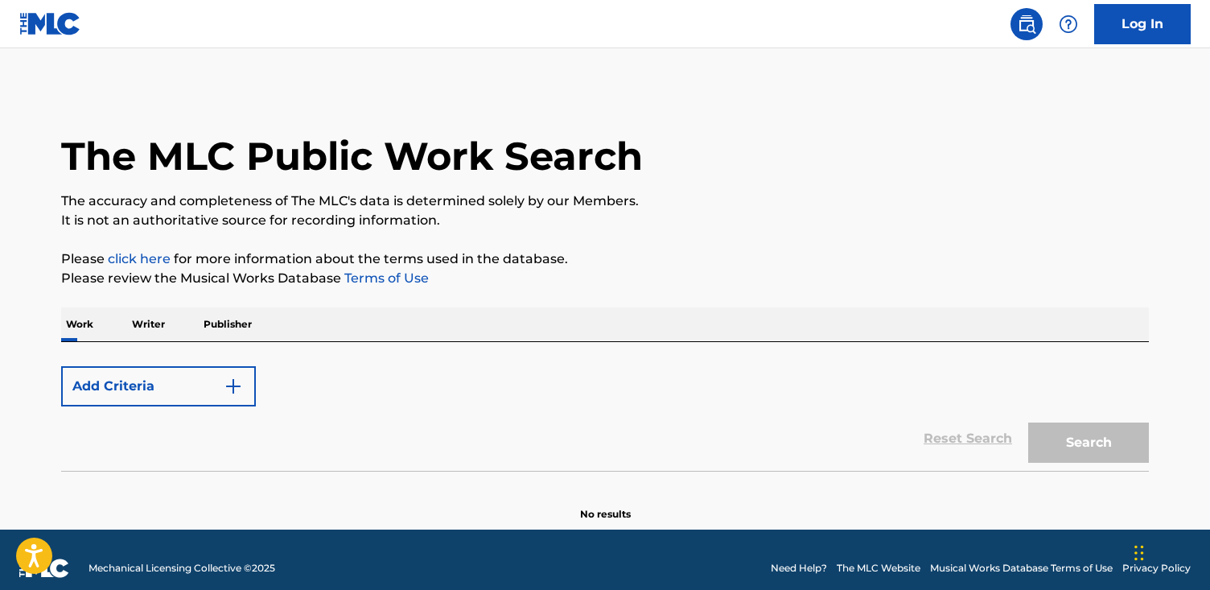
scroll to position [17, 0]
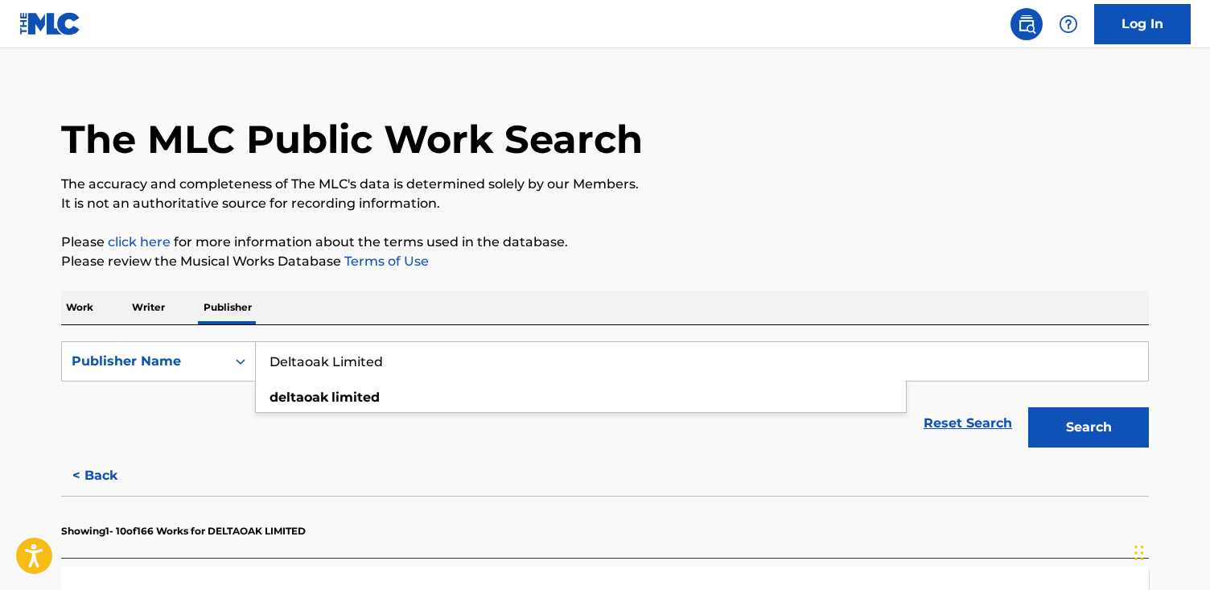
drag, startPoint x: 409, startPoint y: 365, endPoint x: 68, endPoint y: 326, distance: 344.1
click at [68, 326] on div "SearchWithCriteriafe3c8b1b-91f3-42ca-a704-f2ff1c2c1289 Publisher Name Deltaoak …" at bounding box center [604, 390] width 1087 height 130
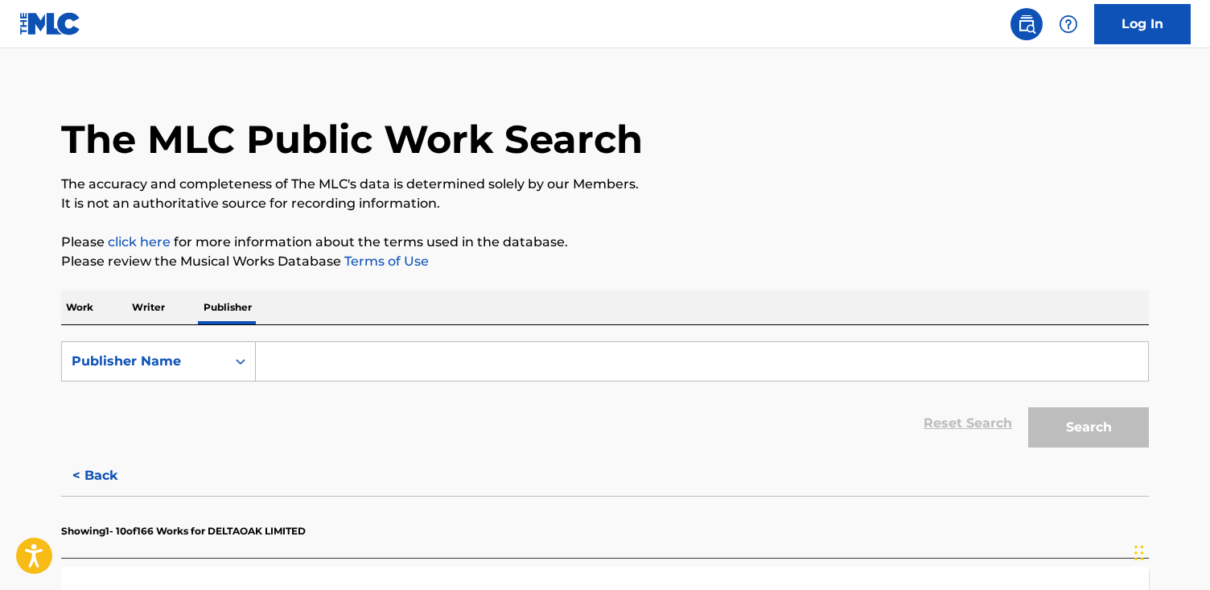
paste input "Decca Music Group Ltd."
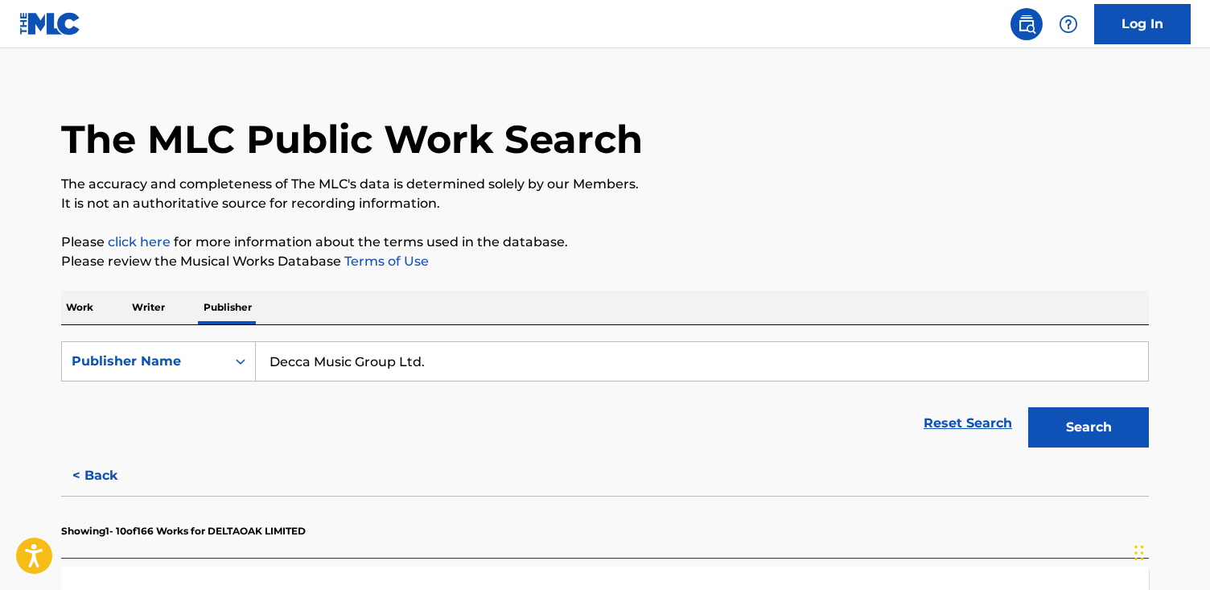
type input "Decca Music Group Ltd."
click at [1028, 407] on button "Search" at bounding box center [1088, 427] width 121 height 40
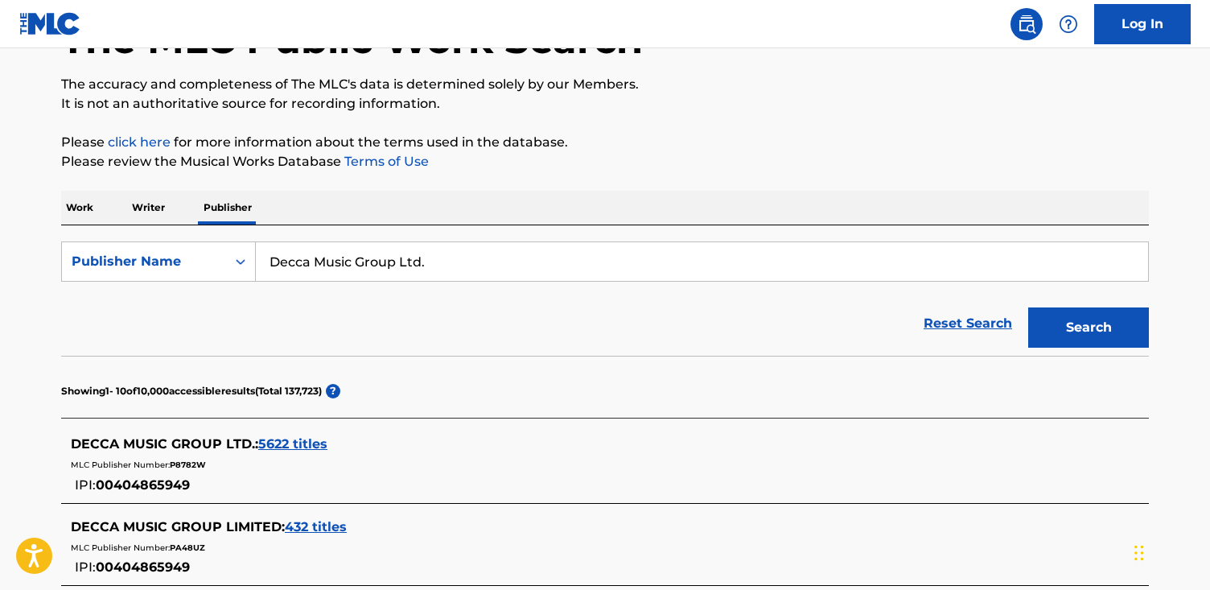
scroll to position [145, 0]
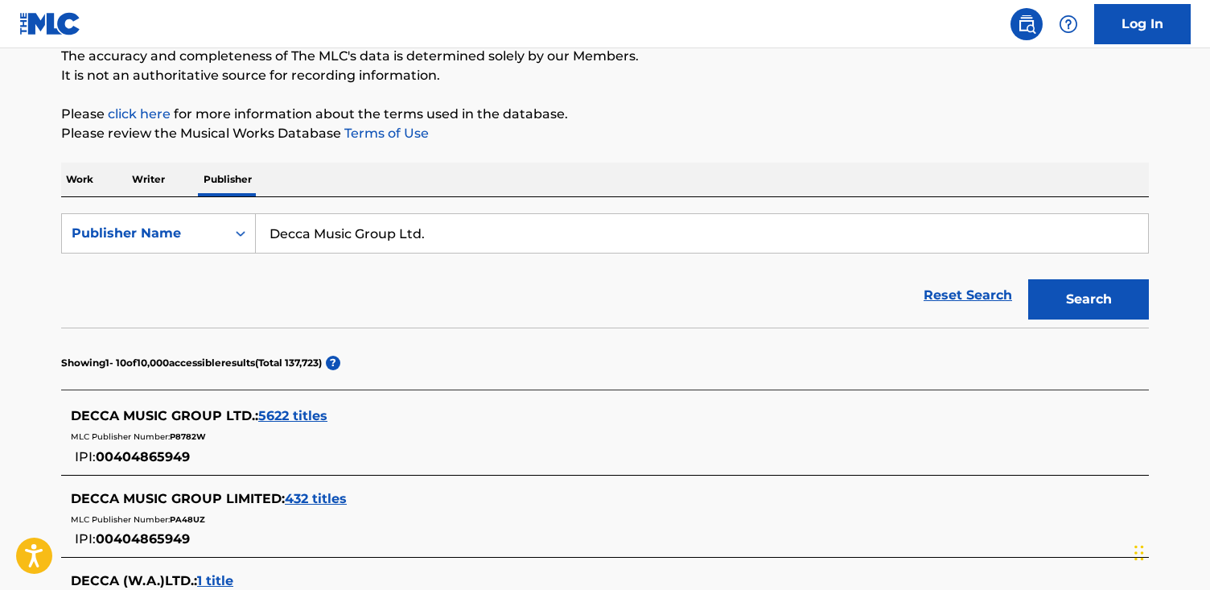
click at [305, 409] on span "5622 titles" at bounding box center [292, 415] width 69 height 15
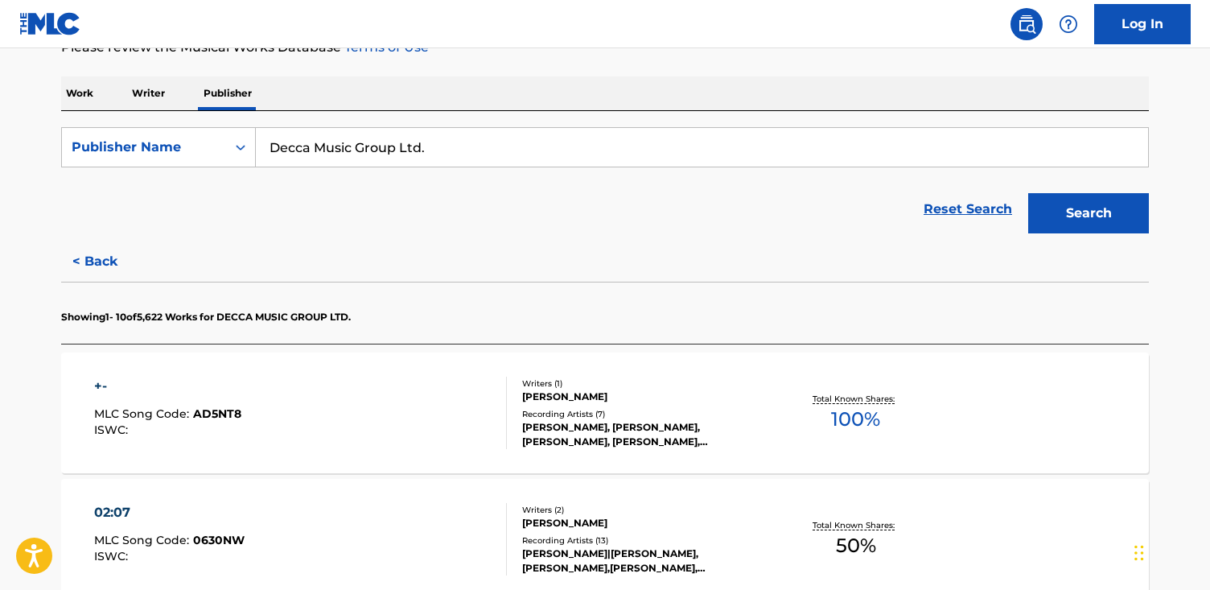
scroll to position [232, 0]
click at [315, 418] on div "+- MLC Song Code : AD5NT8 ISWC :" at bounding box center [300, 412] width 413 height 72
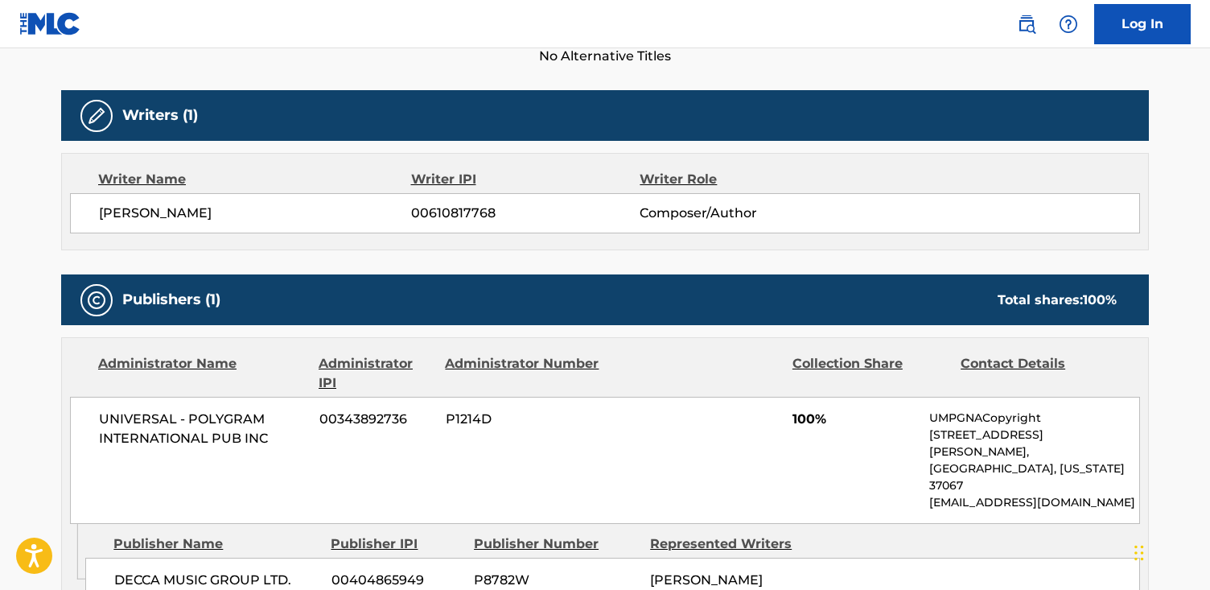
scroll to position [562, 0]
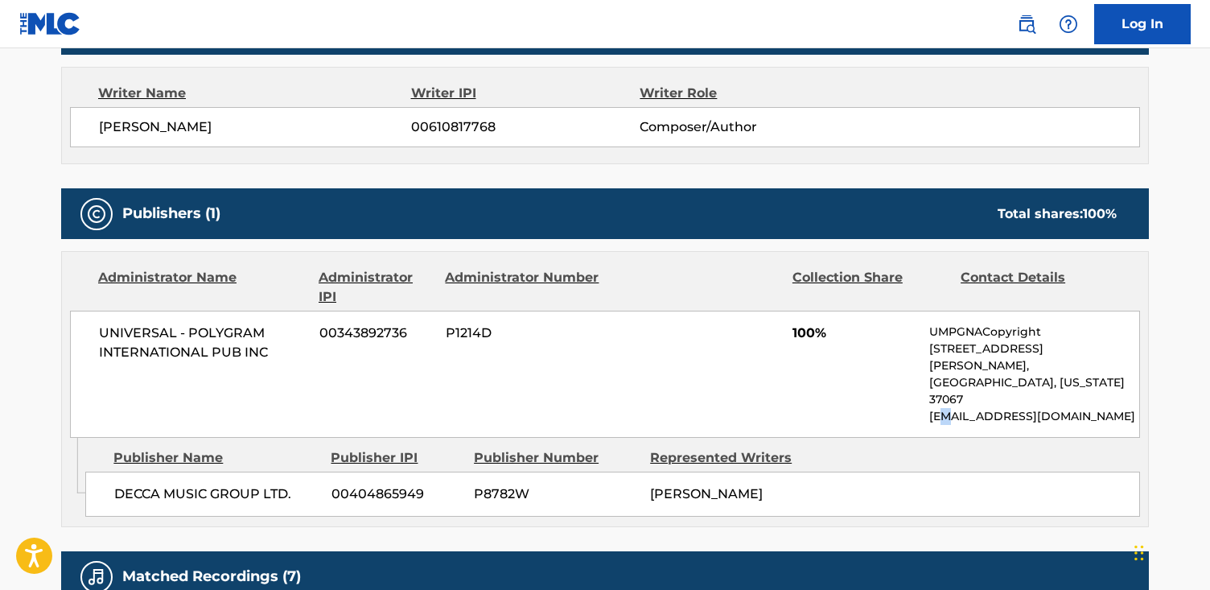
click at [949, 408] on p "[EMAIL_ADDRESS][DOMAIN_NAME]" at bounding box center [1034, 416] width 210 height 17
drag, startPoint x: 928, startPoint y: 385, endPoint x: 1076, endPoint y: 386, distance: 148.0
click at [1083, 387] on div "UNIVERSAL - POLYGRAM INTERNATIONAL PUB INC 00343892736 P1214D 100% UMPGNACopyri…" at bounding box center [605, 373] width 1070 height 127
copy p "[EMAIL_ADDRESS][DOMAIN_NAME]"
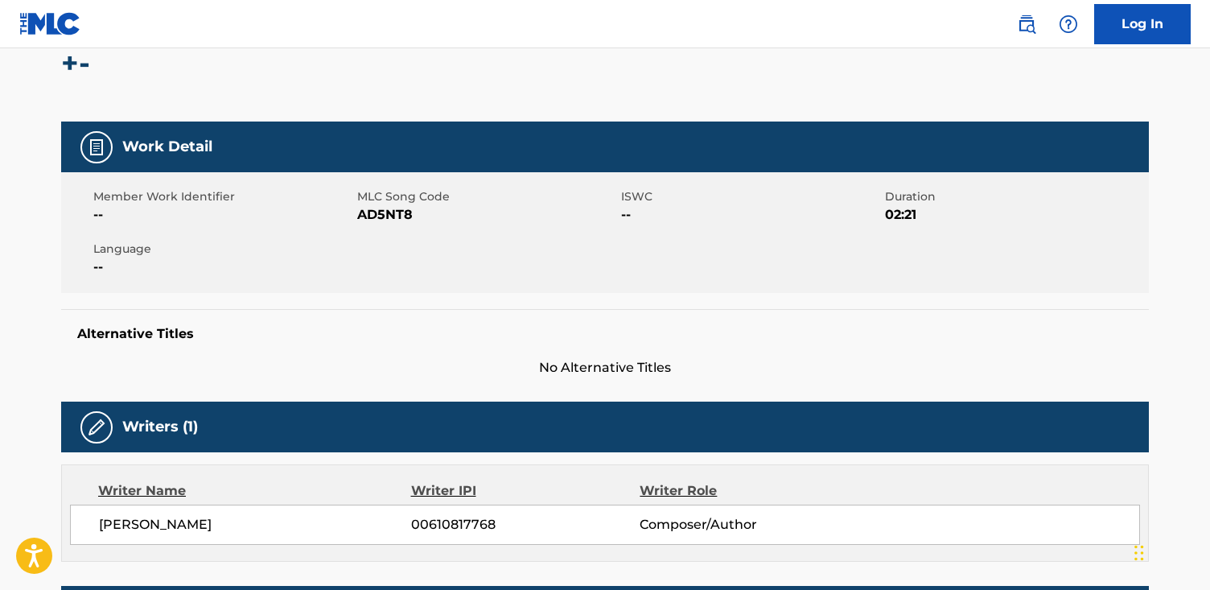
scroll to position [0, 0]
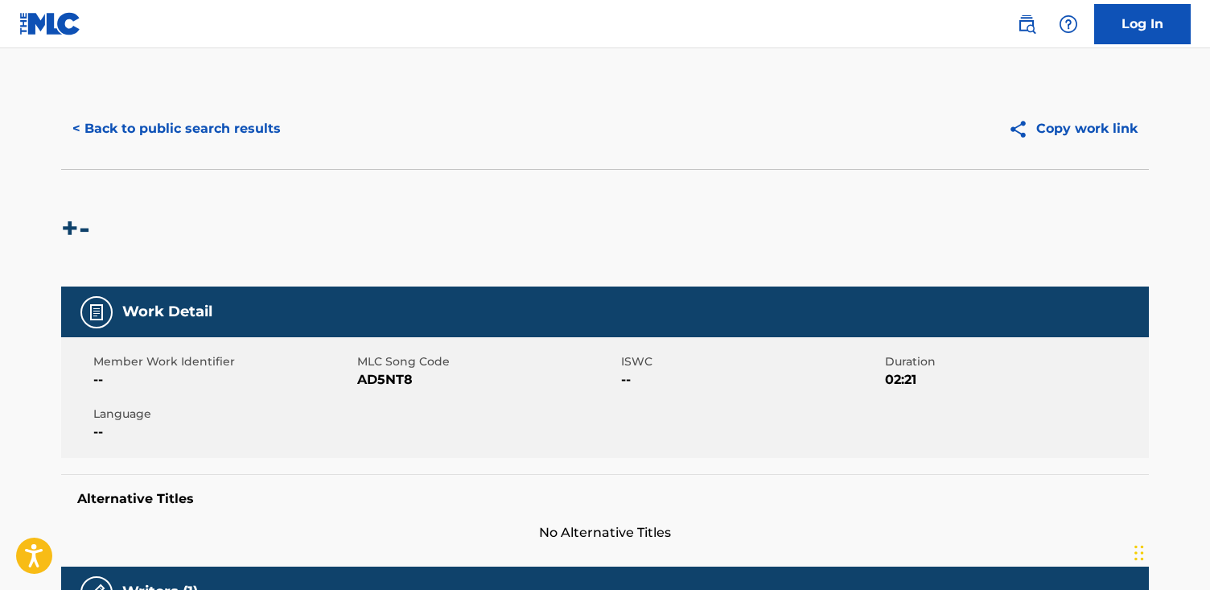
click at [241, 120] on button "< Back to public search results" at bounding box center [176, 129] width 231 height 40
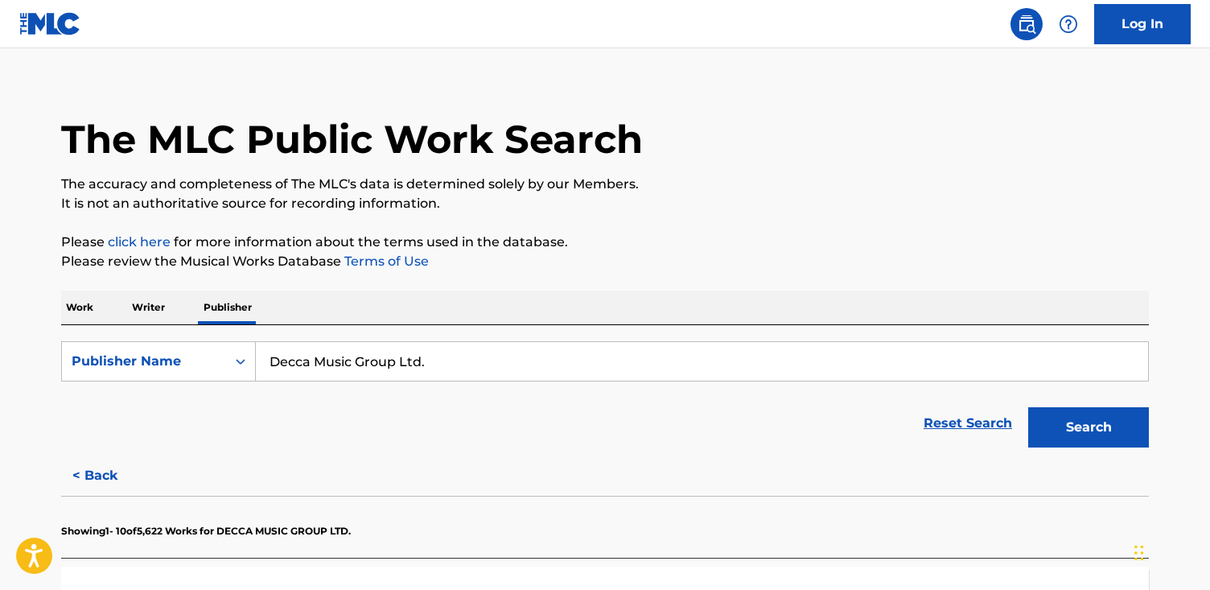
drag, startPoint x: 458, startPoint y: 360, endPoint x: -21, endPoint y: 353, distance: 479.4
click at [0, 353] on html "Accessibility Screen-Reader Guide, Feedback, and Issue Reporting | New window C…" at bounding box center [605, 278] width 1210 height 590
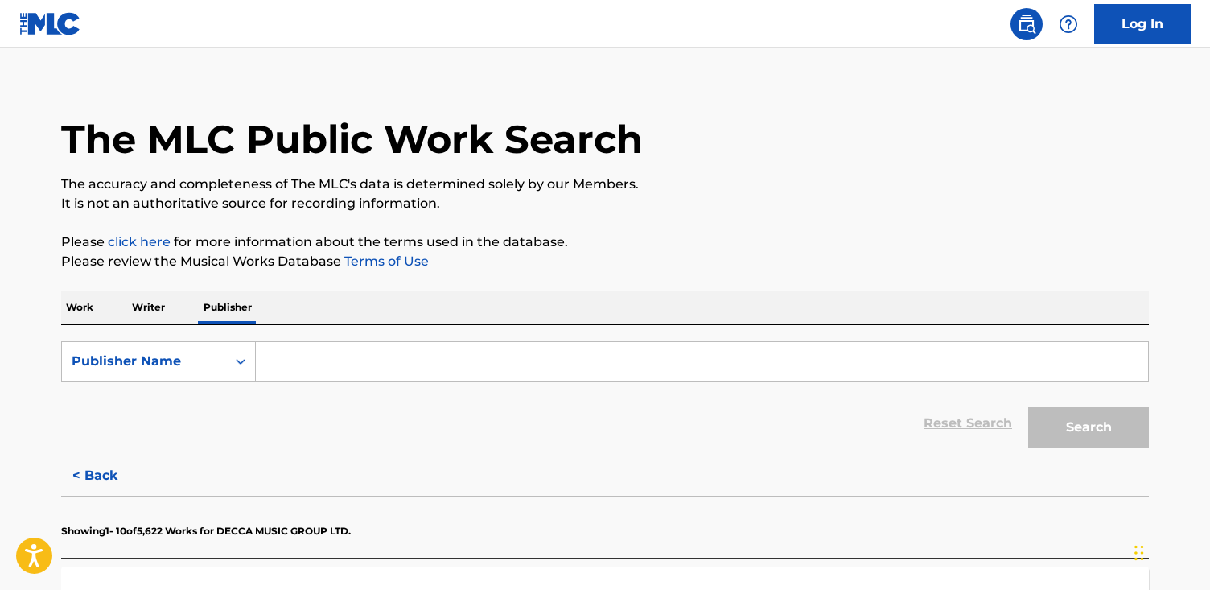
paste input "A-JAM The RevDog Music"
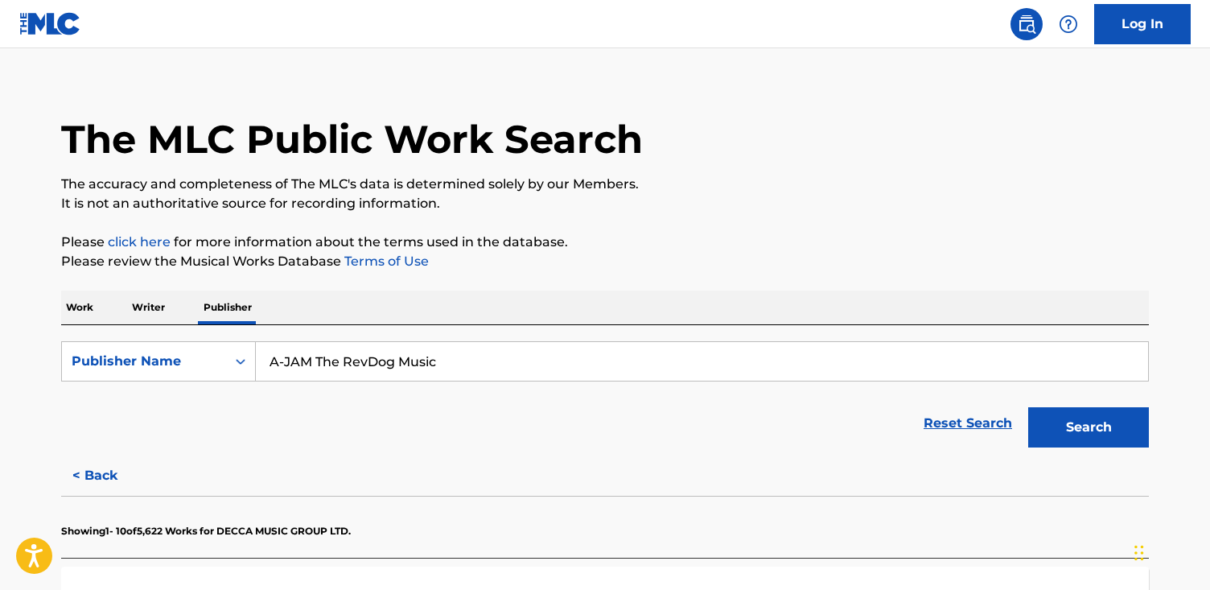
click at [1028, 407] on button "Search" at bounding box center [1088, 427] width 121 height 40
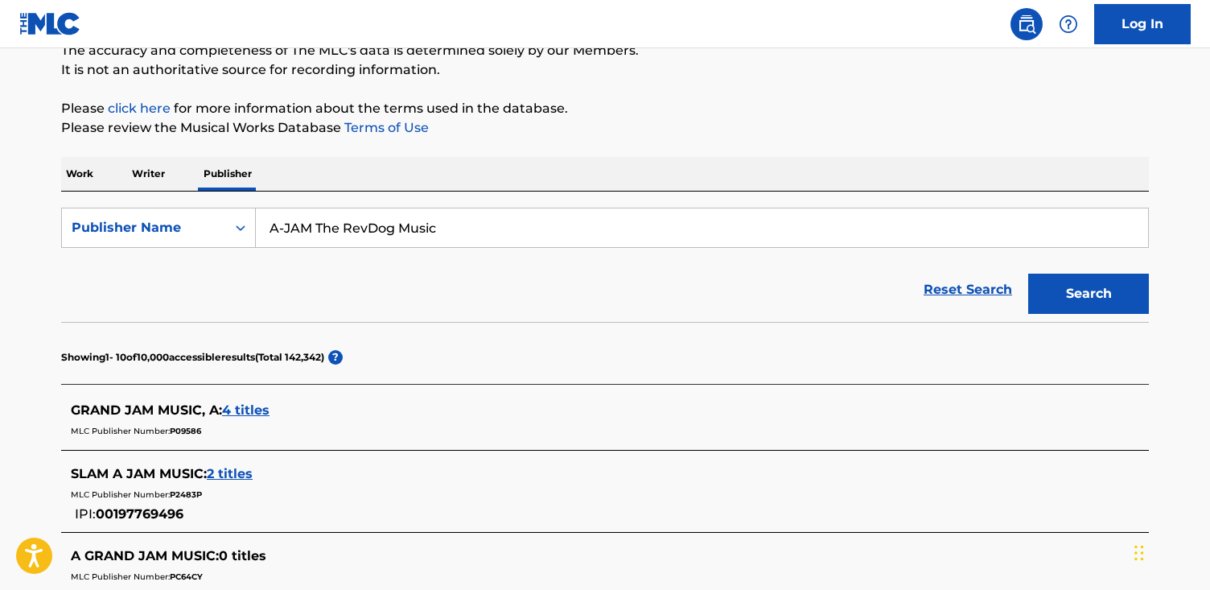
scroll to position [157, 0]
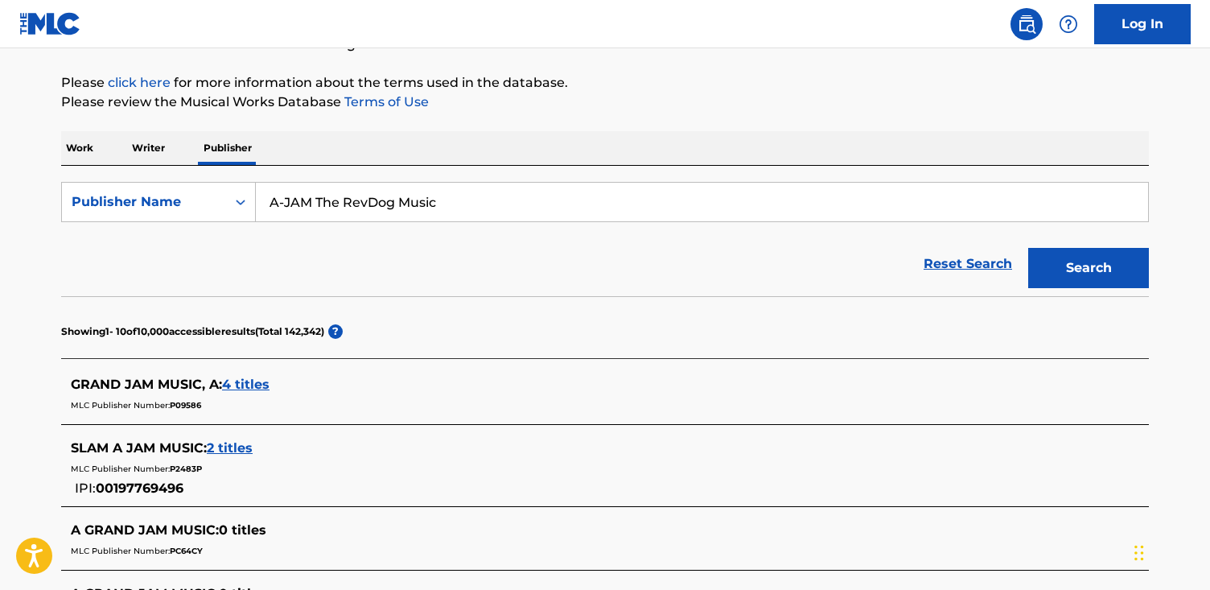
click at [286, 205] on input "A-JAM The RevDog Music" at bounding box center [702, 202] width 892 height 39
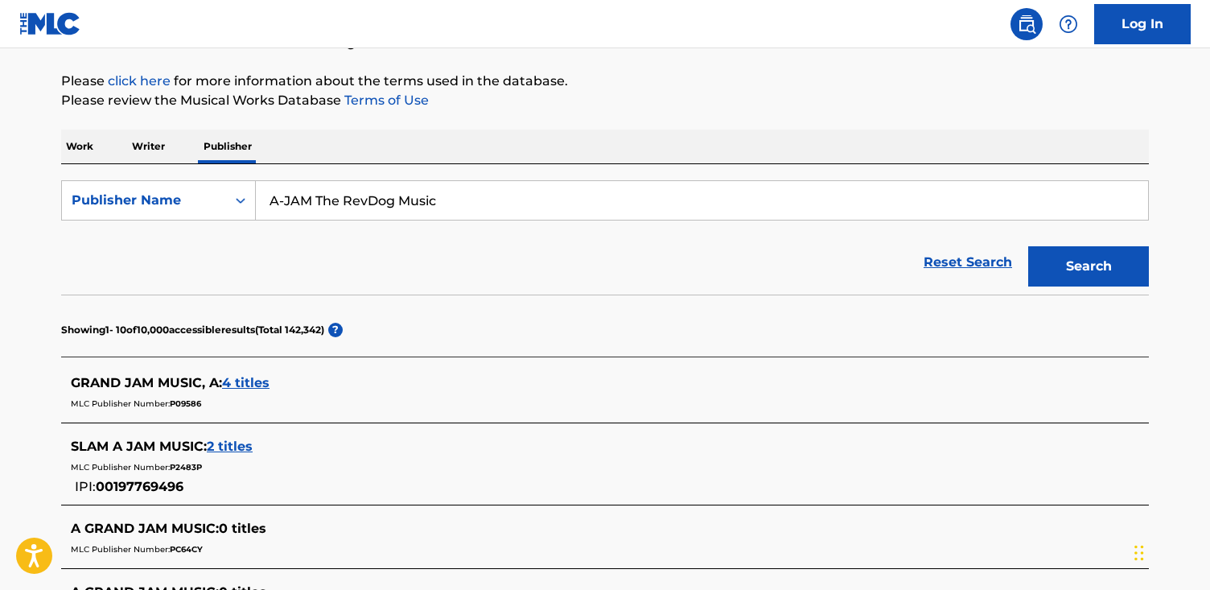
scroll to position [176, 0]
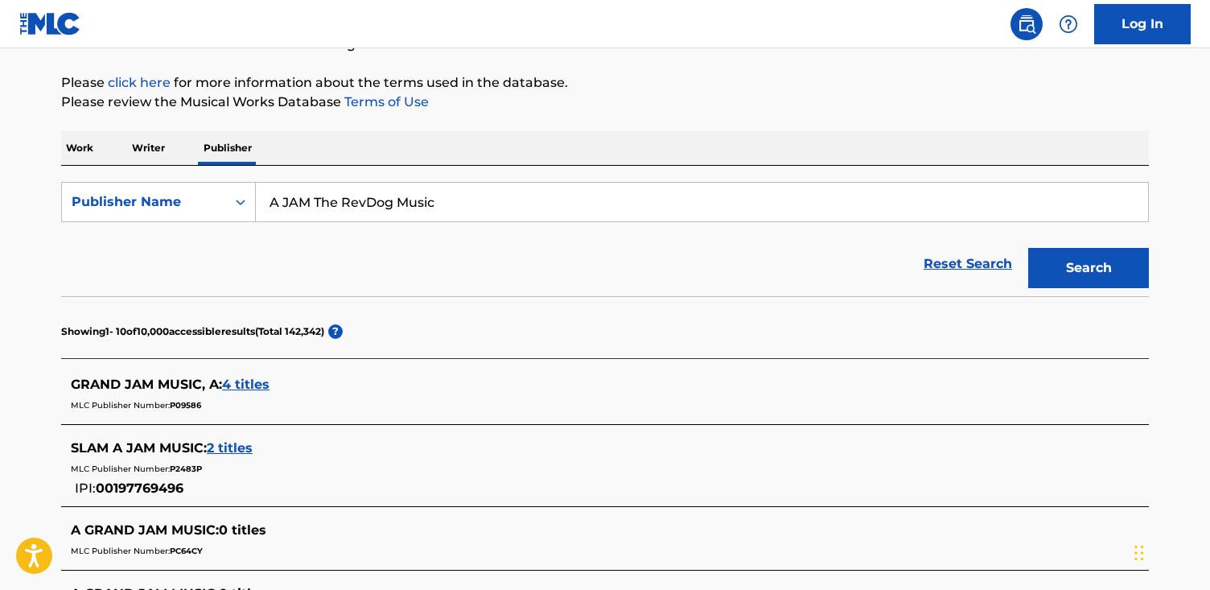
click at [1028, 248] on button "Search" at bounding box center [1088, 268] width 121 height 40
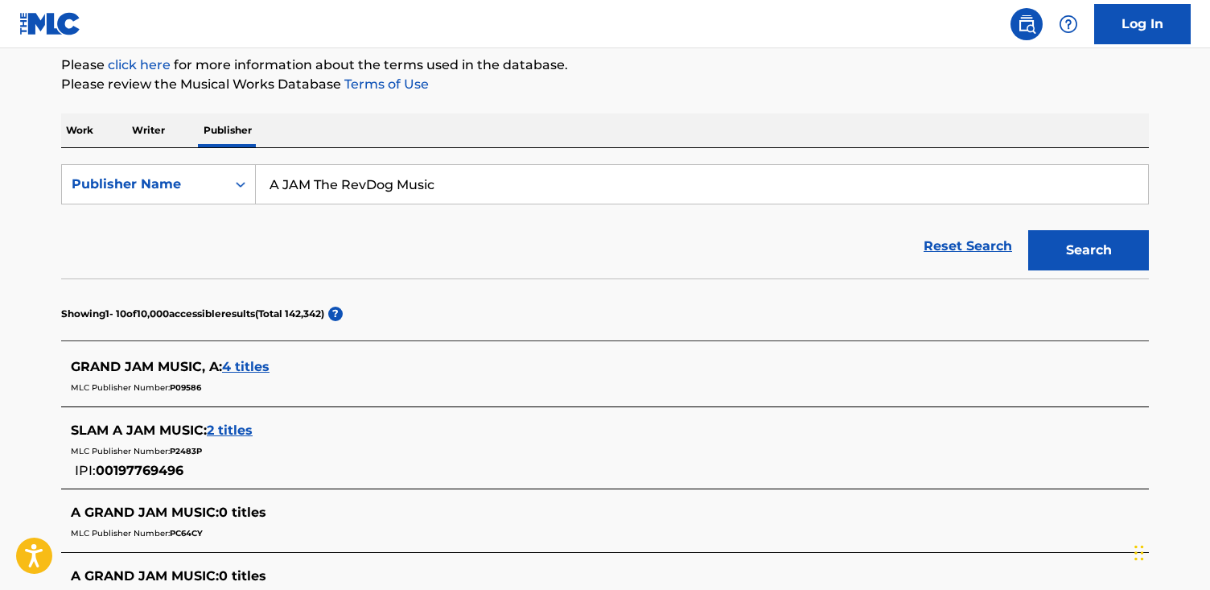
scroll to position [192, 0]
drag, startPoint x: 314, startPoint y: 185, endPoint x: 146, endPoint y: 184, distance: 168.1
click at [146, 184] on div "SearchWithCriteriafe3c8b1b-91f3-42ca-a704-f2ff1c2c1289 Publisher Name A JAM The…" at bounding box center [604, 186] width 1087 height 40
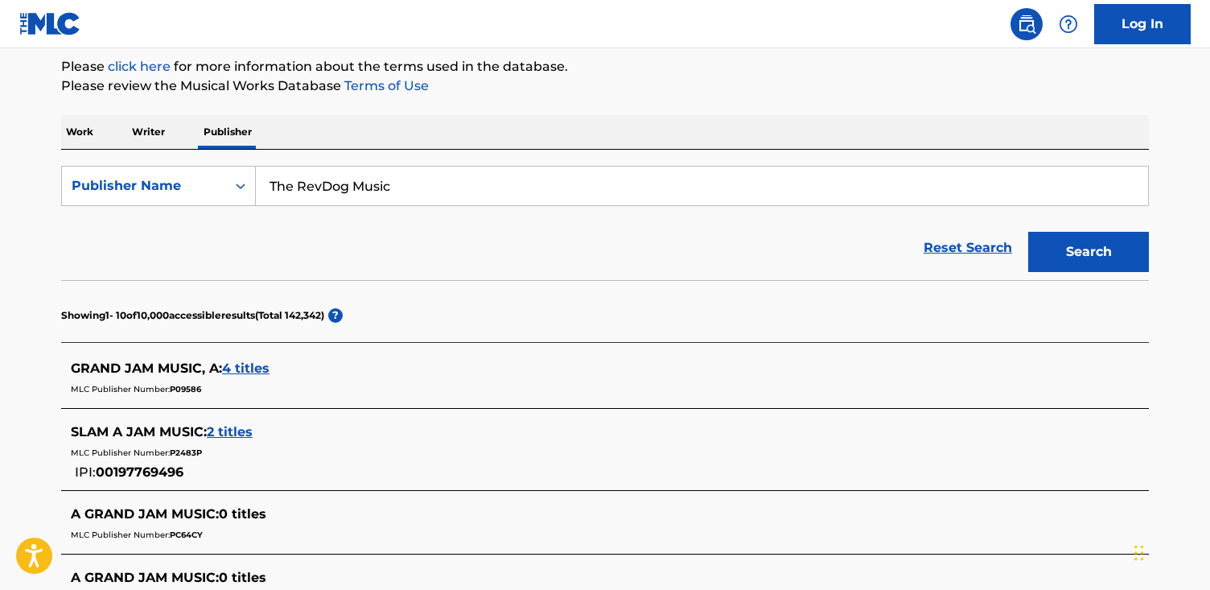
type input "The RevDog Music"
drag, startPoint x: 478, startPoint y: 245, endPoint x: 398, endPoint y: 224, distance: 82.3
click at [462, 240] on div "Reset Search Search" at bounding box center [604, 248] width 1087 height 64
click at [458, 194] on input "The RevDog Music" at bounding box center [702, 185] width 892 height 39
click at [1028, 232] on button "Search" at bounding box center [1088, 252] width 121 height 40
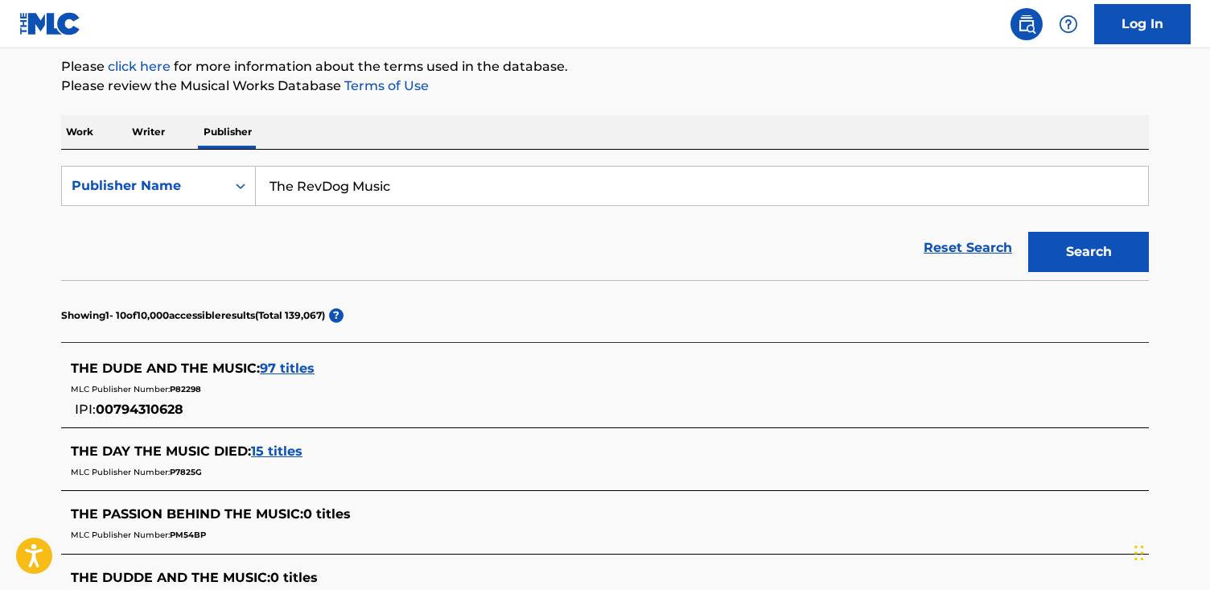
drag, startPoint x: 397, startPoint y: 191, endPoint x: 72, endPoint y: 164, distance: 326.8
click at [72, 164] on div "SearchWithCriteriafe3c8b1b-91f3-42ca-a704-f2ff1c2c1289 Publisher Name The RevDo…" at bounding box center [604, 215] width 1087 height 130
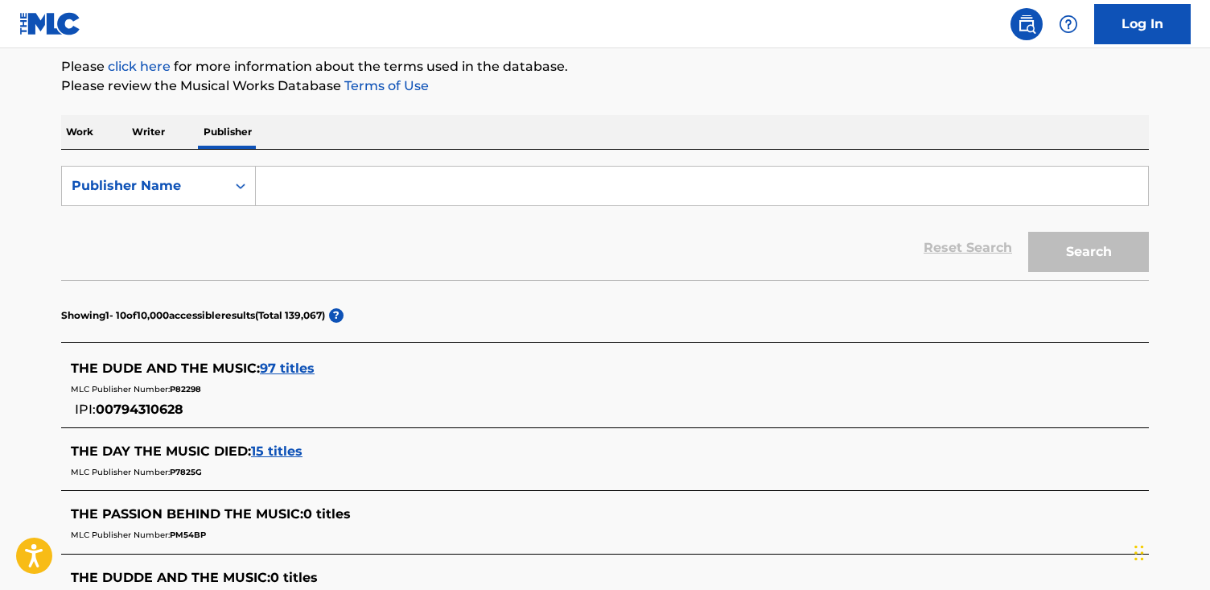
paste input "EUTERPE EDICOES LTDA"
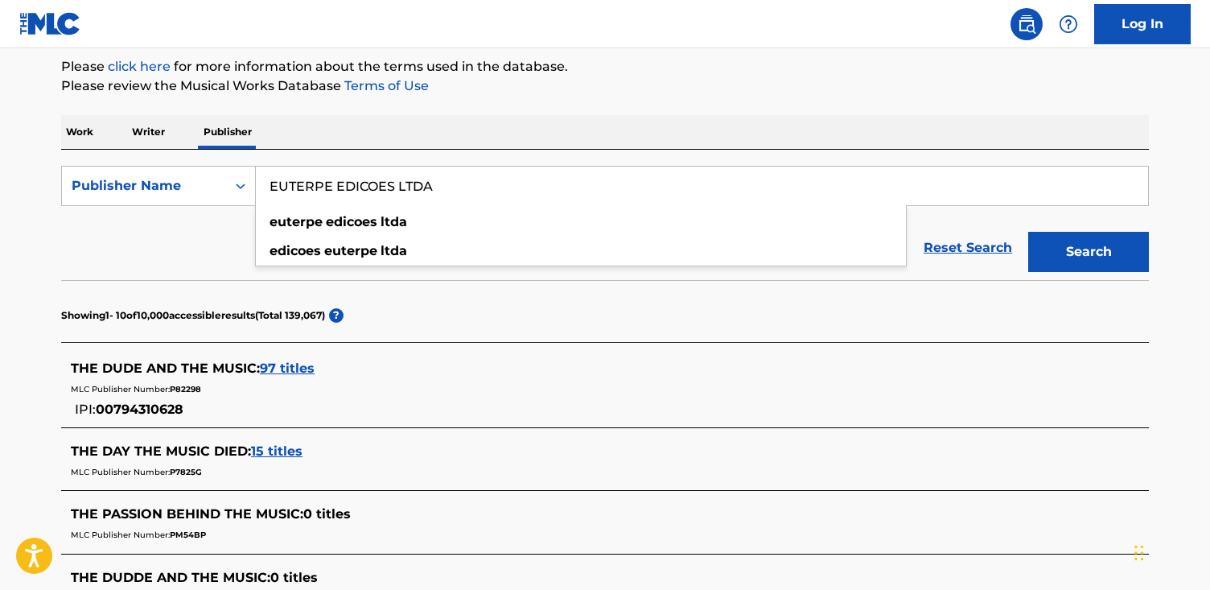
type input "EUTERPE EDICOES LTDA"
click at [1028, 232] on button "Search" at bounding box center [1088, 252] width 121 height 40
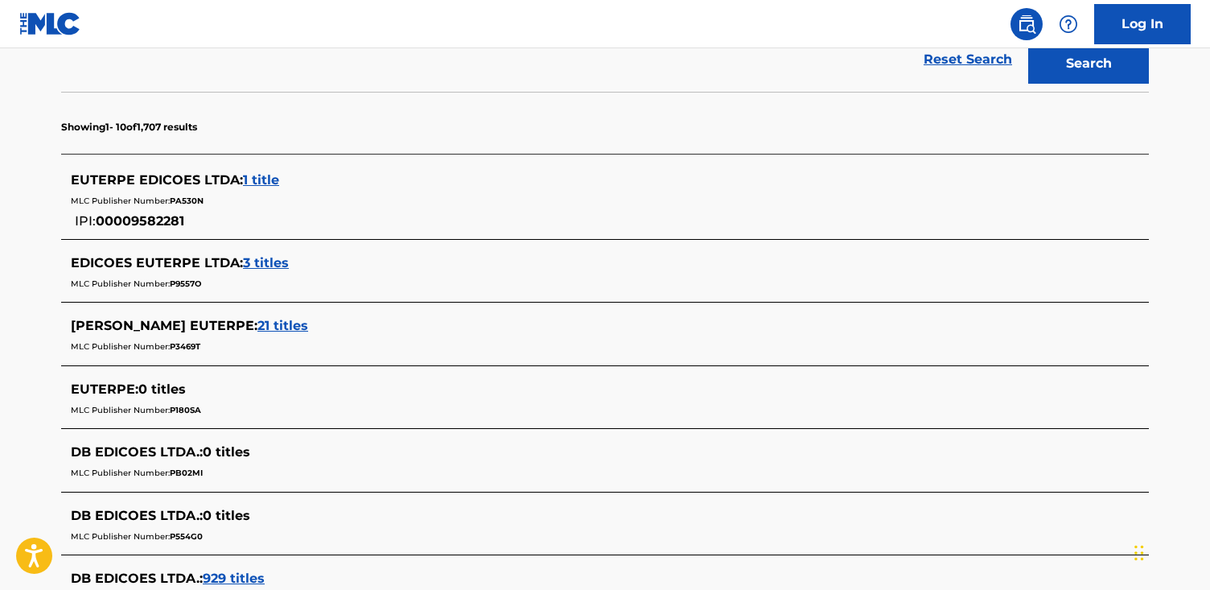
scroll to position [382, 0]
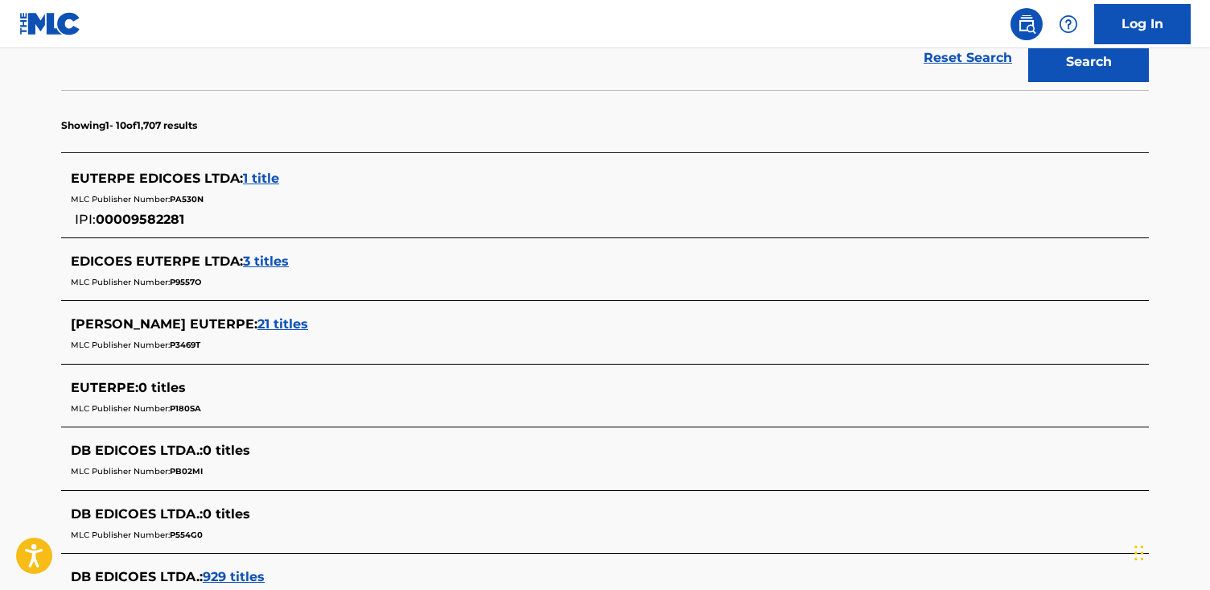
click at [232, 314] on div "EDICOES EUTERPE : 21 titles" at bounding box center [584, 323] width 1026 height 19
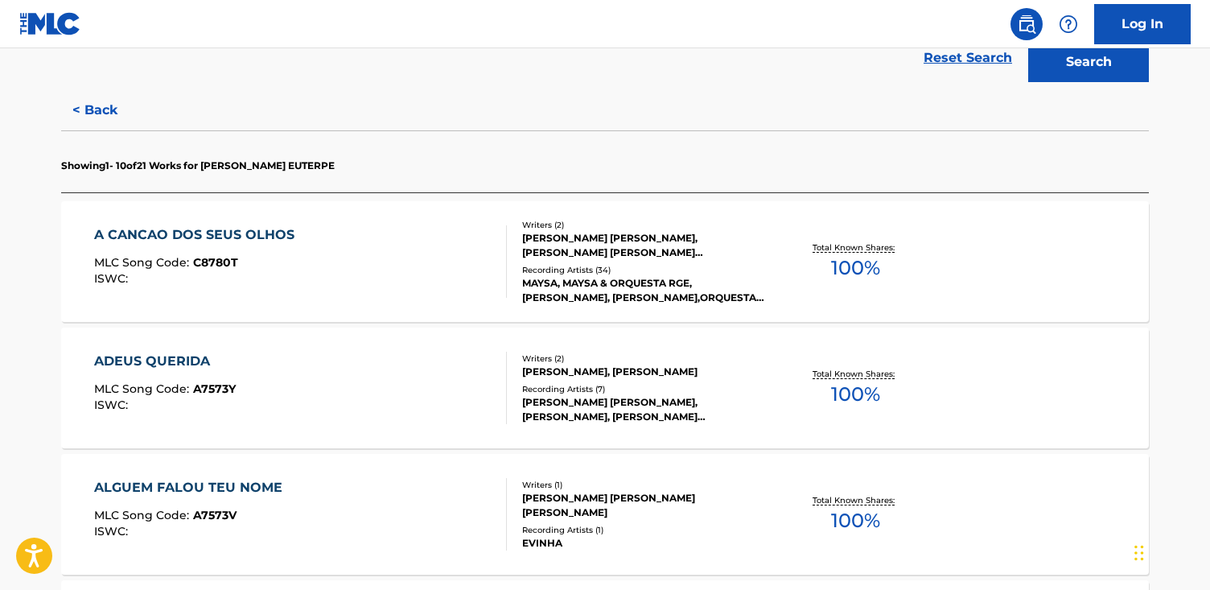
click at [417, 267] on div "A CANCAO DOS SEUS OLHOS MLC Song Code : C8780T ISWC :" at bounding box center [300, 261] width 413 height 72
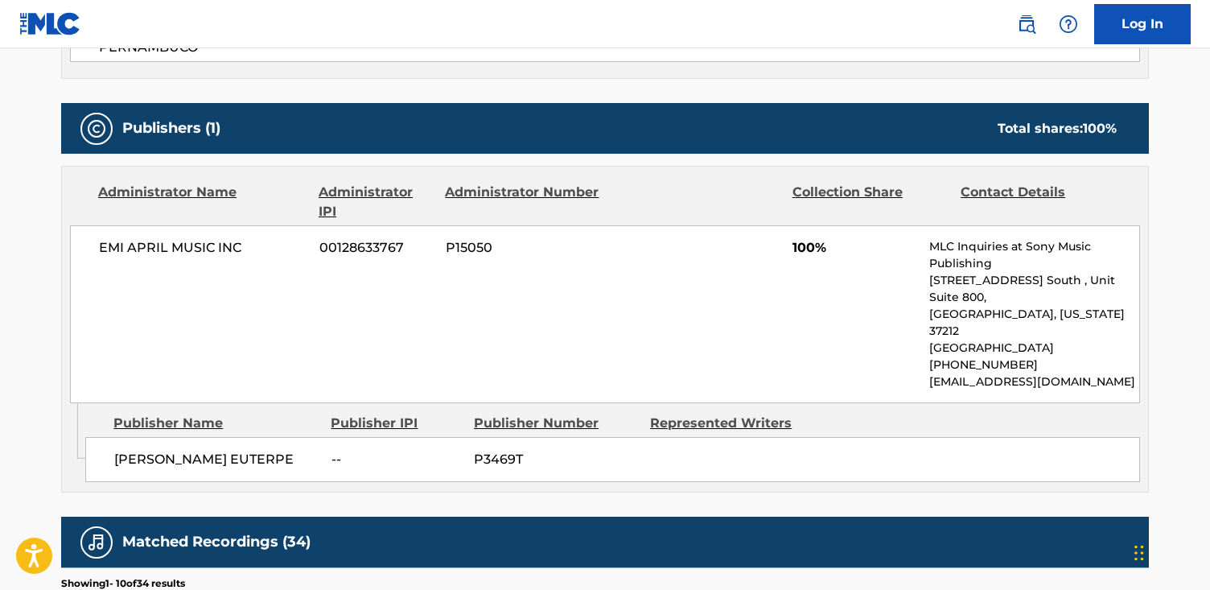
scroll to position [680, 0]
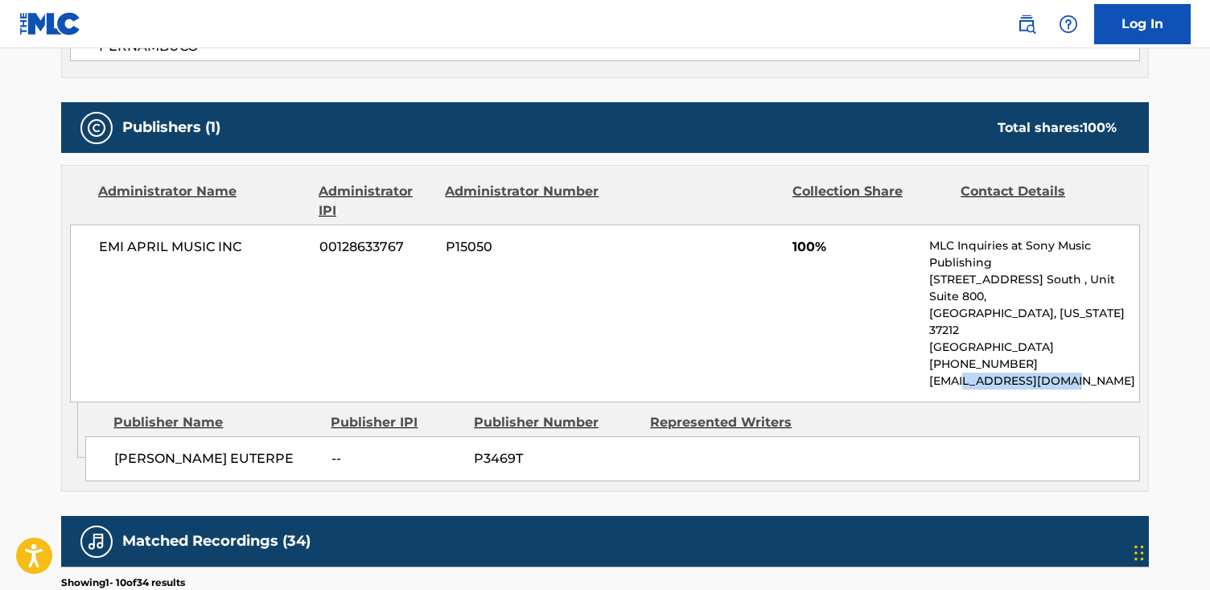
drag, startPoint x: 1119, startPoint y: 339, endPoint x: 77, endPoint y: 335, distance: 1041.6
click at [962, 335] on div "EMI APRIL MUSIC INC 00128633767 P15050 100% MLC Inquiries at Sony Music Publish…" at bounding box center [605, 313] width 1070 height 178
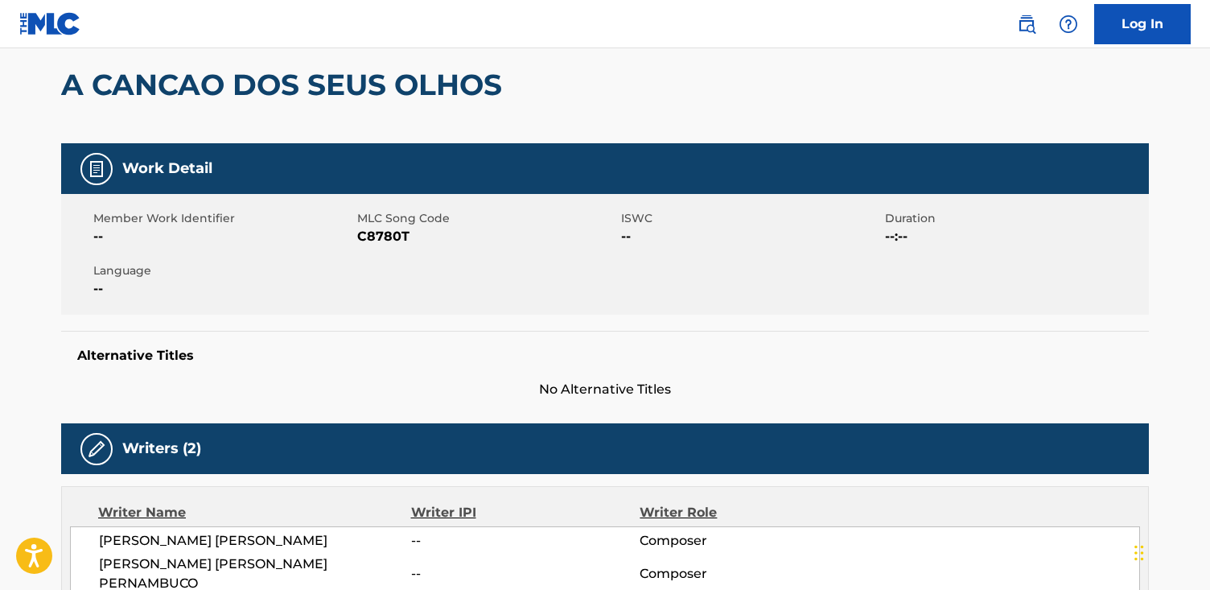
scroll to position [0, 0]
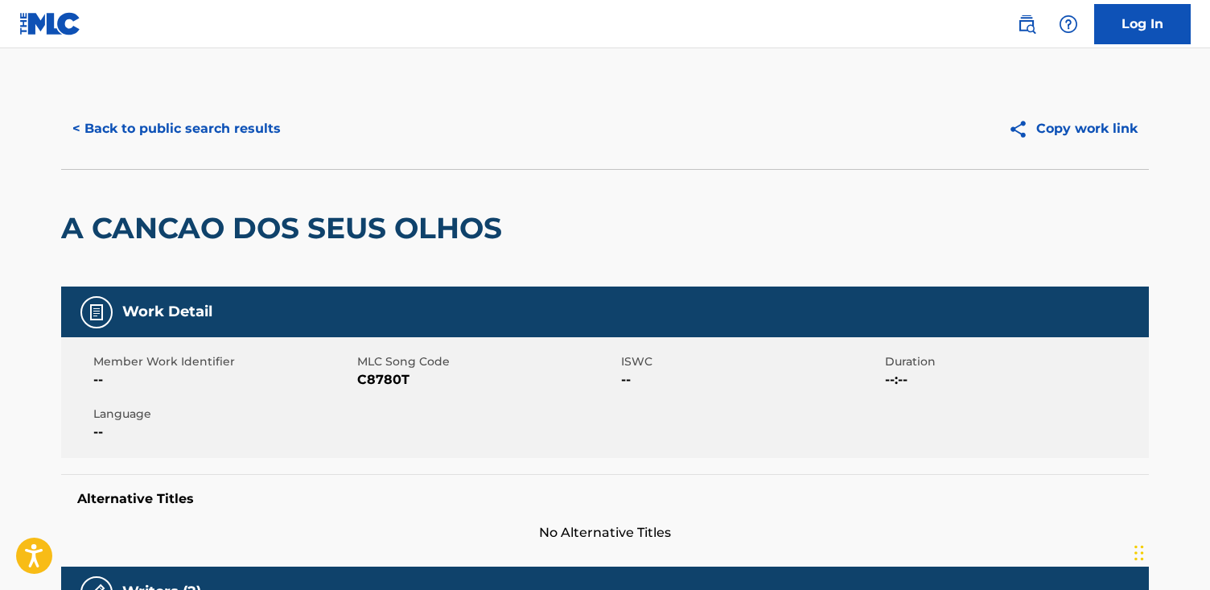
click at [143, 127] on button "< Back to public search results" at bounding box center [176, 129] width 231 height 40
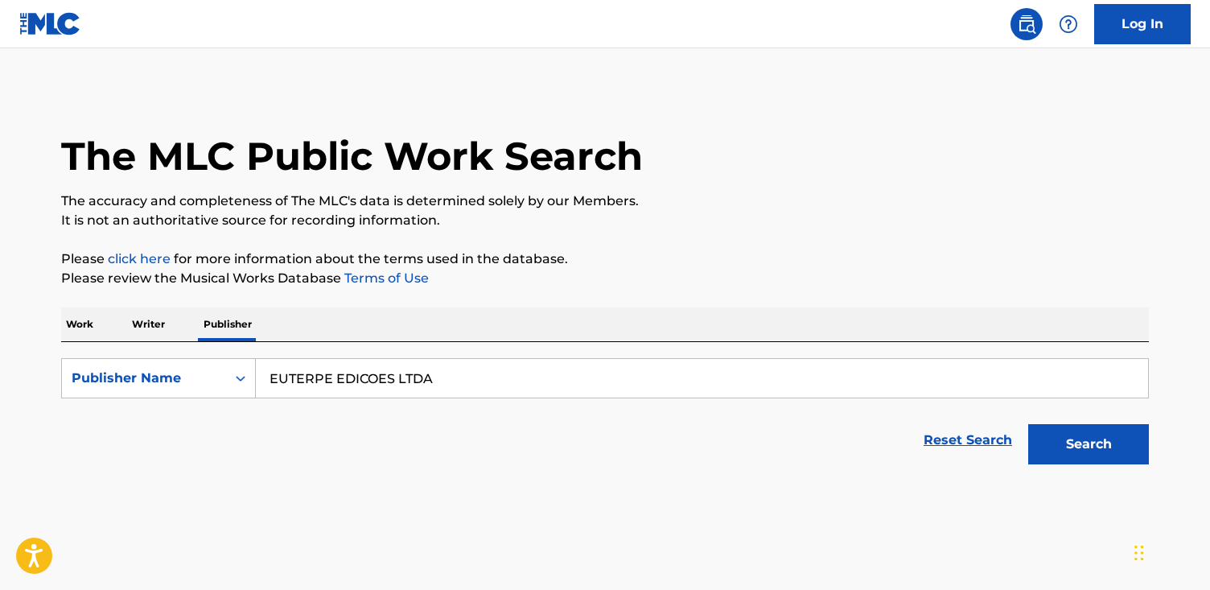
scroll to position [17, 0]
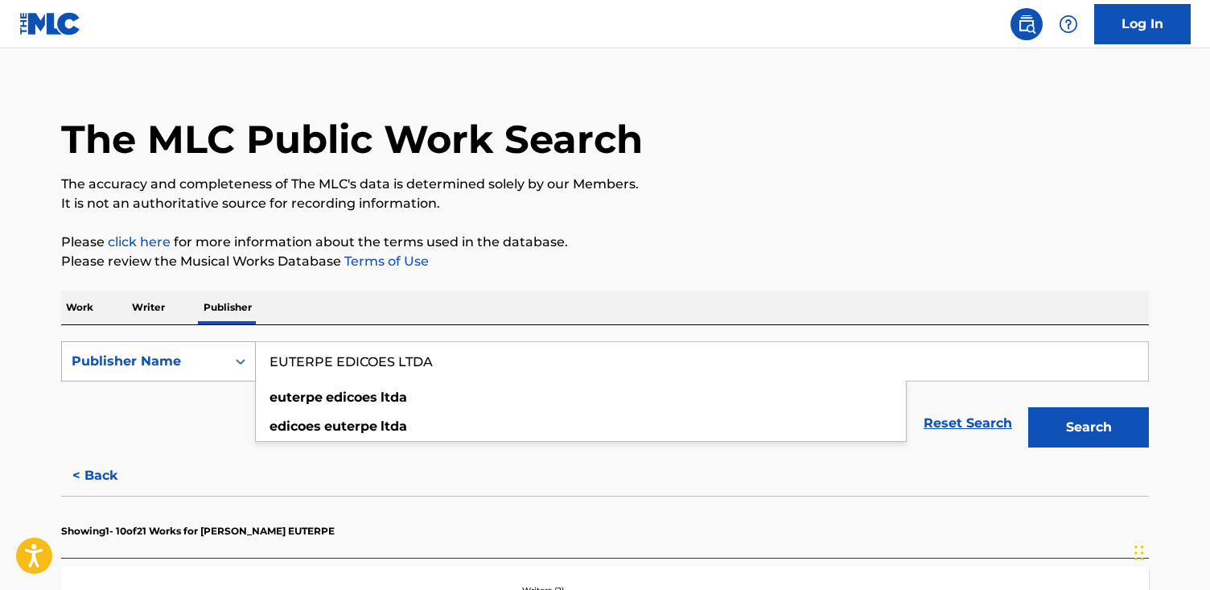
drag, startPoint x: 479, startPoint y: 371, endPoint x: 190, endPoint y: 343, distance: 290.1
click at [190, 343] on div "SearchWithCriteriafe3c8b1b-91f3-42ca-a704-f2ff1c2c1289 Publisher Name EUTERPE E…" at bounding box center [604, 361] width 1087 height 40
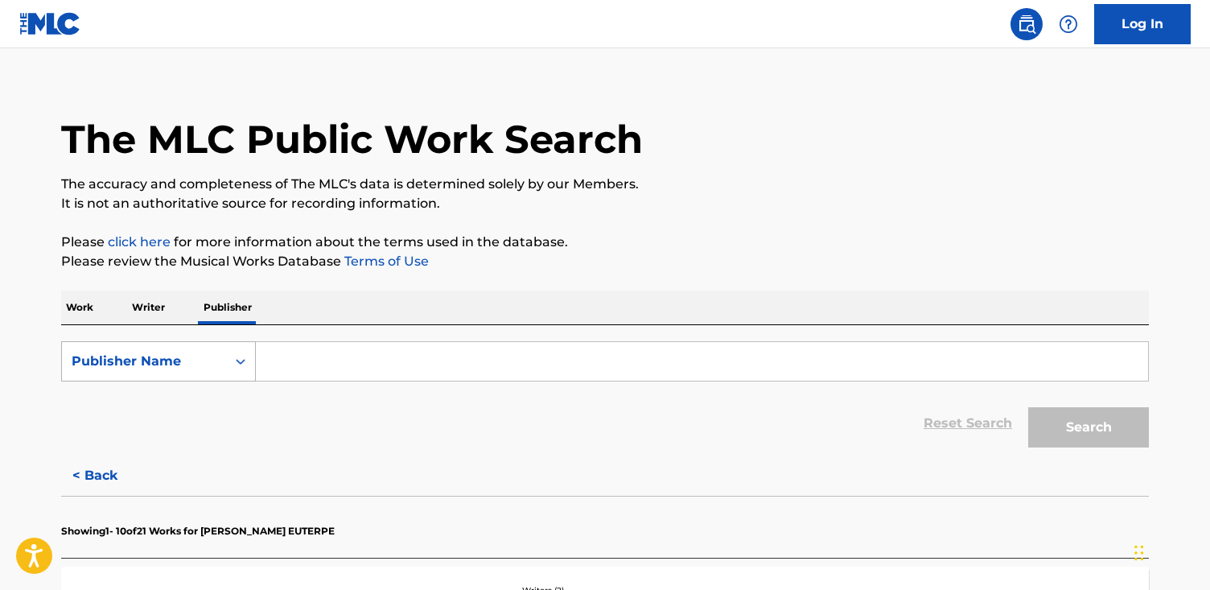
paste input "[DEMOGRAPHIC_DATA] Music"
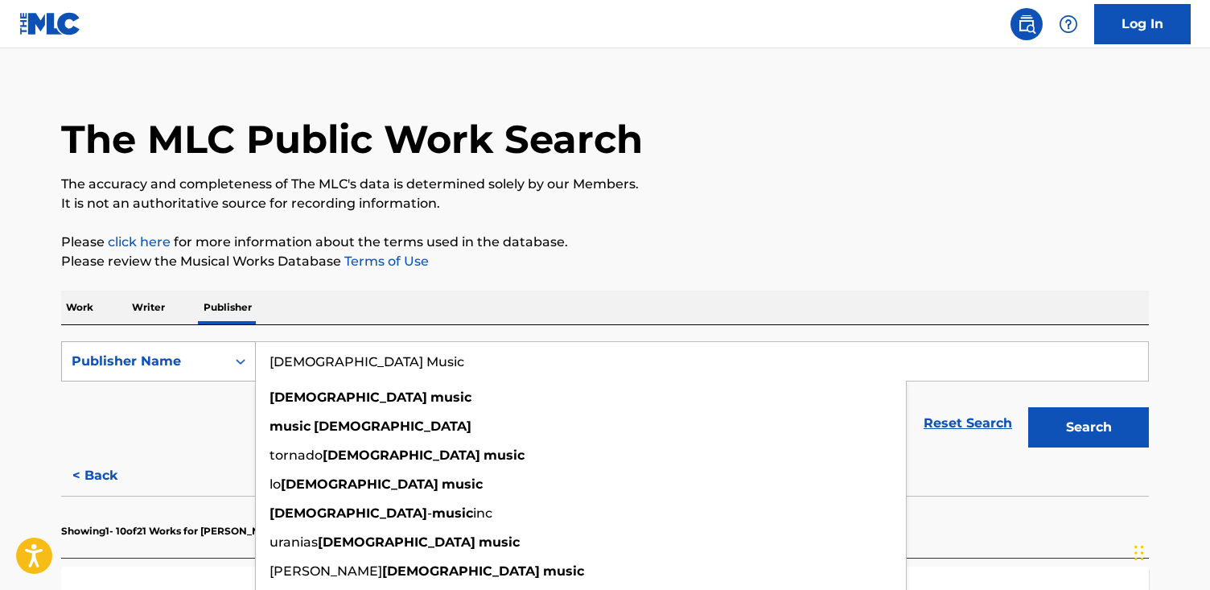
type input "[DEMOGRAPHIC_DATA] Music"
click at [1028, 407] on button "Search" at bounding box center [1088, 427] width 121 height 40
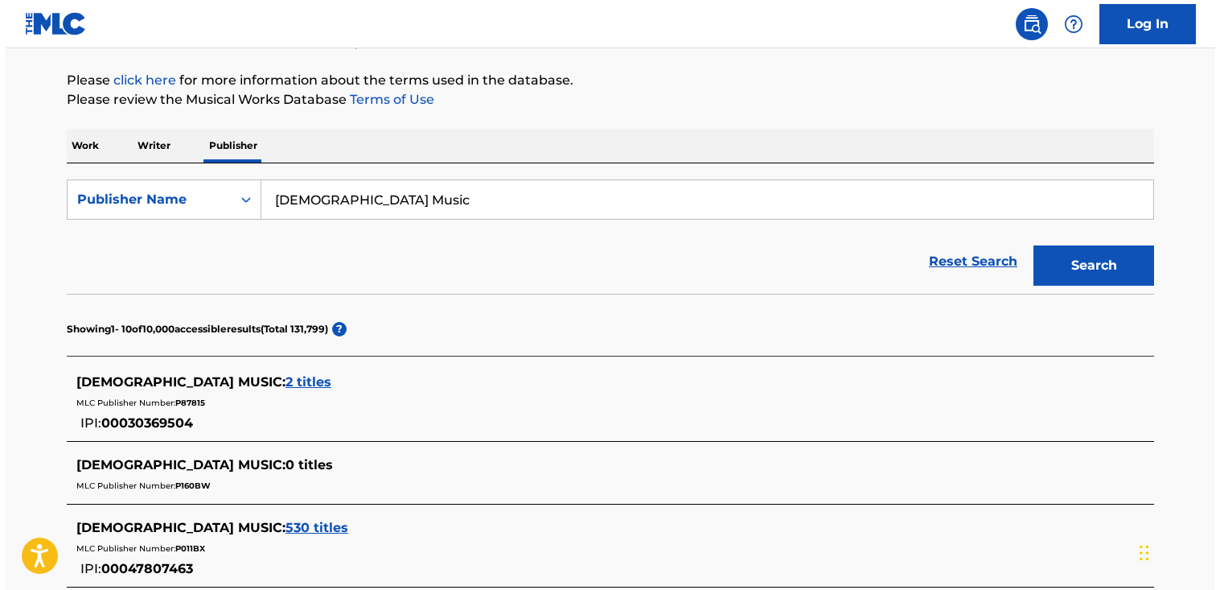
scroll to position [178, 0]
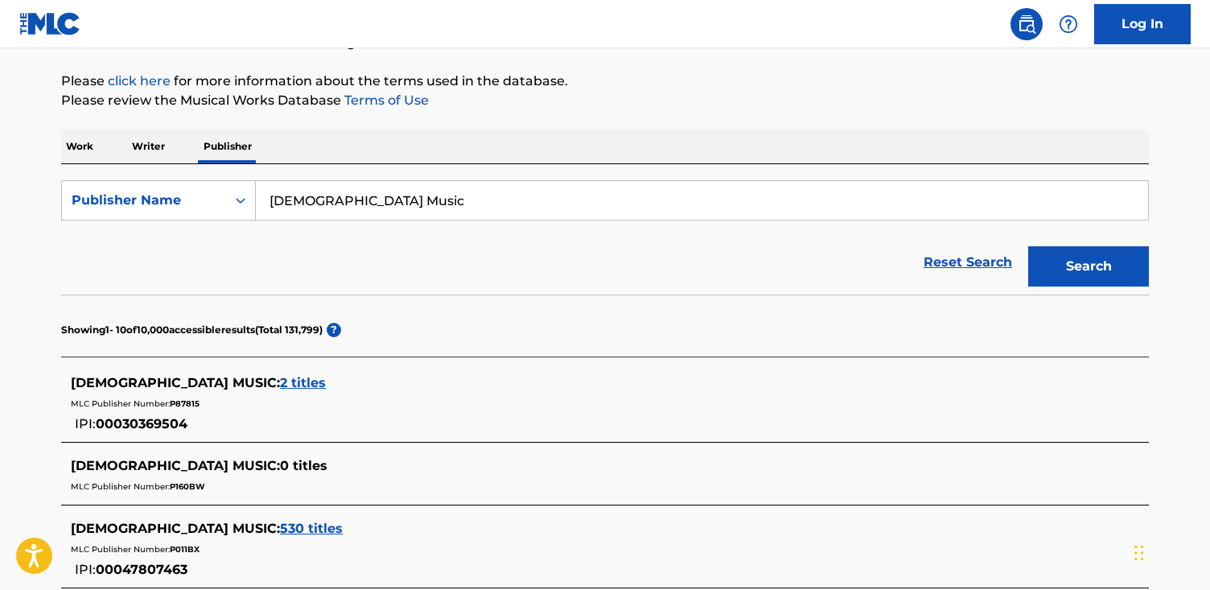
click at [280, 522] on span "530 titles" at bounding box center [311, 527] width 63 height 15
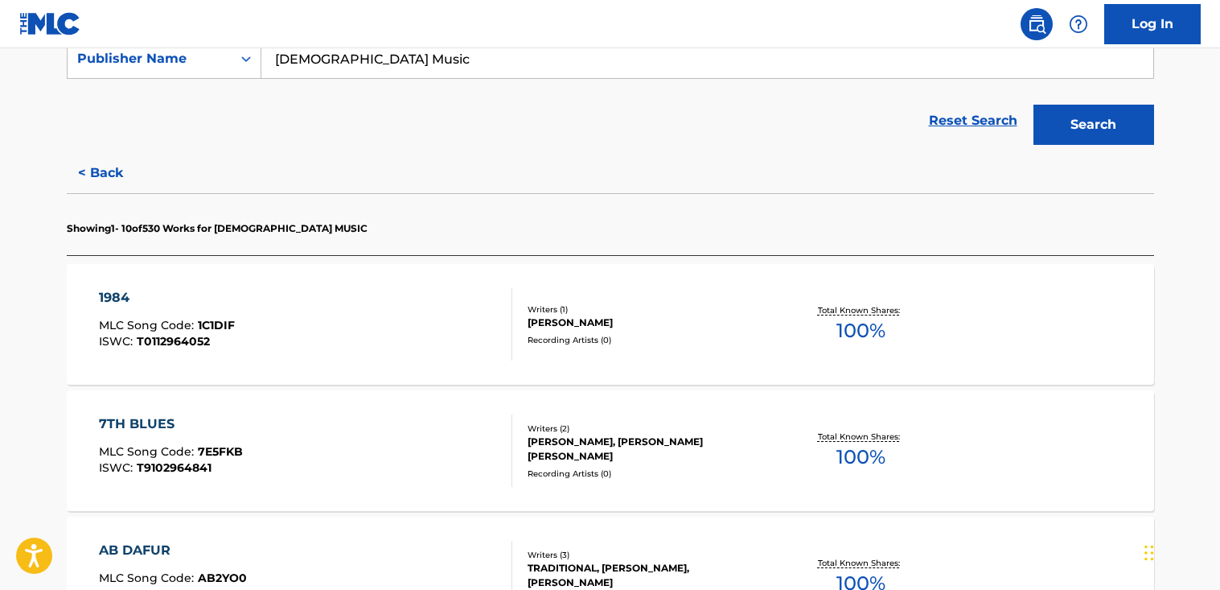
scroll to position [316, 0]
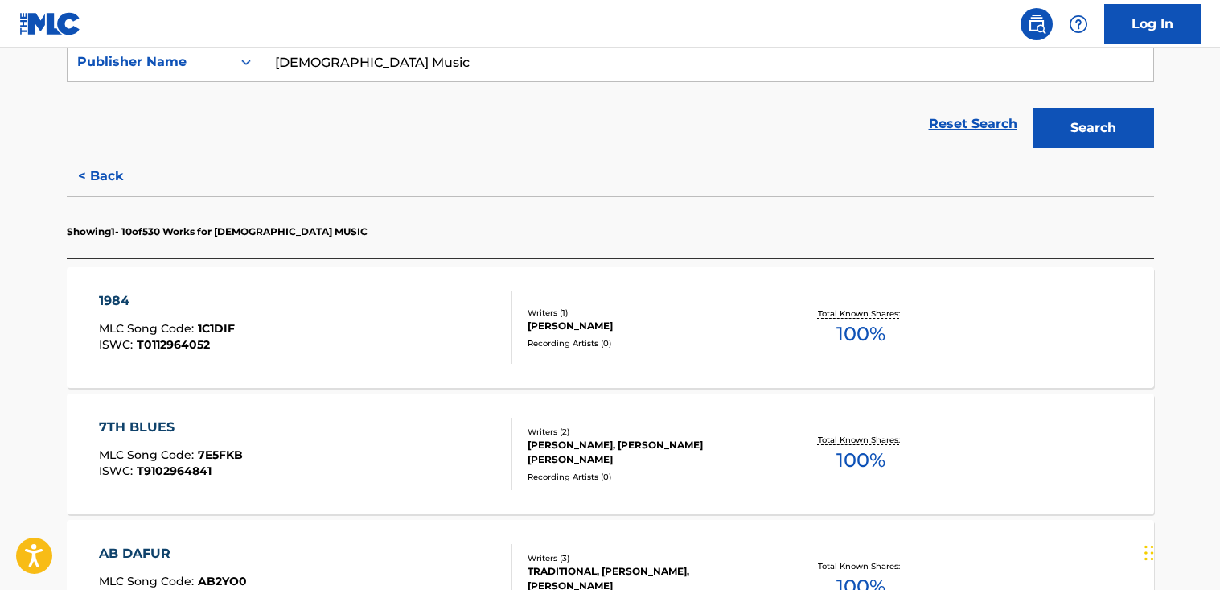
click at [381, 304] on div "1984 MLC Song Code : 1C1DIF ISWC : T0112964052" at bounding box center [305, 327] width 413 height 72
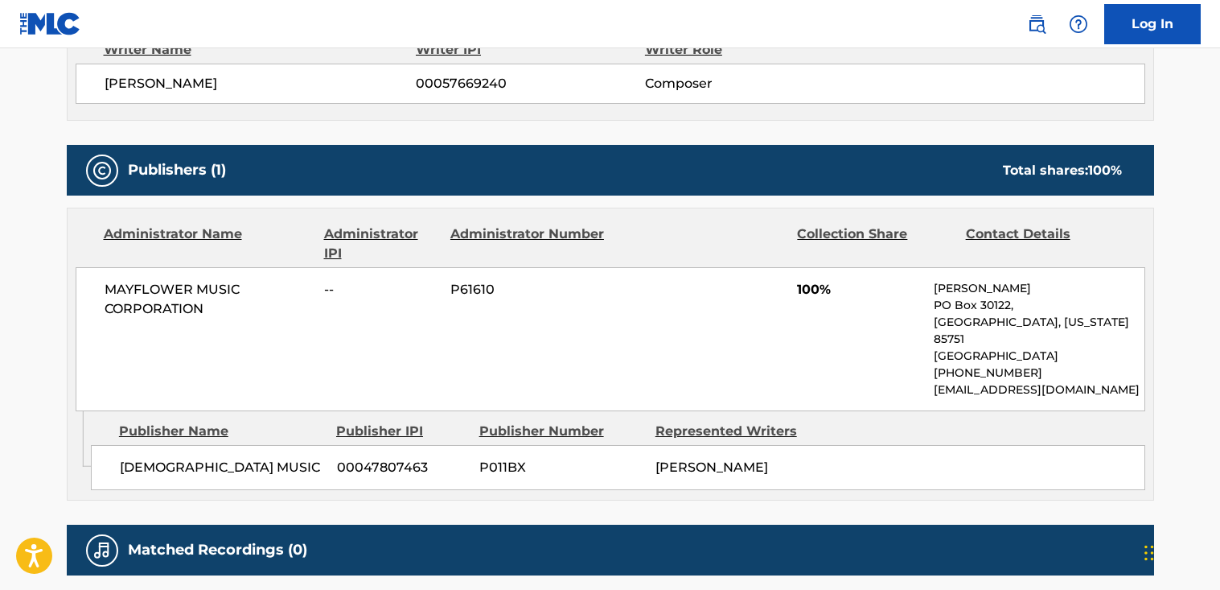
scroll to position [604, 0]
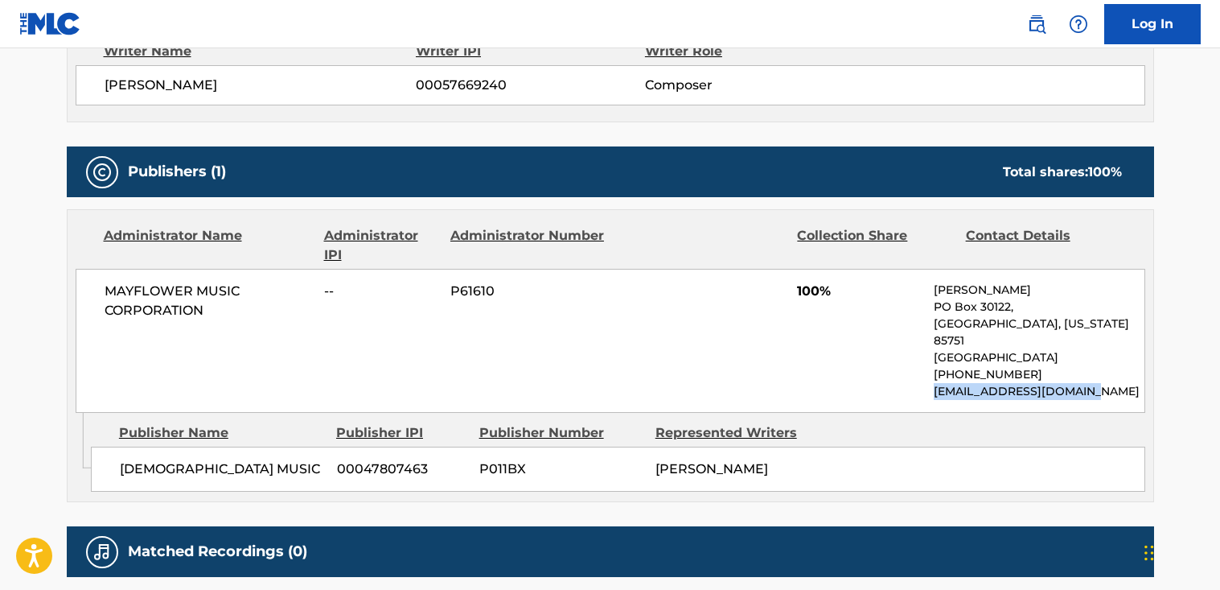
drag, startPoint x: 1098, startPoint y: 376, endPoint x: 946, endPoint y: 376, distance: 152.0
click at [931, 374] on div "MAYFLOWER MUSIC CORPORATION -- P61610 100% [PERSON_NAME] [GEOGRAPHIC_DATA][US_S…" at bounding box center [611, 341] width 1070 height 144
click at [947, 383] on p "[EMAIL_ADDRESS][DOMAIN_NAME]" at bounding box center [1039, 391] width 210 height 17
click at [1077, 383] on p "[EMAIL_ADDRESS][DOMAIN_NAME]" at bounding box center [1039, 391] width 210 height 17
drag, startPoint x: 1079, startPoint y: 373, endPoint x: 923, endPoint y: 370, distance: 156.1
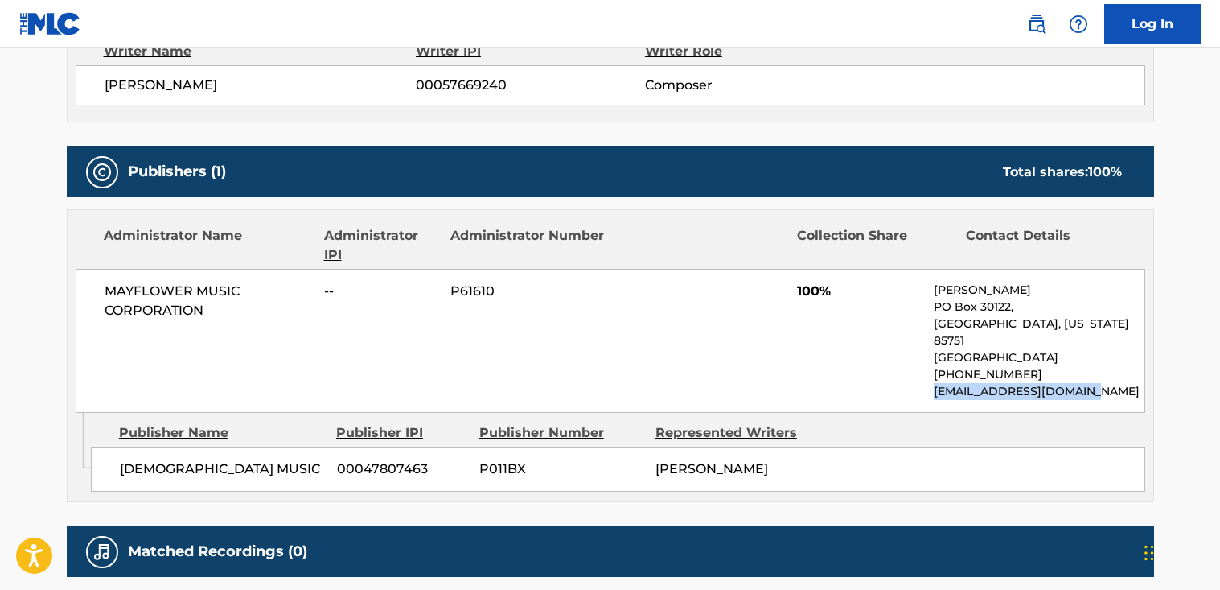
click at [923, 370] on div "MAYFLOWER MUSIC CORPORATION -- P61610 100% [PERSON_NAME] [GEOGRAPHIC_DATA][US_S…" at bounding box center [611, 341] width 1070 height 144
click at [954, 383] on p "[EMAIL_ADDRESS][DOMAIN_NAME]" at bounding box center [1039, 391] width 210 height 17
drag, startPoint x: 935, startPoint y: 377, endPoint x: 1076, endPoint y: 377, distance: 141.6
click at [1076, 383] on p "[EMAIL_ADDRESS][DOMAIN_NAME]" at bounding box center [1039, 391] width 210 height 17
copy p "[EMAIL_ADDRESS][DOMAIN_NAME]"
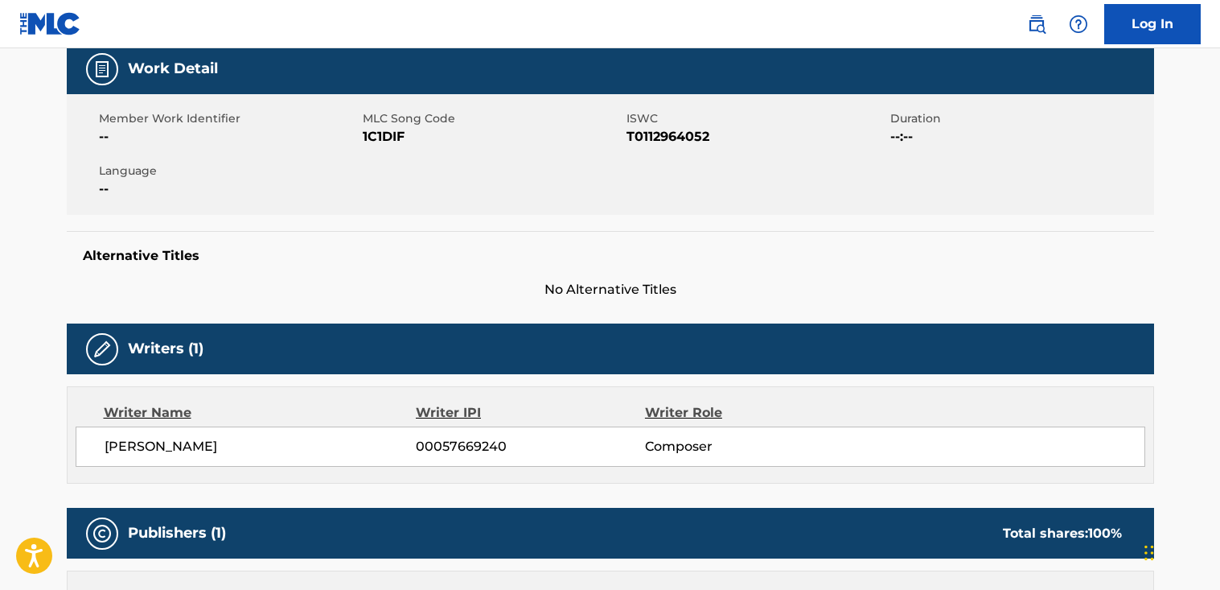
scroll to position [0, 0]
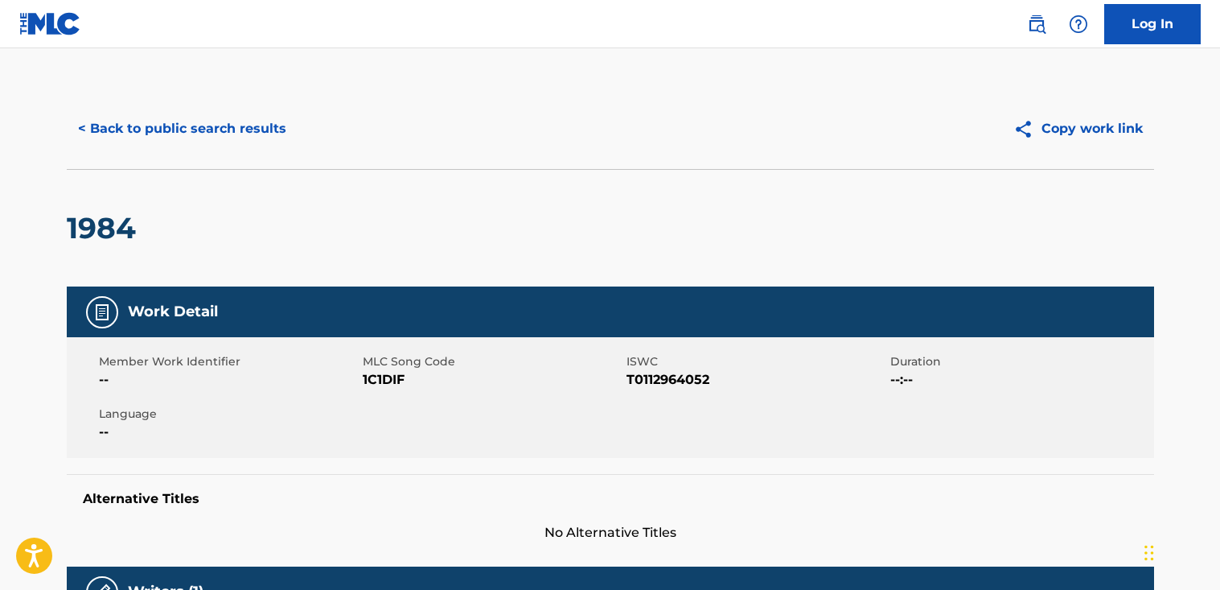
click at [195, 121] on button "< Back to public search results" at bounding box center [182, 129] width 231 height 40
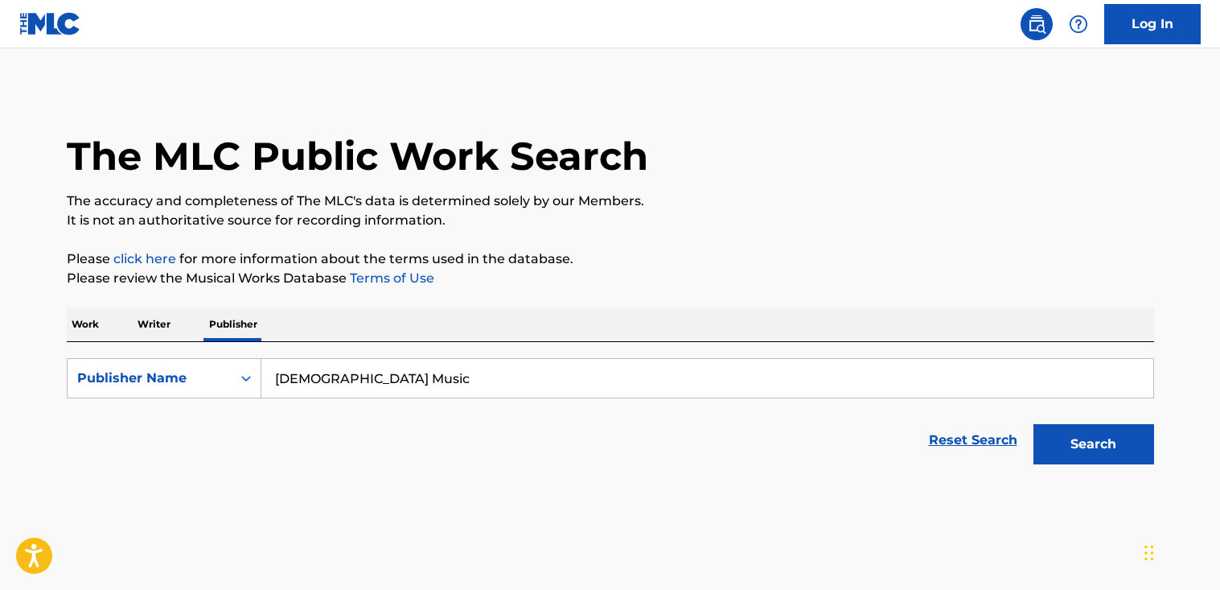
scroll to position [15, 0]
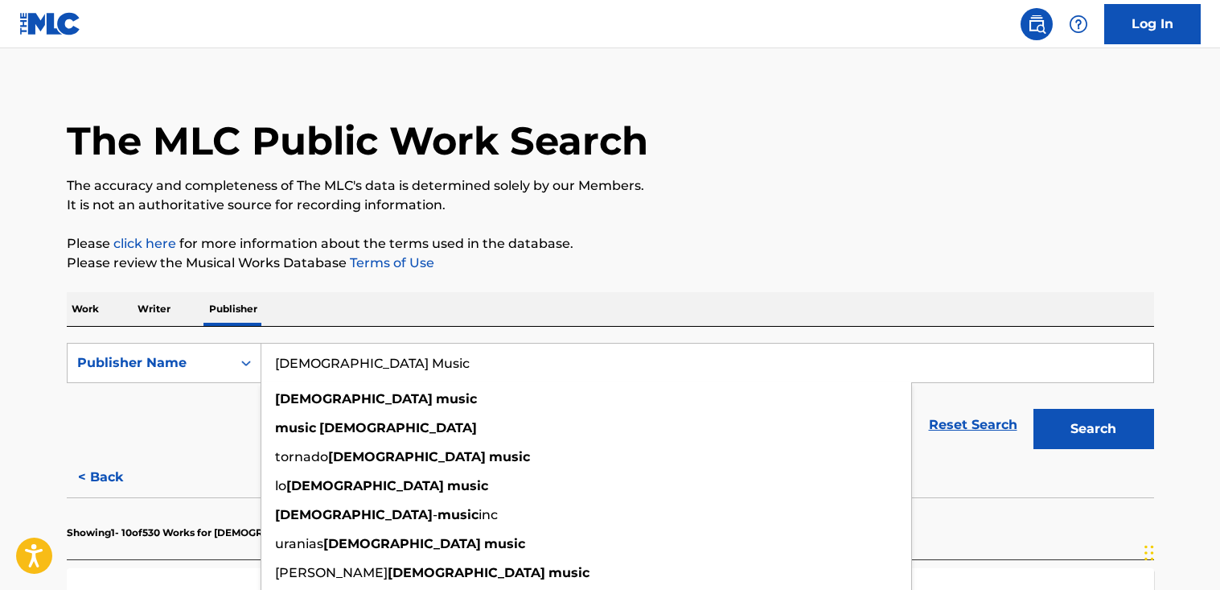
drag, startPoint x: 420, startPoint y: 355, endPoint x: 214, endPoint y: 337, distance: 206.7
click at [214, 337] on div "SearchWithCriteriafe3c8b1b-91f3-42ca-a704-f2ff1c2c1289 Publisher Name [GEOGRAPH…" at bounding box center [610, 392] width 1087 height 130
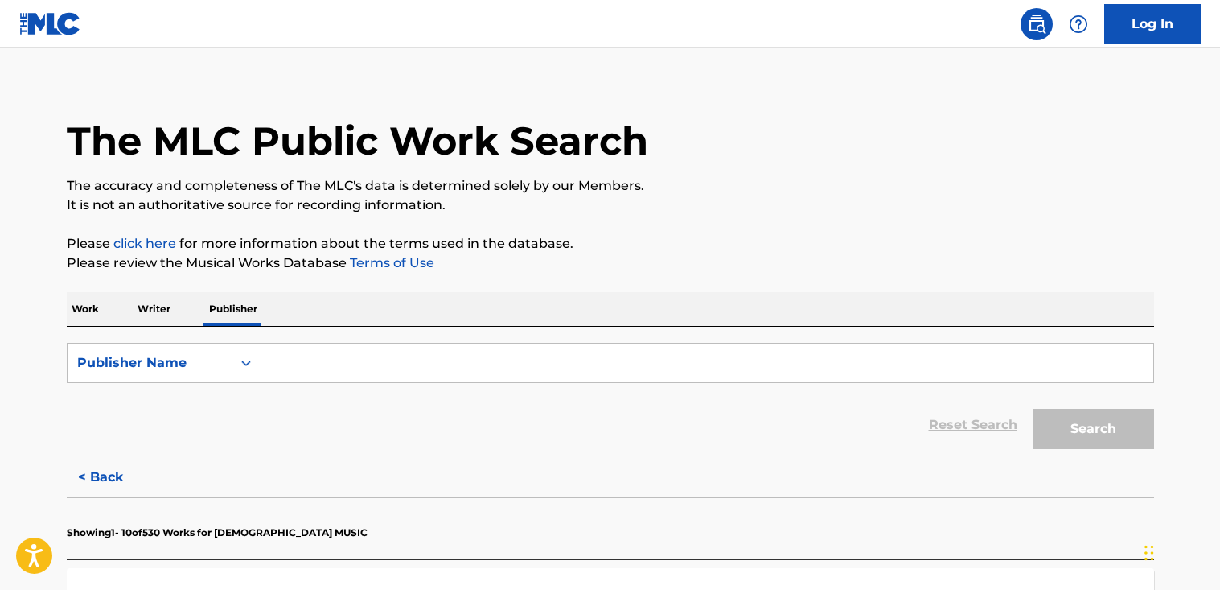
paste input "[PERSON_NAME][EMAIL_ADDRESS][DOMAIN_NAME]"
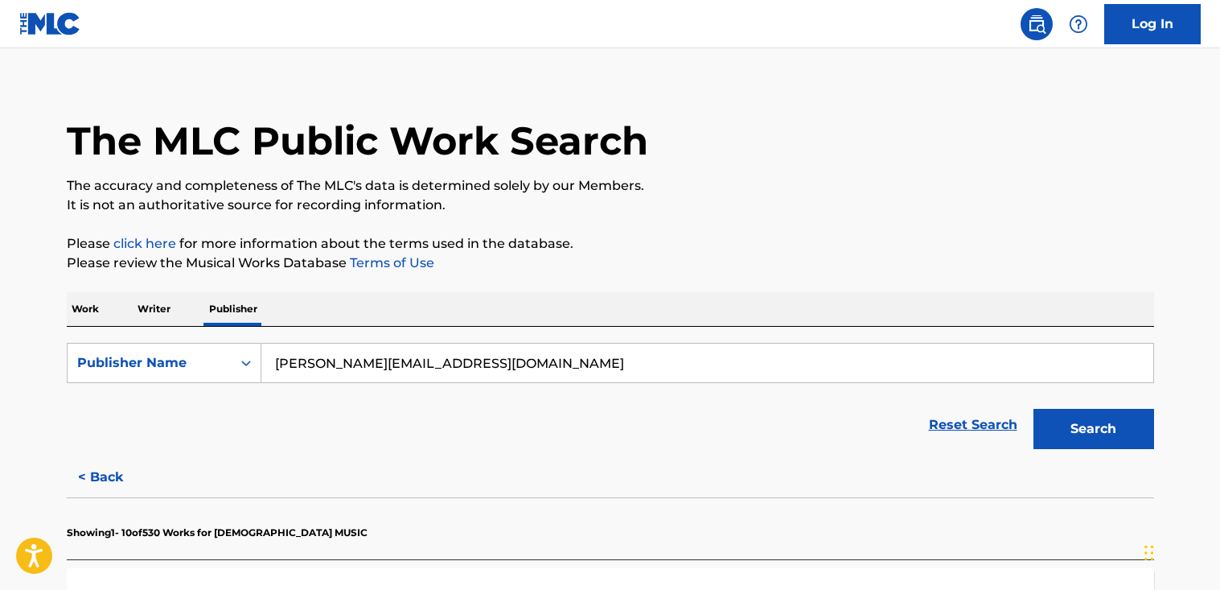
type input "[PERSON_NAME][EMAIL_ADDRESS][DOMAIN_NAME]"
click at [1034, 409] on button "Search" at bounding box center [1094, 429] width 121 height 40
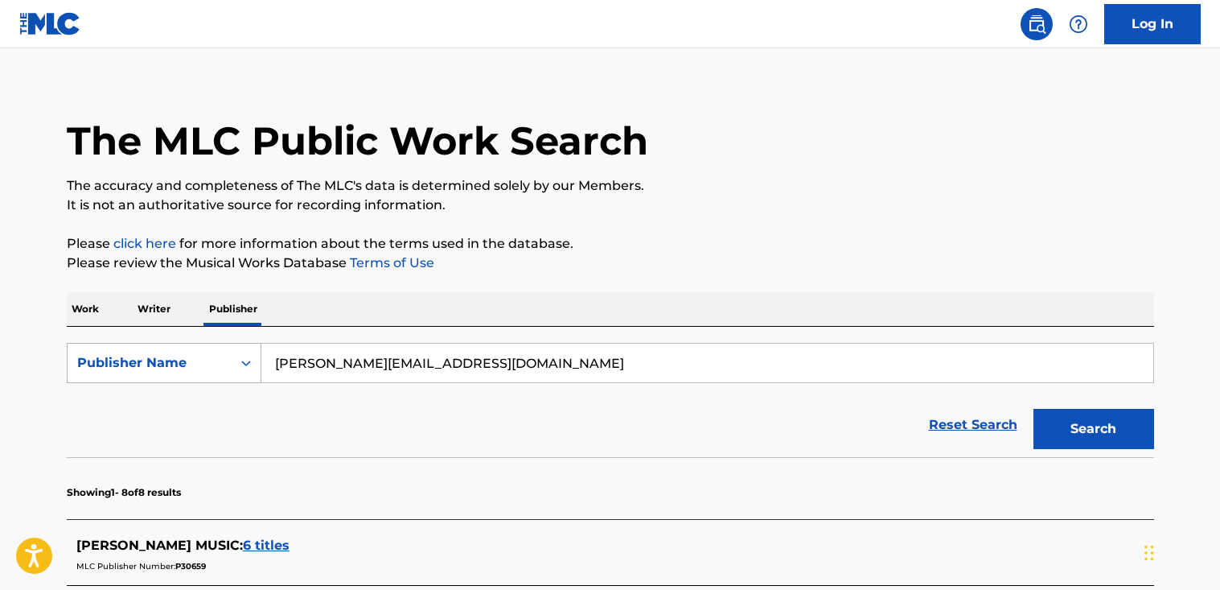
drag, startPoint x: 586, startPoint y: 371, endPoint x: 236, endPoint y: 361, distance: 350.0
click at [236, 361] on div "SearchWithCriteriafe3c8b1b-91f3-42ca-a704-f2ff1c2c1289 Publisher Name [PERSON_N…" at bounding box center [610, 363] width 1087 height 40
type input "sacred groove music"
click at [1034, 409] on button "Search" at bounding box center [1094, 429] width 121 height 40
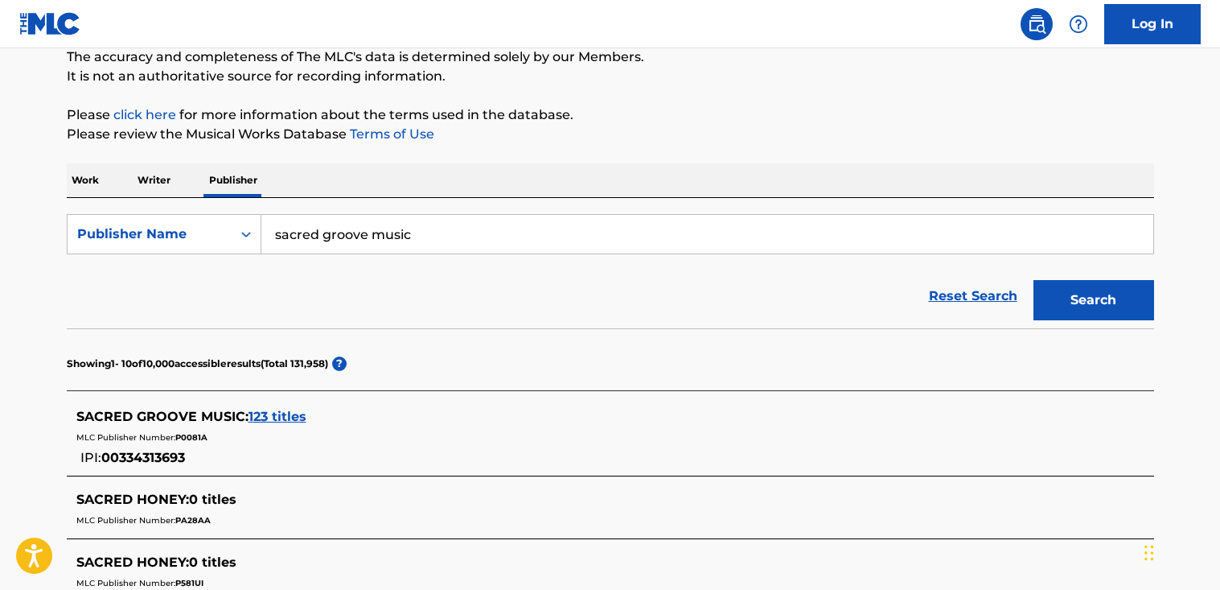
scroll to position [154, 0]
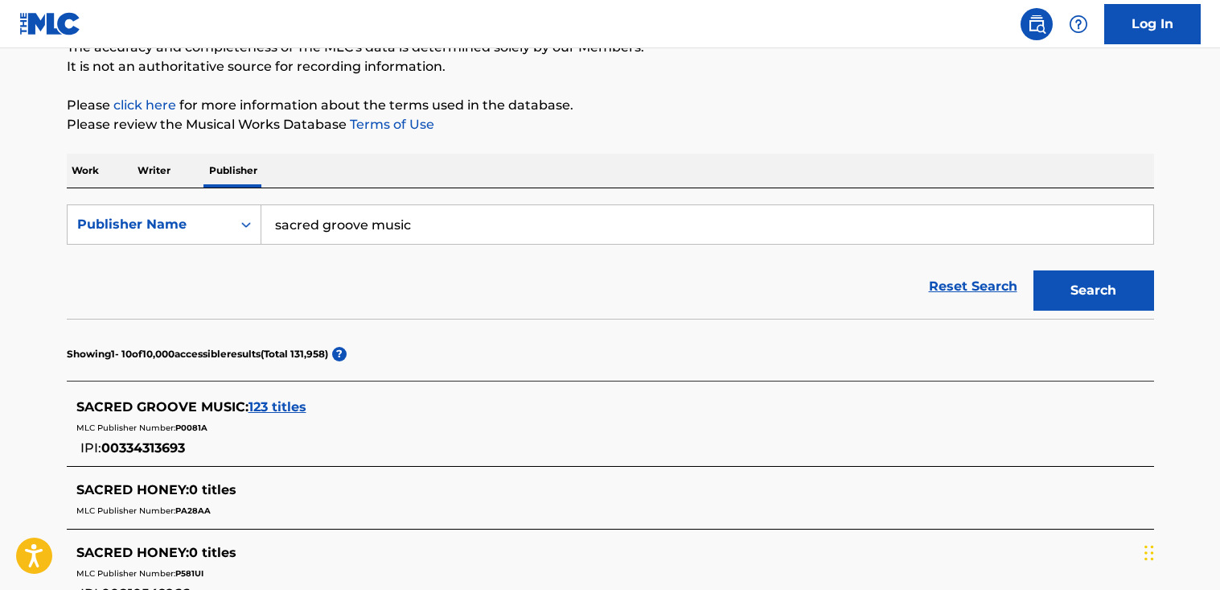
click at [302, 405] on span "123 titles" at bounding box center [278, 406] width 58 height 15
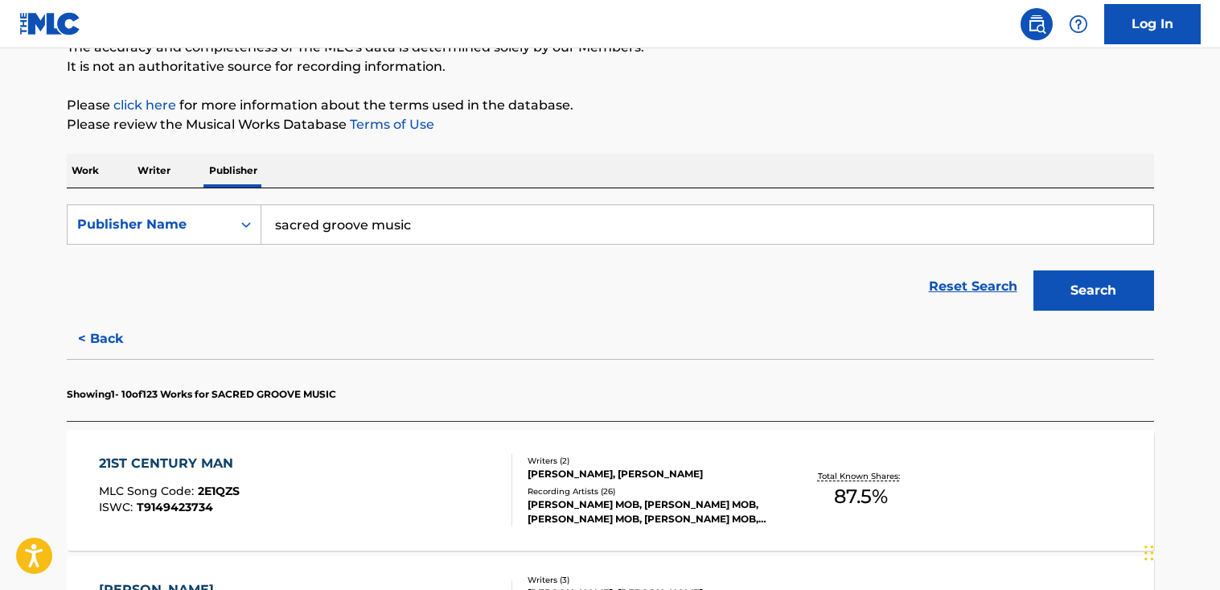
scroll to position [405, 0]
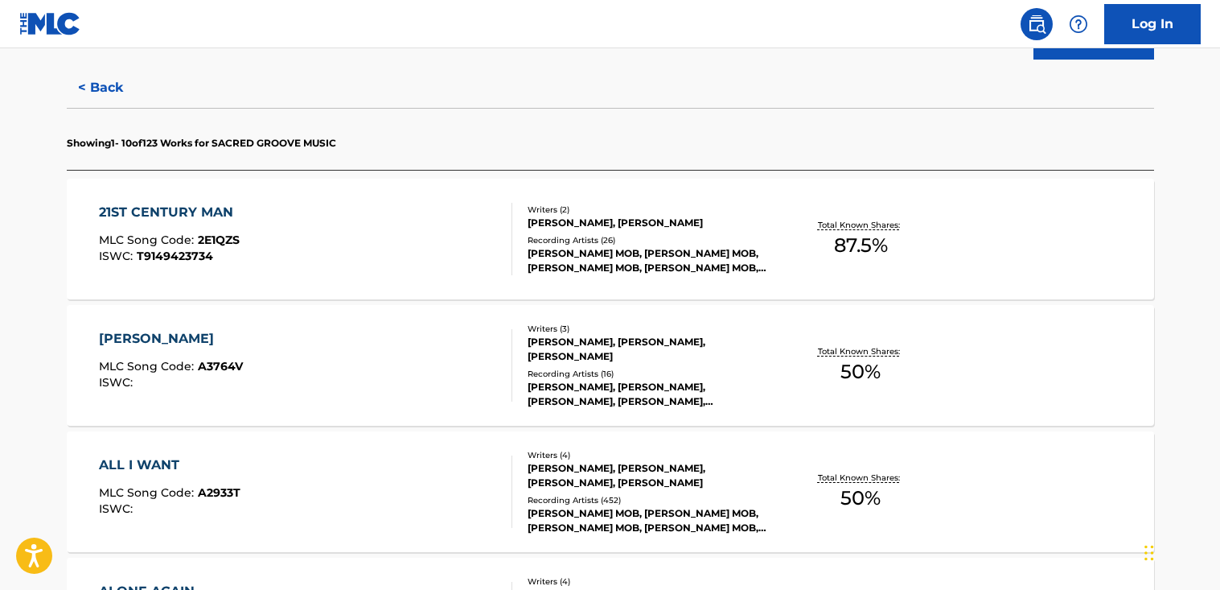
click at [459, 273] on div "21ST CENTURY MAN MLC Song Code : 2E1QZS ISWC : T9149423734" at bounding box center [305, 239] width 413 height 72
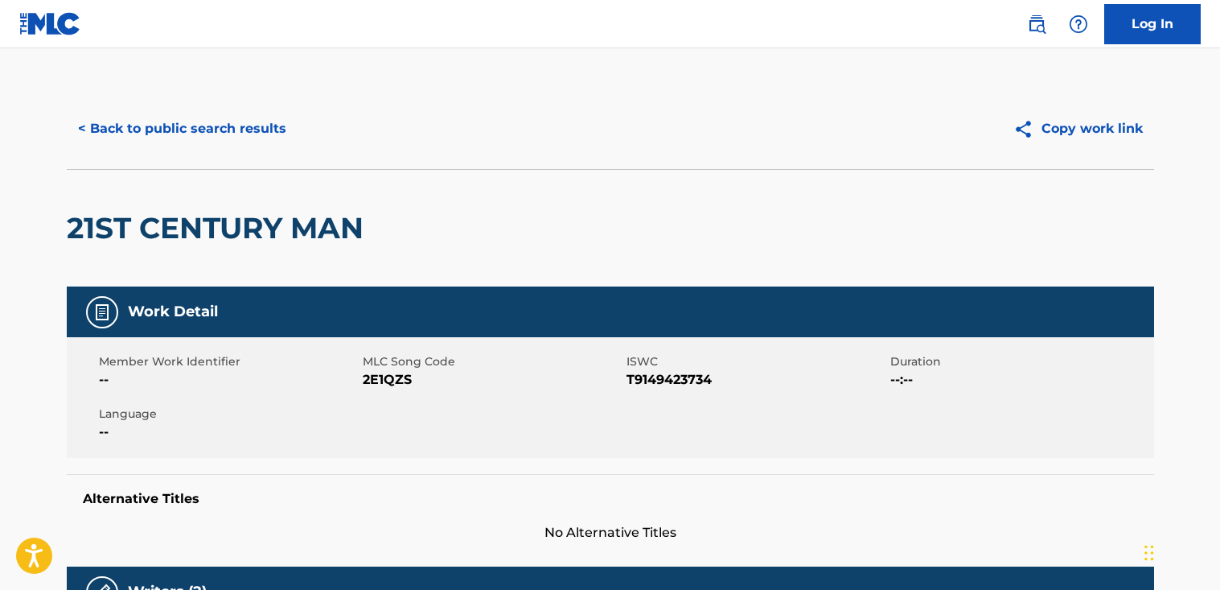
drag, startPoint x: 72, startPoint y: 113, endPoint x: 79, endPoint y: 119, distance: 9.2
click at [74, 116] on button "< Back to public search results" at bounding box center [182, 129] width 231 height 40
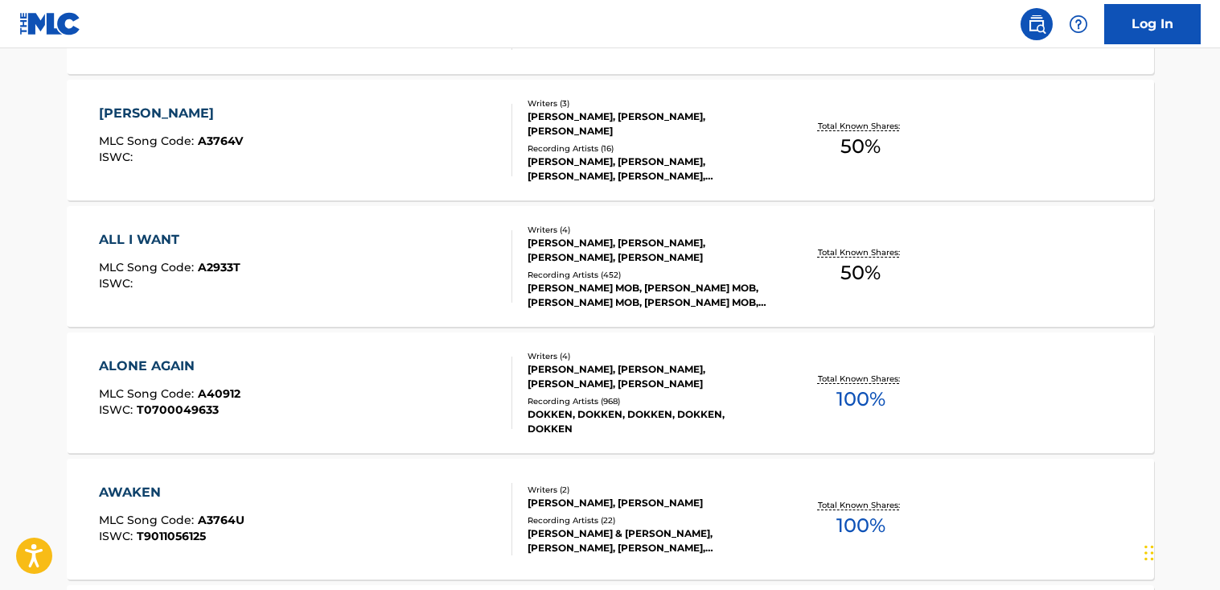
scroll to position [636, 0]
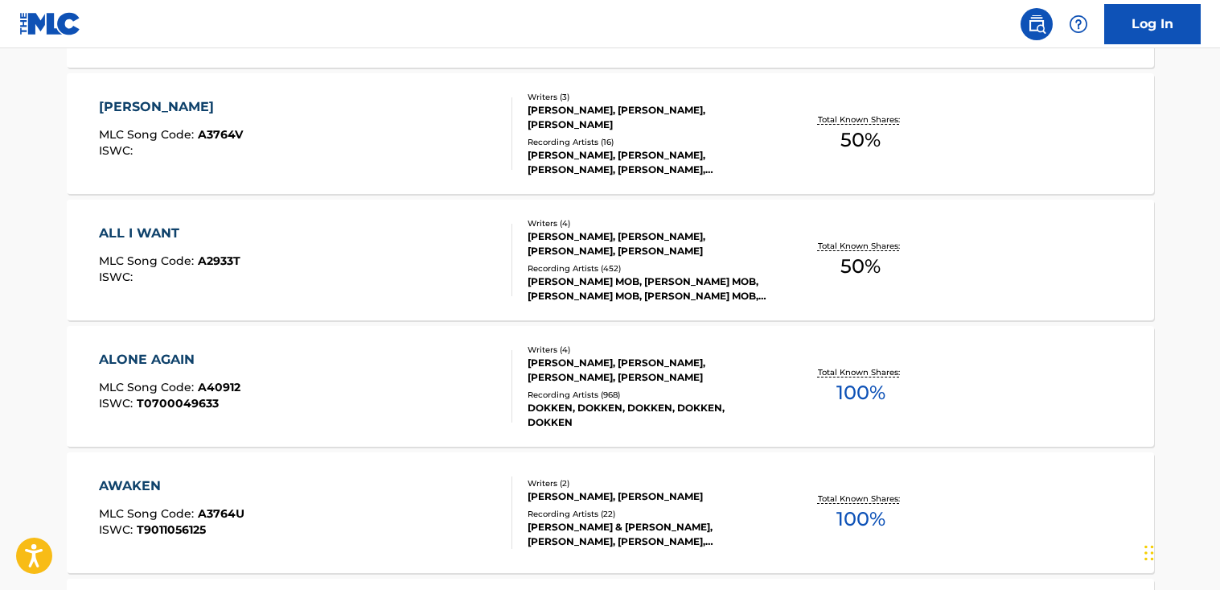
click at [356, 390] on div "ALONE AGAIN MLC Song Code : A40912 ISWC : T0700049633" at bounding box center [305, 386] width 413 height 72
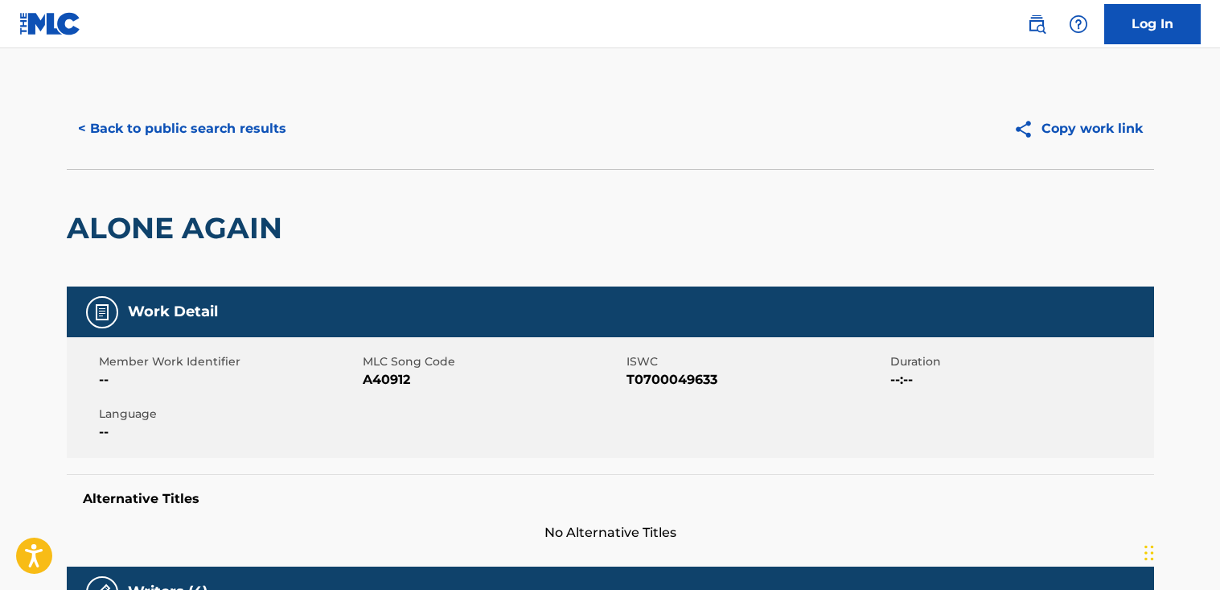
click at [212, 159] on div "< Back to public search results Copy work link" at bounding box center [610, 128] width 1087 height 80
click at [212, 139] on button "< Back to public search results" at bounding box center [182, 129] width 231 height 40
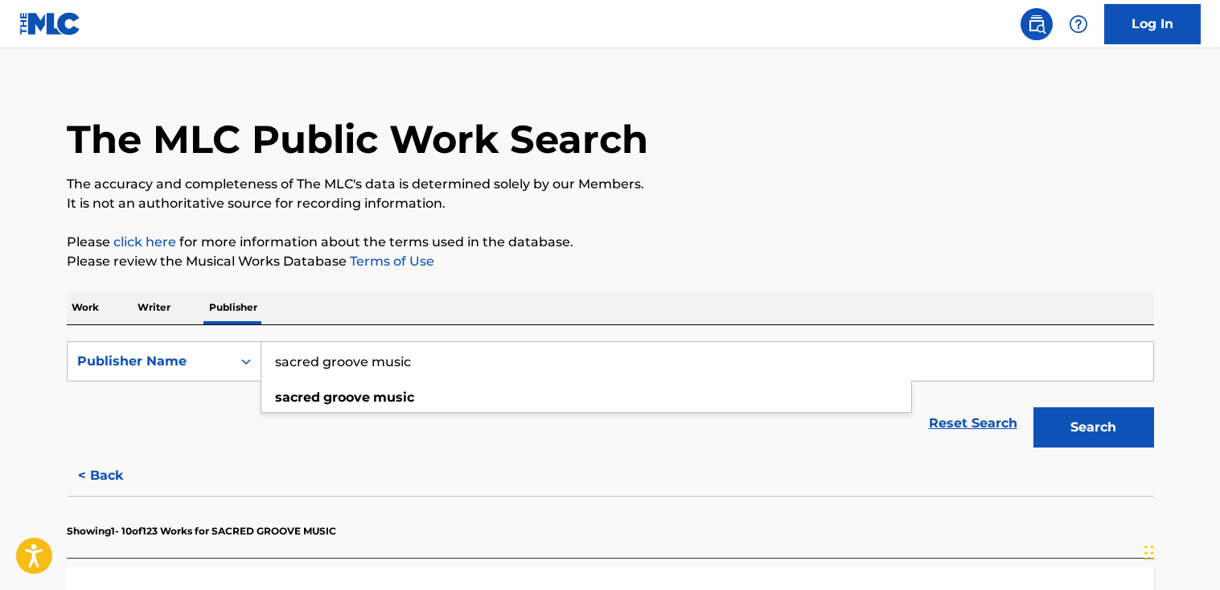
drag, startPoint x: 431, startPoint y: 363, endPoint x: -10, endPoint y: 334, distance: 441.7
click at [0, 334] on html "Accessibility Screen-Reader Guide, Feedback, and Issue Reporting | New window C…" at bounding box center [610, 278] width 1220 height 590
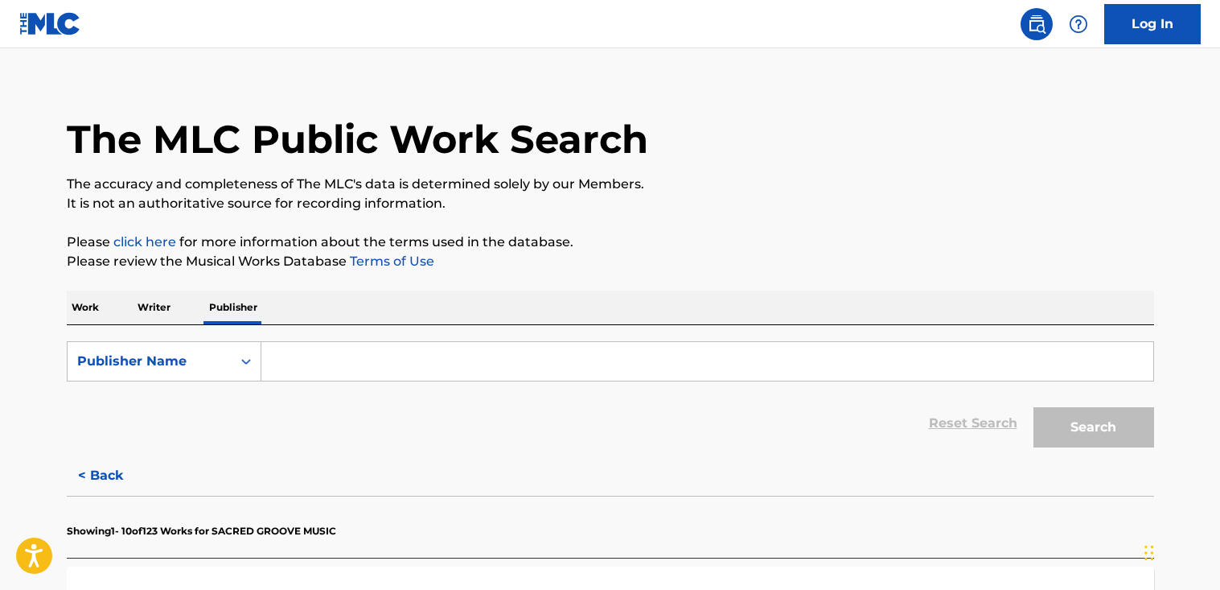
paste input "Dlanor Publishing"
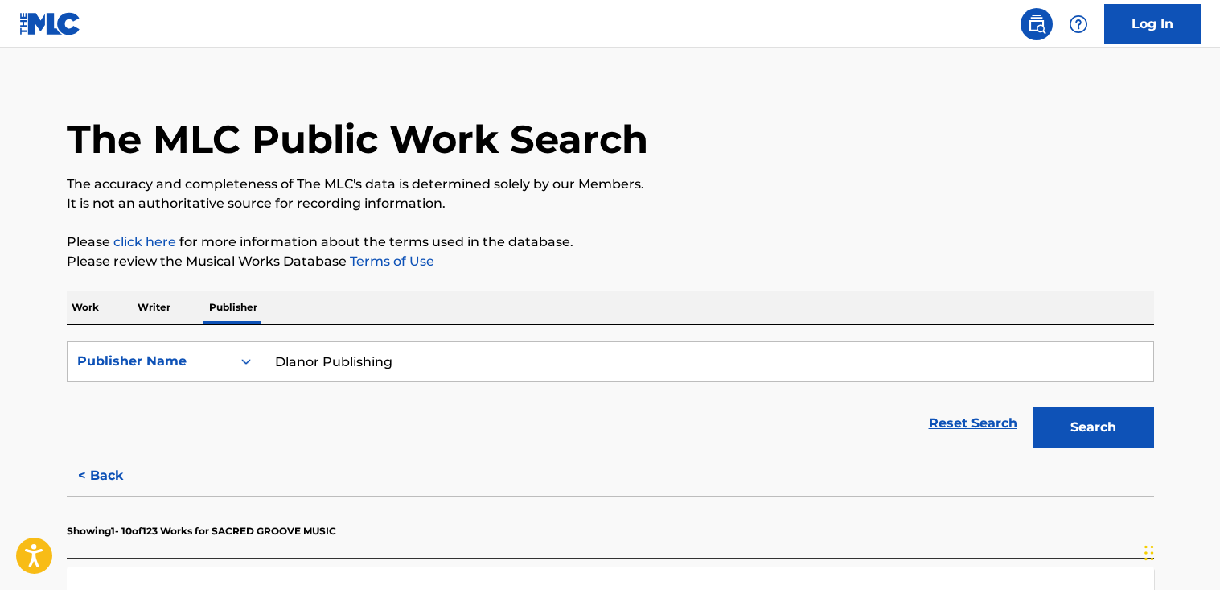
click at [1034, 407] on button "Search" at bounding box center [1094, 427] width 121 height 40
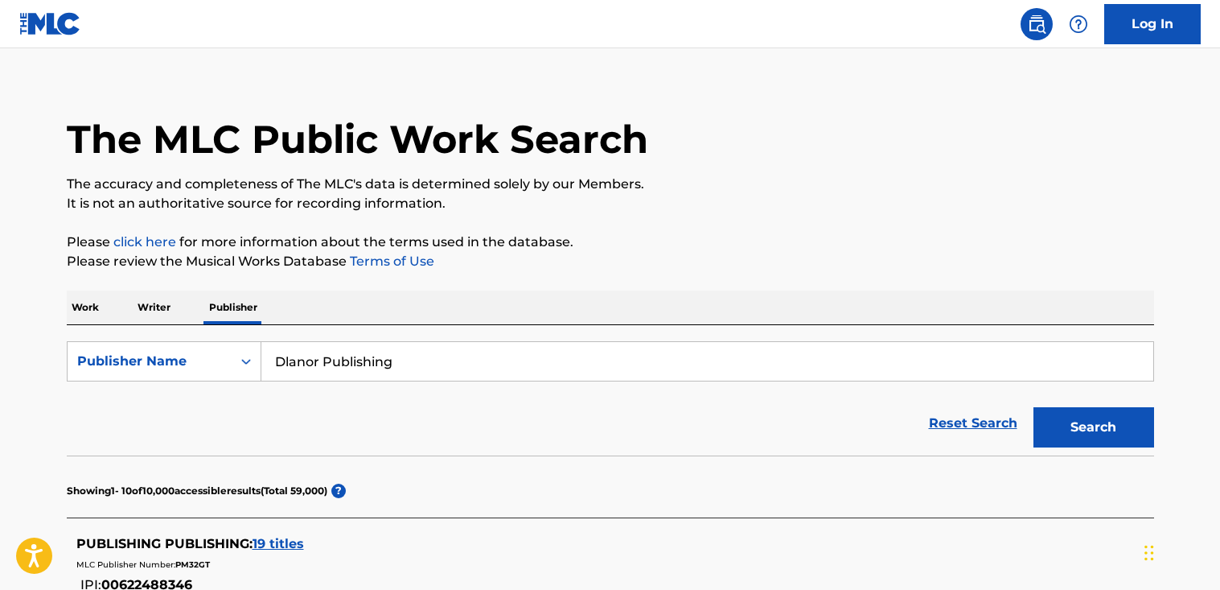
scroll to position [124, 0]
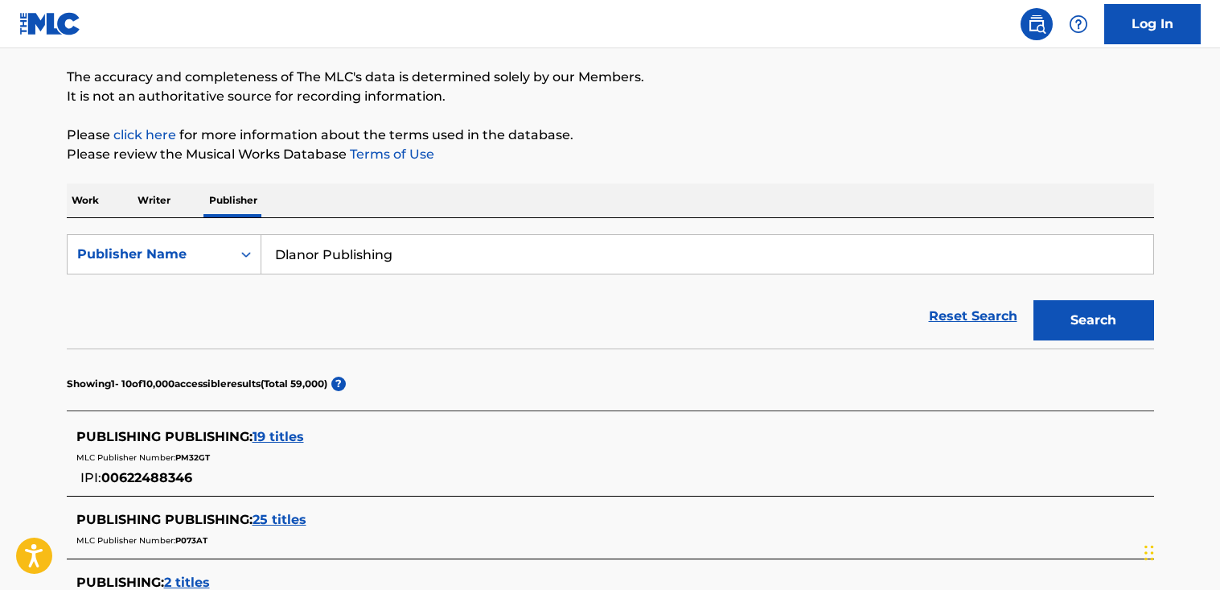
drag, startPoint x: 401, startPoint y: 257, endPoint x: 320, endPoint y: 254, distance: 81.3
click at [320, 254] on input "Dlanor Publishing" at bounding box center [707, 254] width 892 height 39
type input "[PERSON_NAME]"
click at [1034, 300] on button "Search" at bounding box center [1094, 320] width 121 height 40
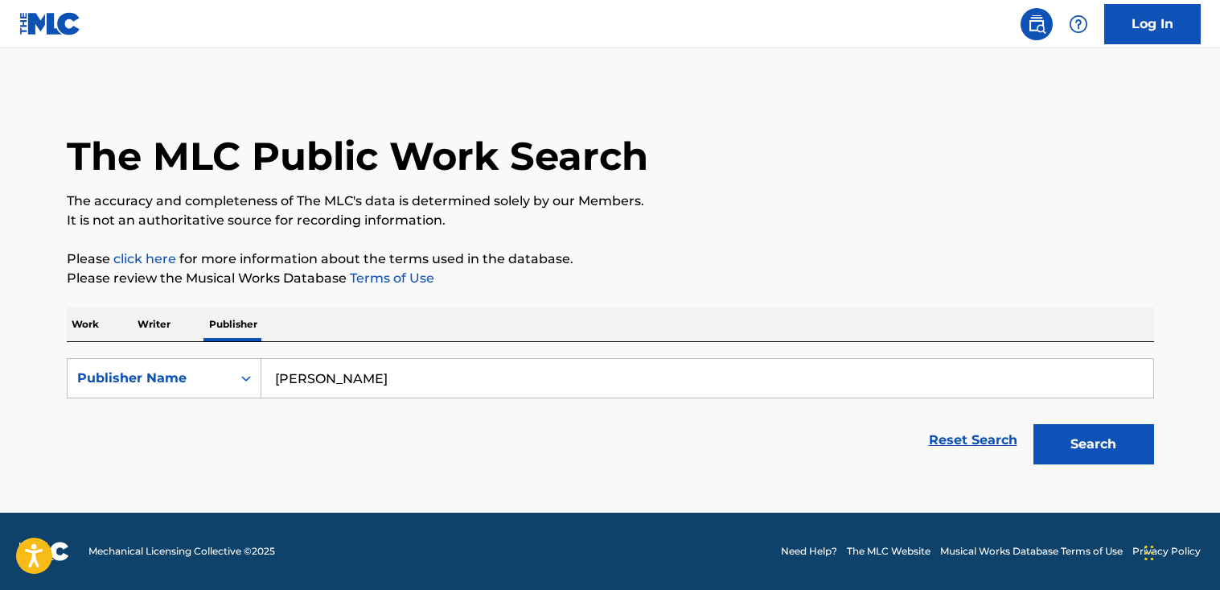
click at [100, 329] on p "Work" at bounding box center [85, 324] width 37 height 34
